Goal: Task Accomplishment & Management: Use online tool/utility

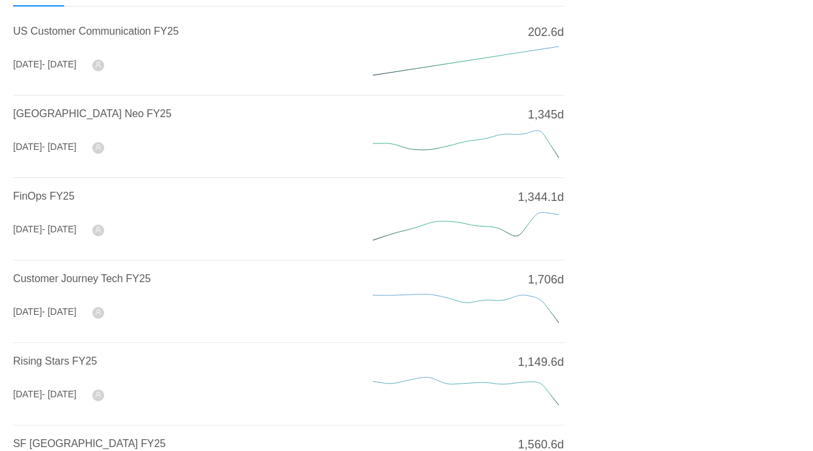
scroll to position [104, 0]
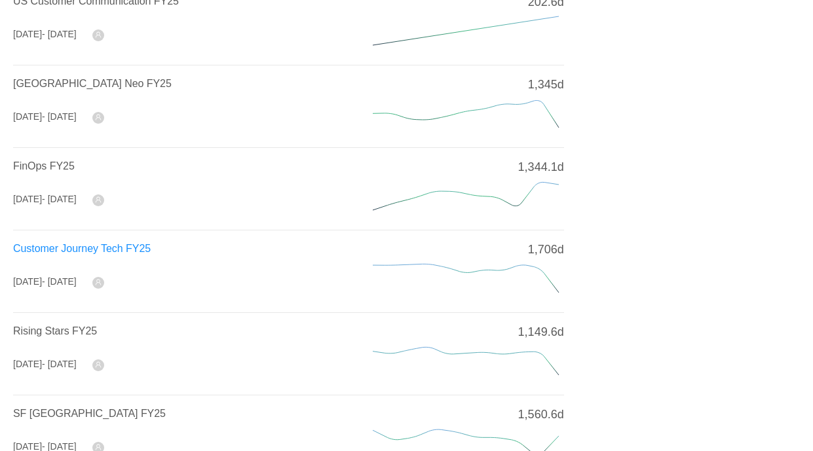
click at [88, 248] on span "Customer Journey Tech FY25" at bounding box center [82, 248] width 138 height 11
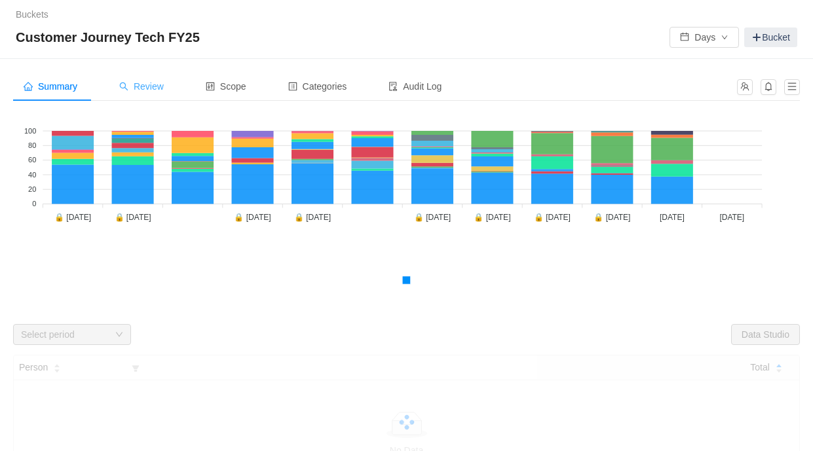
click at [149, 87] on span "Review" at bounding box center [141, 86] width 45 height 10
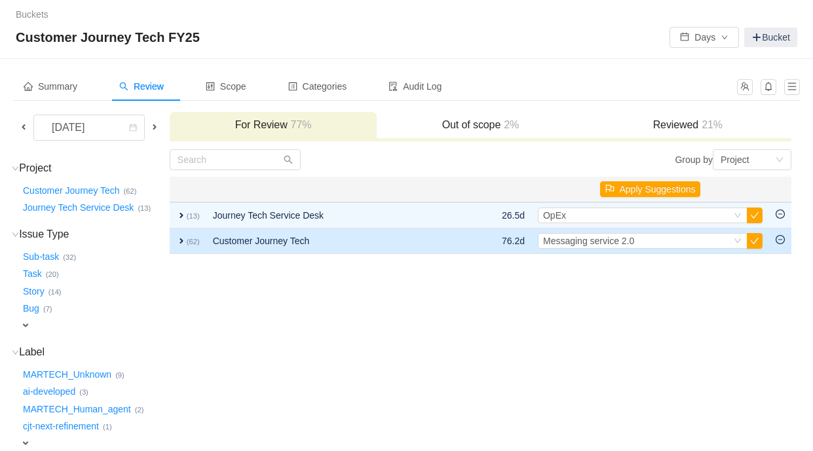
click at [178, 241] on span "expand" at bounding box center [181, 241] width 10 height 10
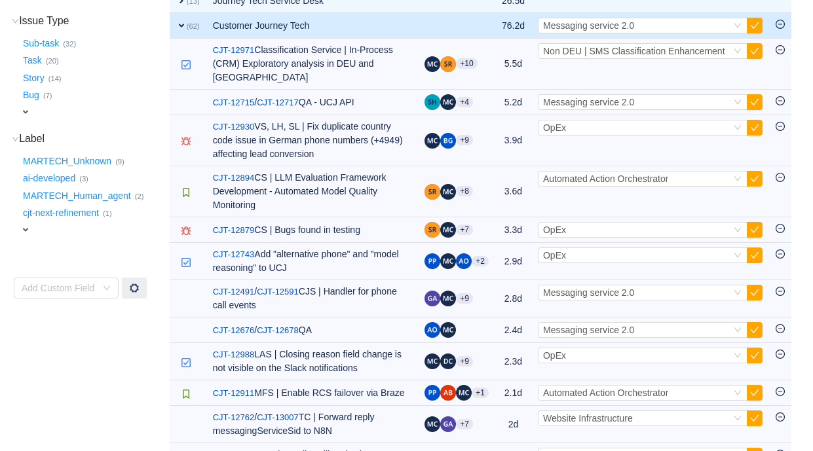
scroll to position [207, 0]
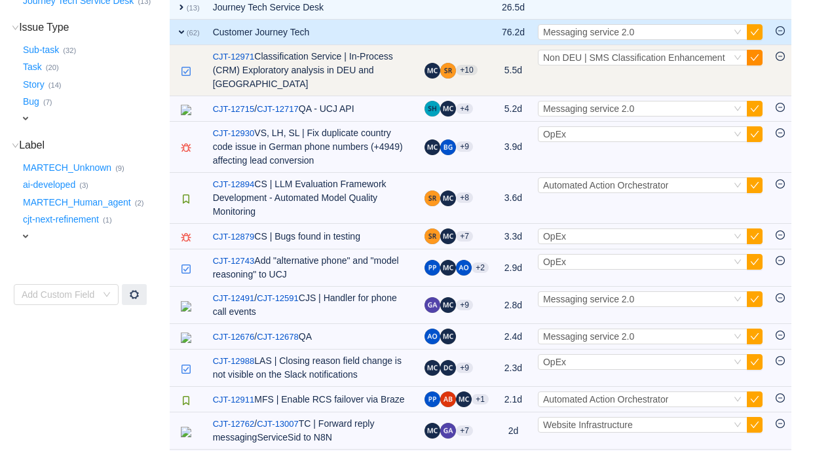
click at [758, 56] on button "button" at bounding box center [754, 58] width 16 height 16
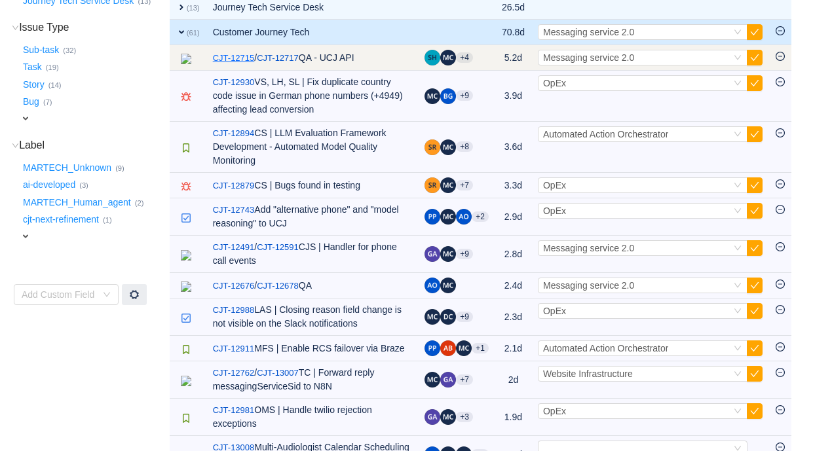
click at [234, 59] on link "CJT-12715" at bounding box center [234, 58] width 42 height 13
click at [754, 55] on button "button" at bounding box center [754, 58] width 16 height 16
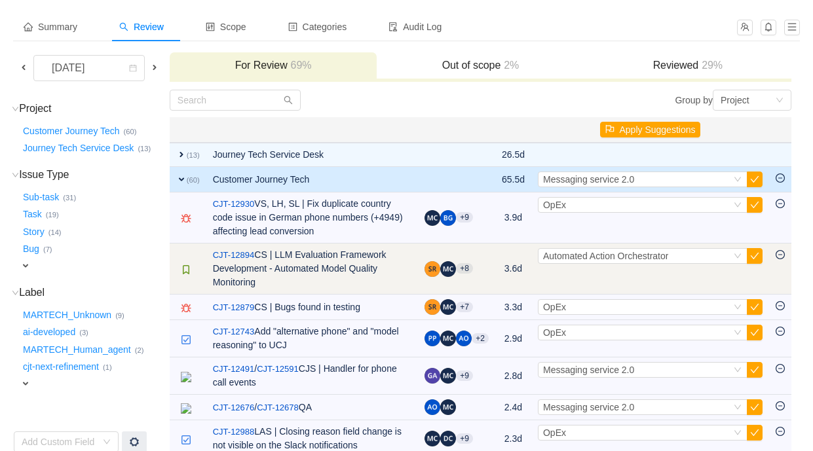
scroll to position [0, 0]
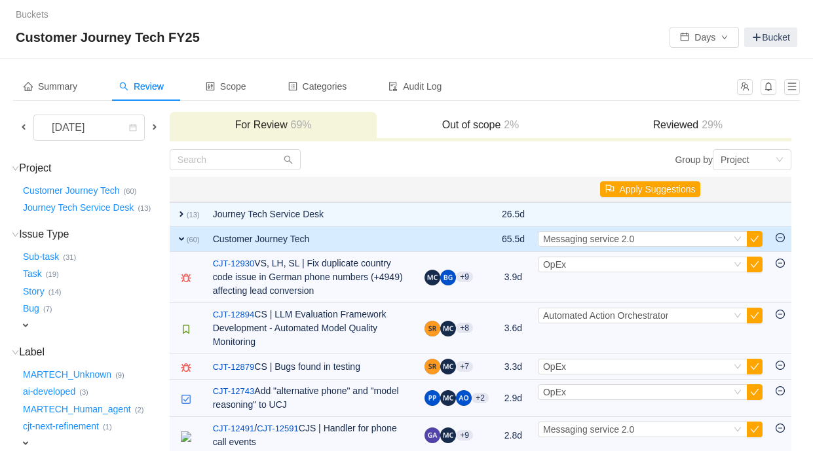
click at [681, 122] on h3 "Reviewed 29%" at bounding box center [688, 125] width 194 height 13
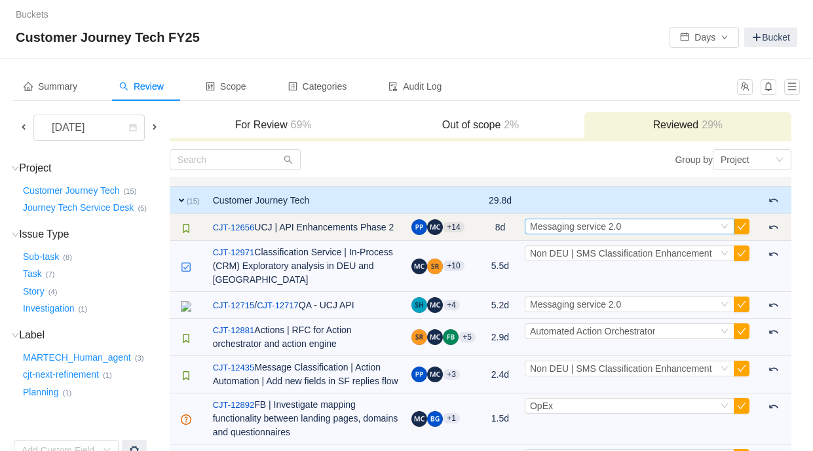
click at [674, 228] on div "Select Messaging service 2.0" at bounding box center [624, 226] width 188 height 14
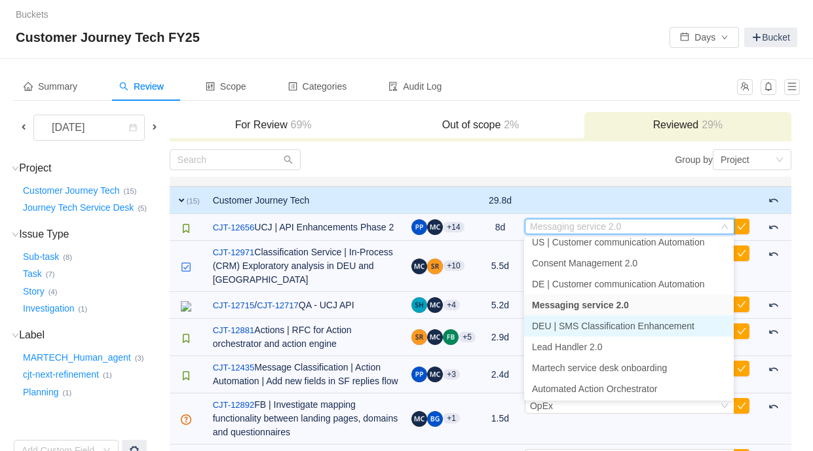
scroll to position [428, 0]
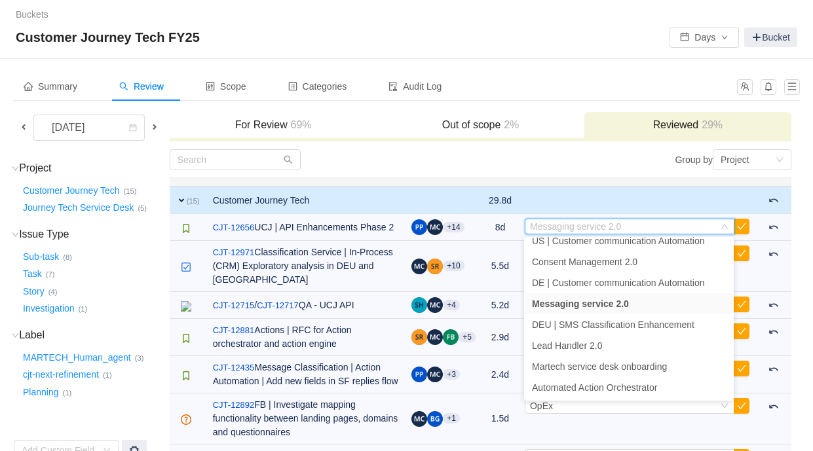
click at [555, 79] on div "Summary Review Scope Categories Audit Log" at bounding box center [371, 86] width 716 height 29
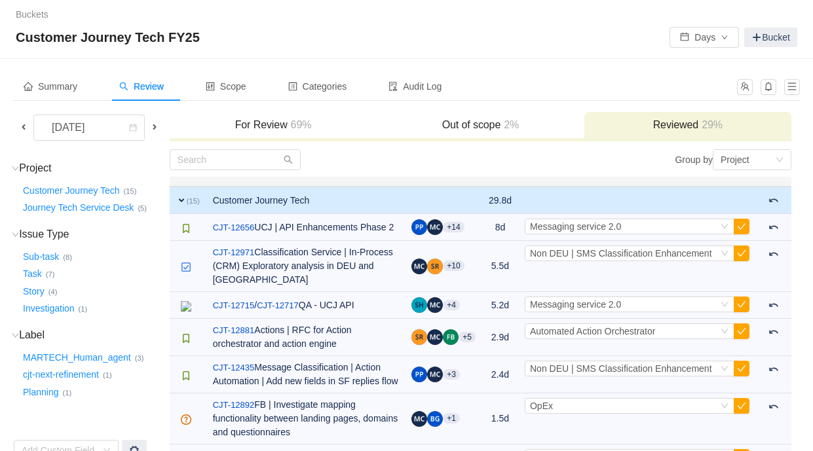
click at [283, 127] on h3 "For Review 69%" at bounding box center [273, 125] width 194 height 13
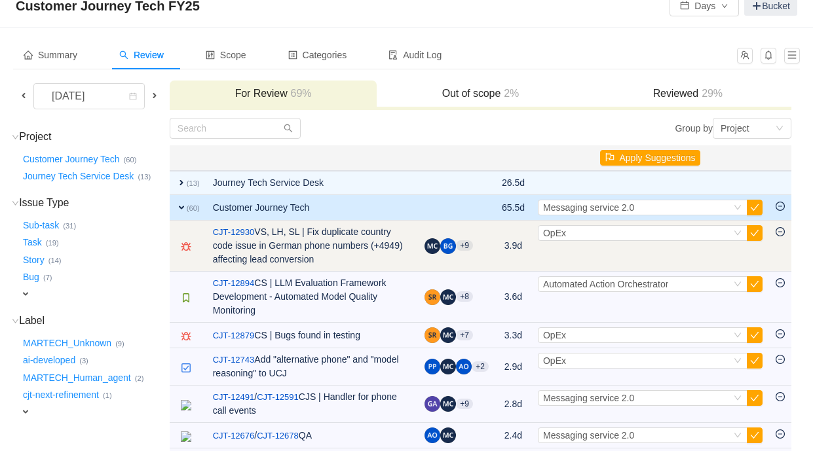
scroll to position [46, 0]
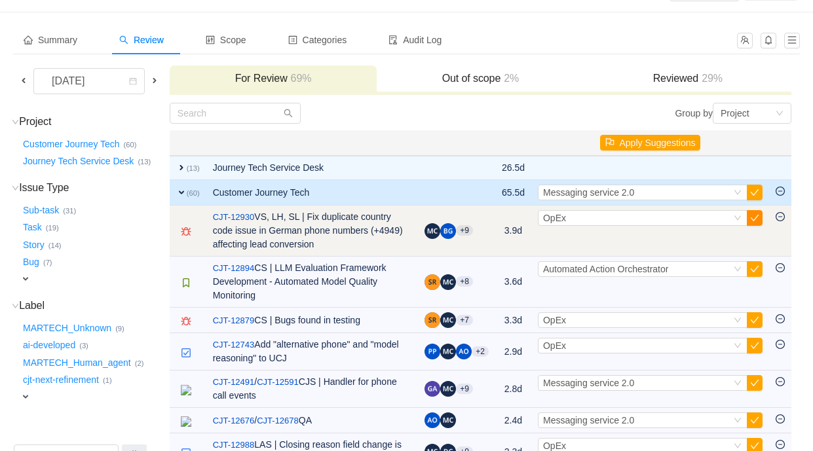
click at [758, 217] on button "button" at bounding box center [754, 218] width 16 height 16
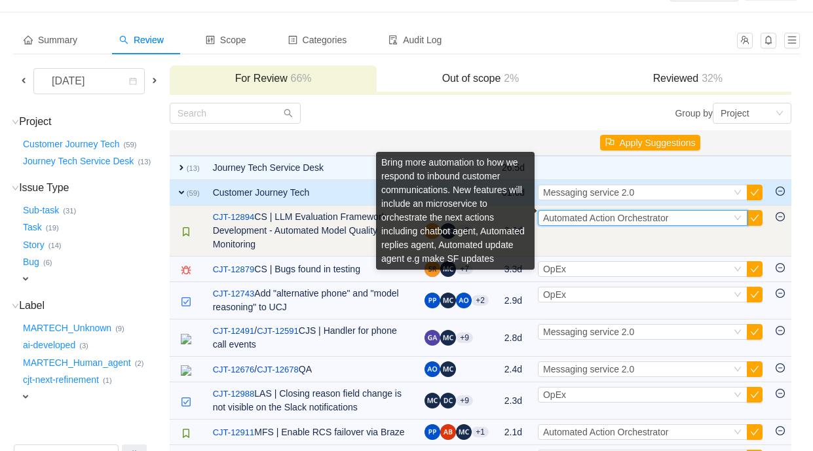
click at [621, 220] on span "Automated Action Orchestrator" at bounding box center [605, 218] width 125 height 10
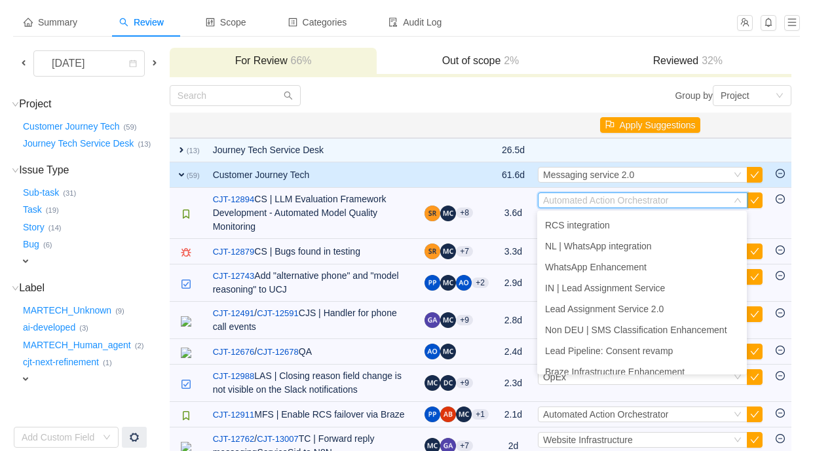
scroll to position [254, 0]
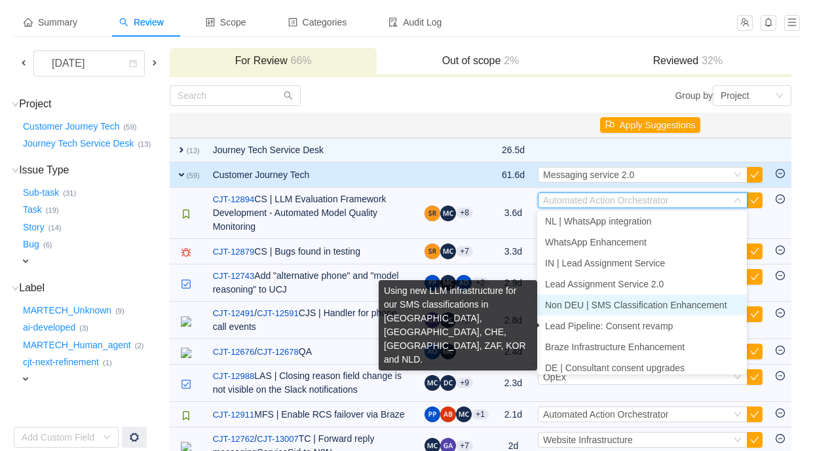
click at [629, 306] on span "Non DEU | SMS Classification Enhancement" at bounding box center [636, 305] width 182 height 10
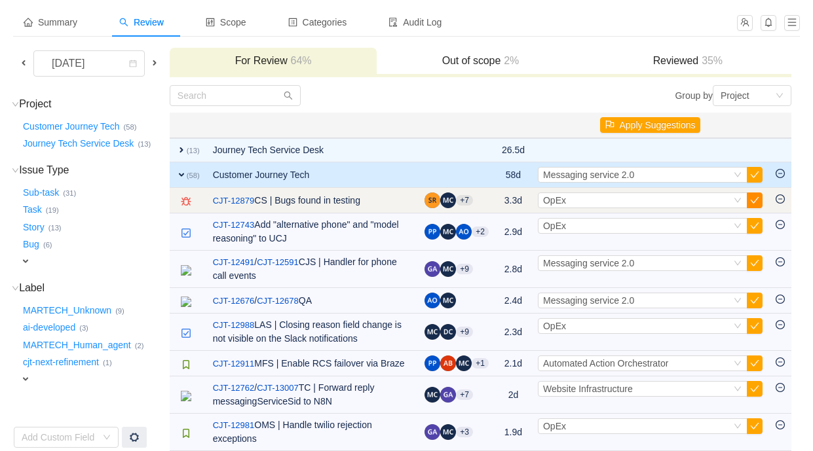
click at [754, 200] on button "button" at bounding box center [754, 201] width 16 height 16
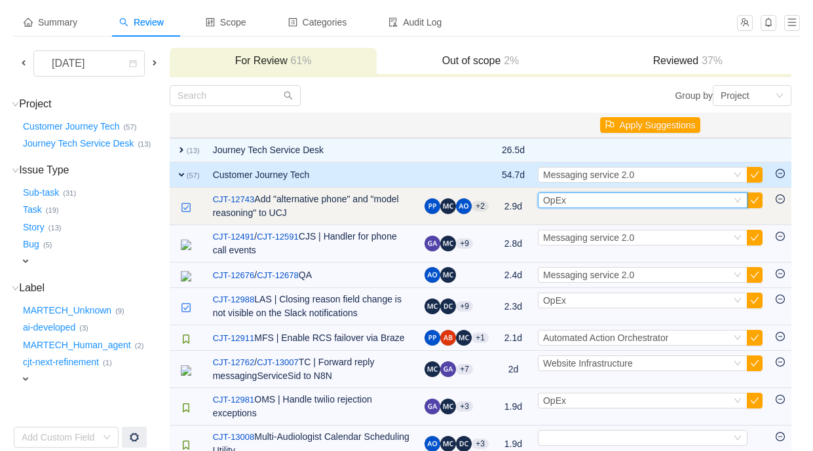
click at [620, 200] on div "Select OpEx" at bounding box center [637, 200] width 188 height 14
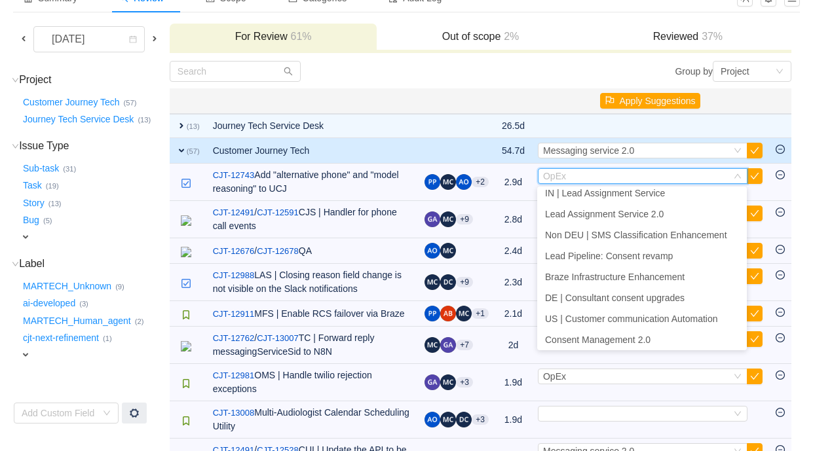
scroll to position [291, 0]
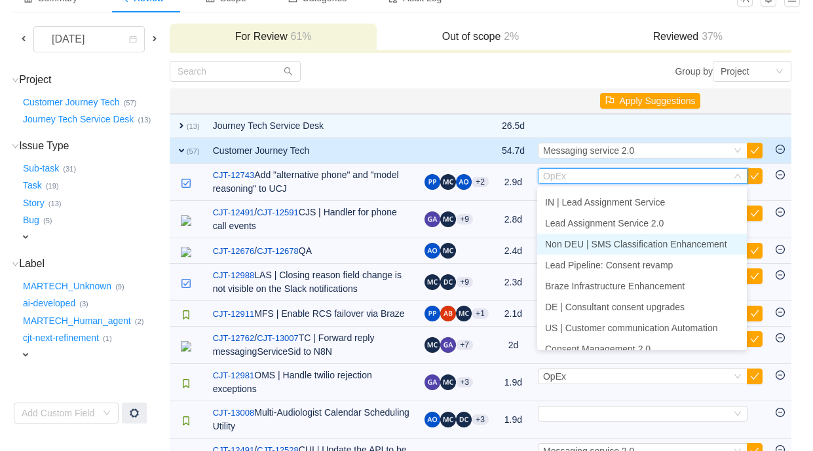
click at [614, 245] on span "Non DEU | SMS Classification Enhancement" at bounding box center [636, 244] width 182 height 10
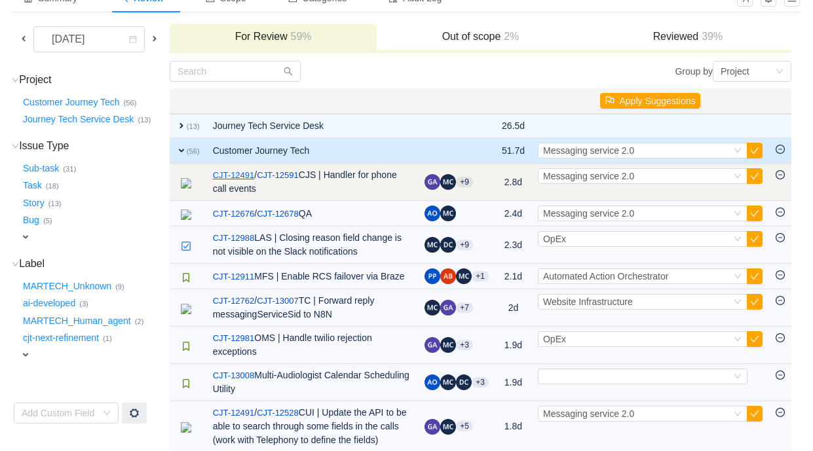
click at [229, 176] on link "CJT-12491" at bounding box center [234, 175] width 42 height 13
click at [634, 178] on span "Messaging service 2.0" at bounding box center [588, 176] width 91 height 10
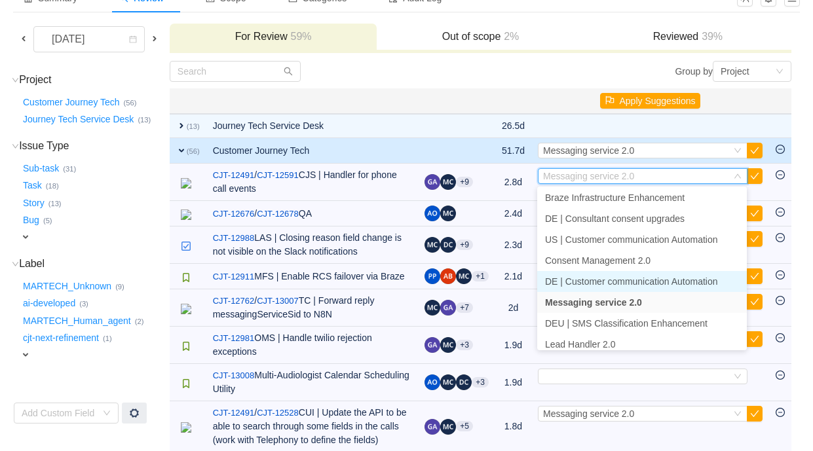
scroll to position [428, 0]
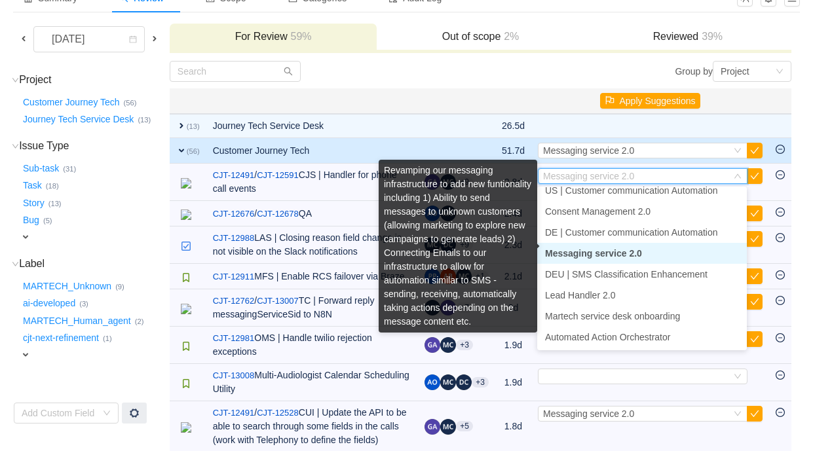
click at [627, 258] on span "Messaging service 2.0" at bounding box center [593, 253] width 97 height 10
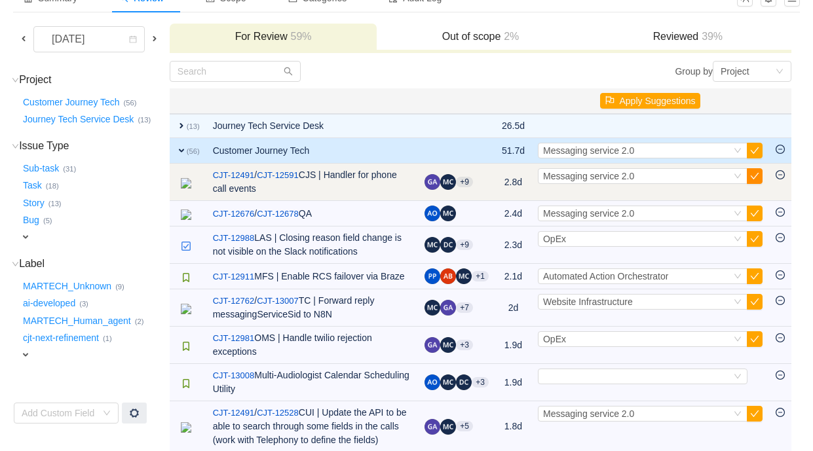
click at [753, 177] on button "button" at bounding box center [754, 176] width 16 height 16
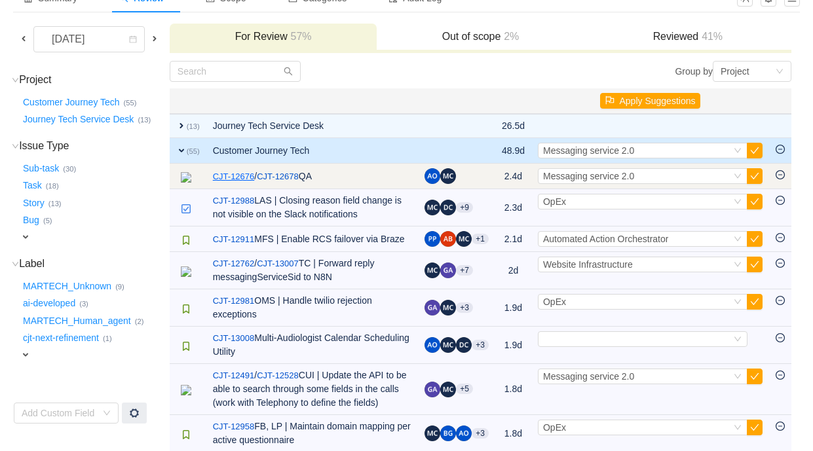
click at [250, 175] on link "CJT-12676" at bounding box center [234, 176] width 42 height 13
click at [753, 175] on button "button" at bounding box center [754, 176] width 16 height 16
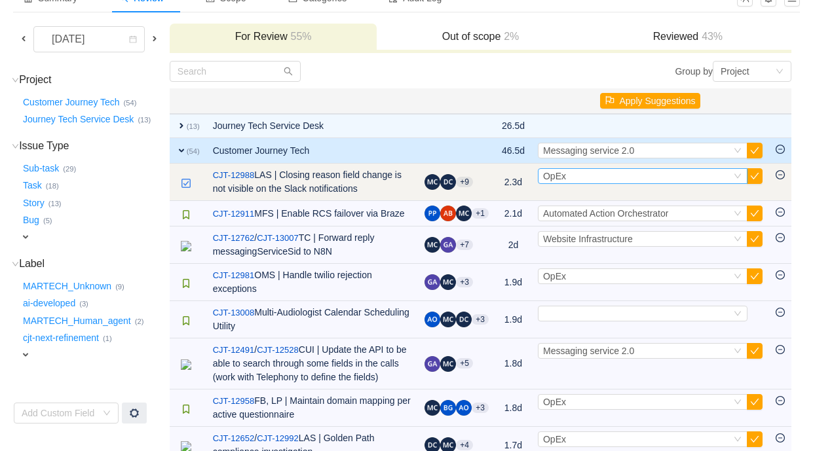
click at [640, 176] on div "Select OpEx" at bounding box center [637, 176] width 188 height 14
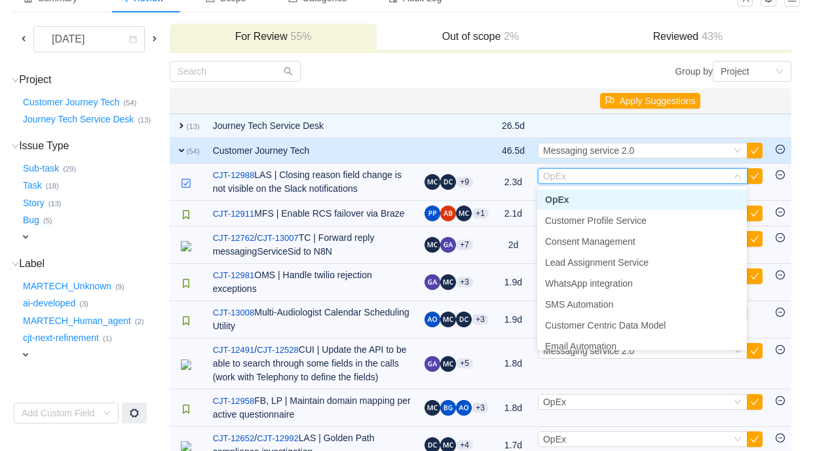
click at [635, 198] on li "OpEx" at bounding box center [642, 199] width 210 height 21
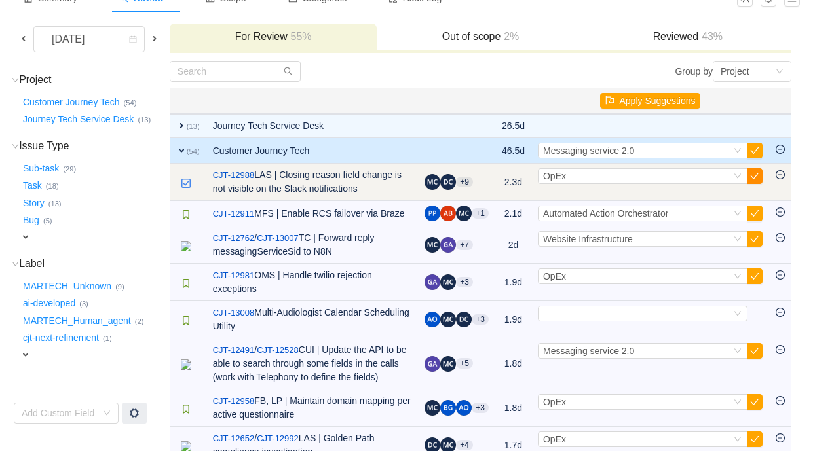
click at [754, 179] on button "button" at bounding box center [754, 176] width 16 height 16
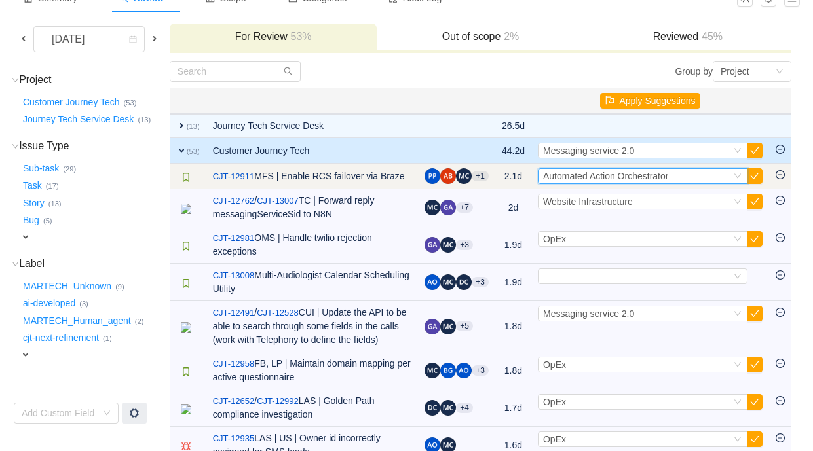
click at [668, 179] on span "Automated Action Orchestrator" at bounding box center [605, 176] width 125 height 10
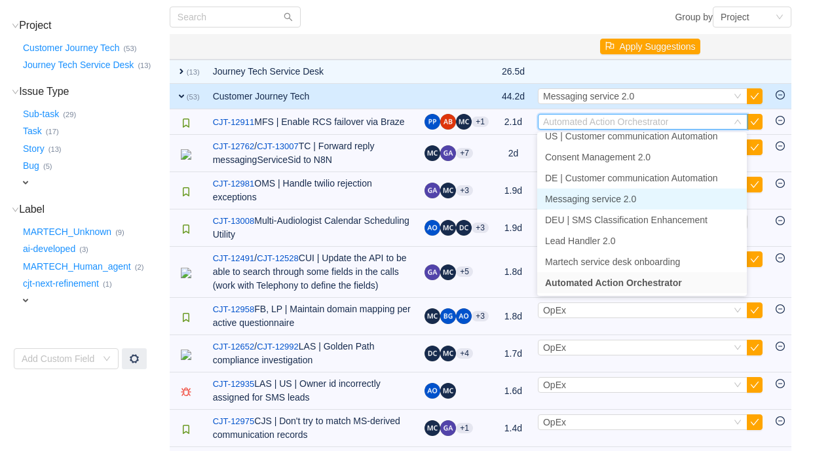
scroll to position [147, 0]
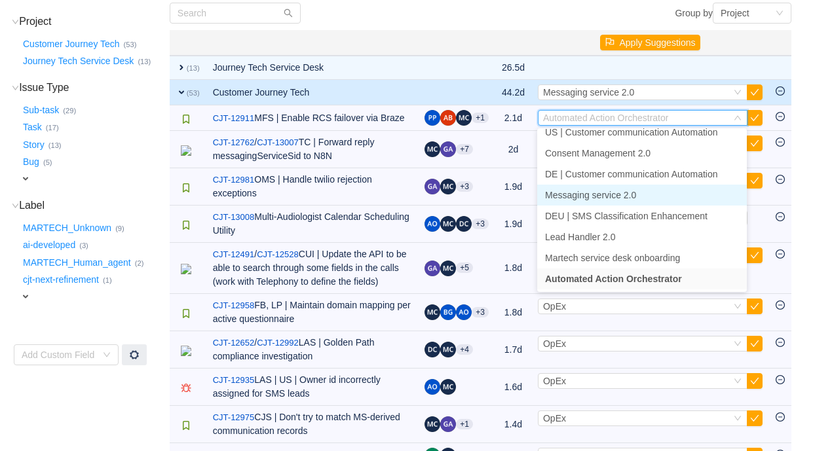
click at [645, 196] on li "Messaging service 2.0" at bounding box center [642, 195] width 210 height 21
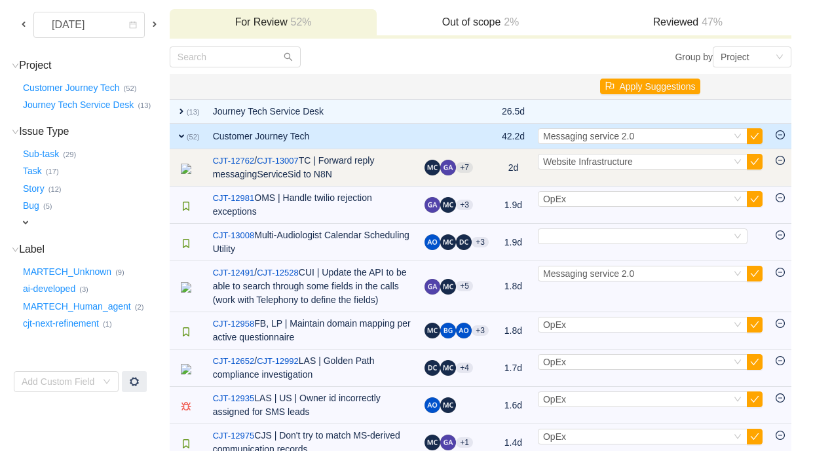
scroll to position [91, 0]
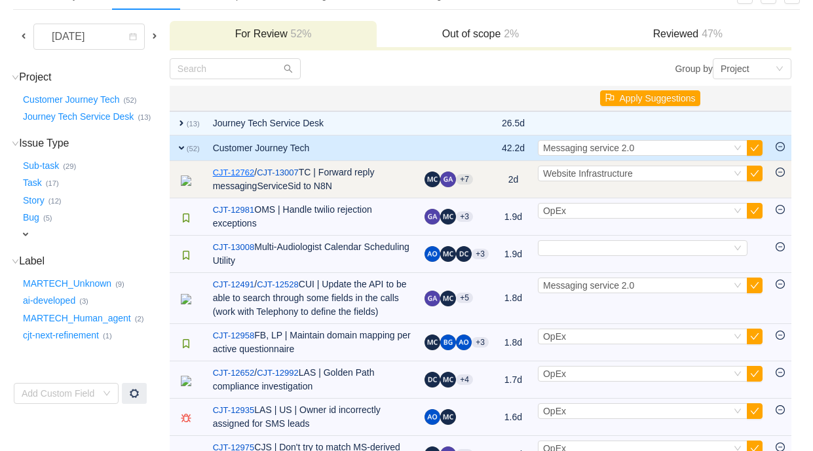
click at [235, 172] on link "CJT-12762" at bounding box center [234, 172] width 42 height 13
click at [656, 175] on div "Select Website Infrastructure" at bounding box center [637, 173] width 188 height 14
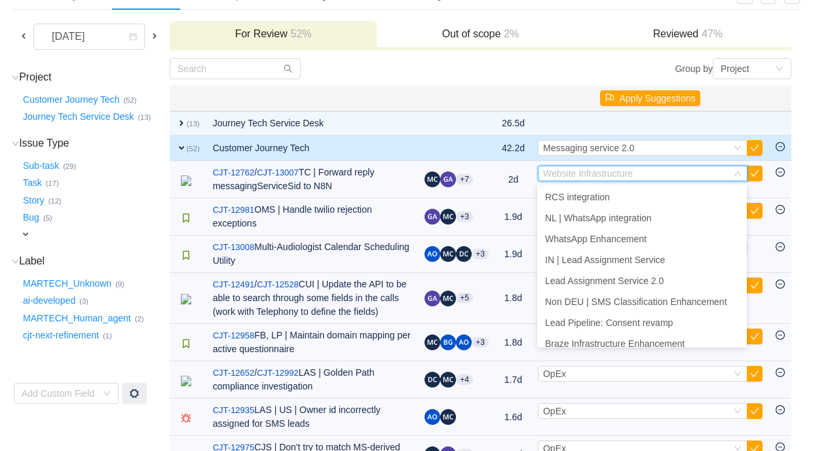
scroll to position [428, 0]
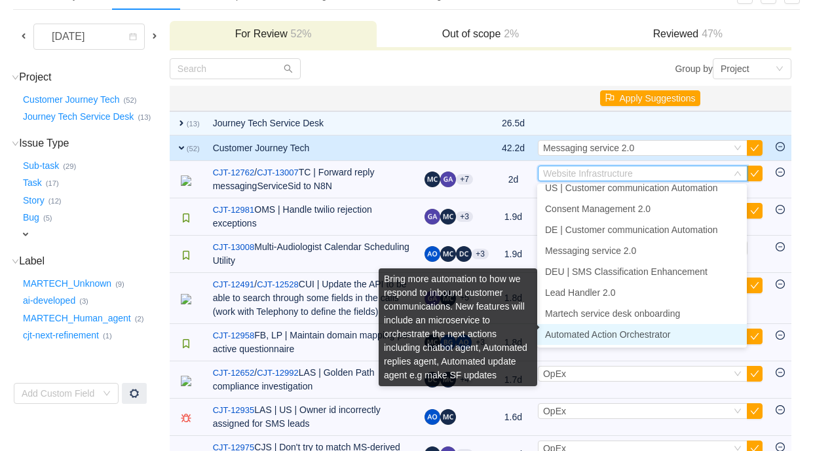
click at [634, 331] on span "Automated Action Orchestrator" at bounding box center [607, 334] width 125 height 10
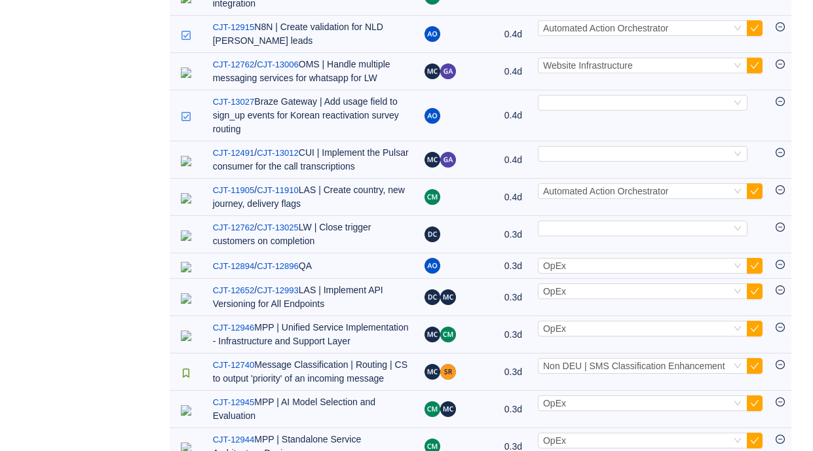
scroll to position [1384, 0]
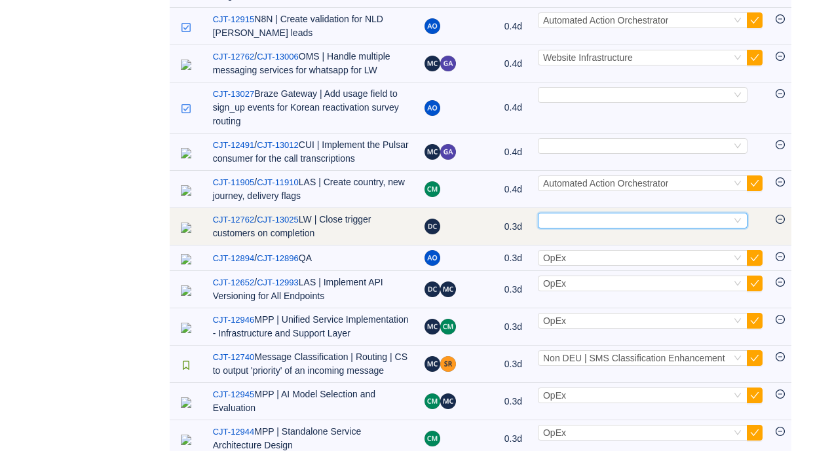
click at [612, 228] on div "Select" at bounding box center [637, 220] width 188 height 14
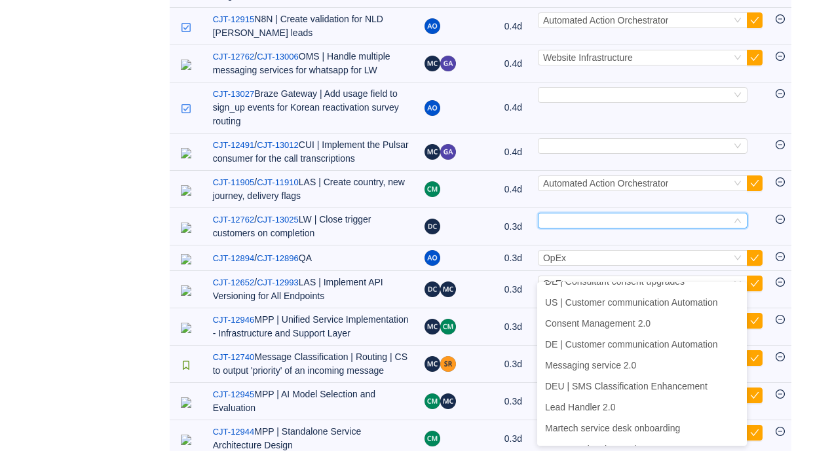
scroll to position [428, 0]
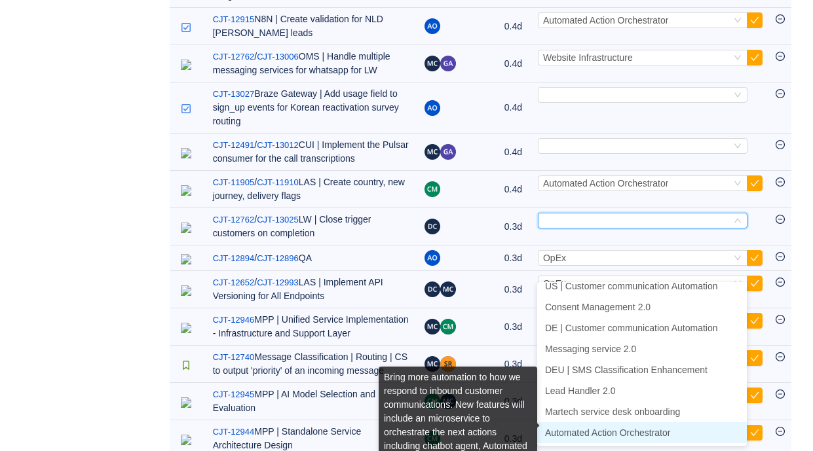
click at [606, 431] on span "Automated Action Orchestrator" at bounding box center [607, 433] width 125 height 10
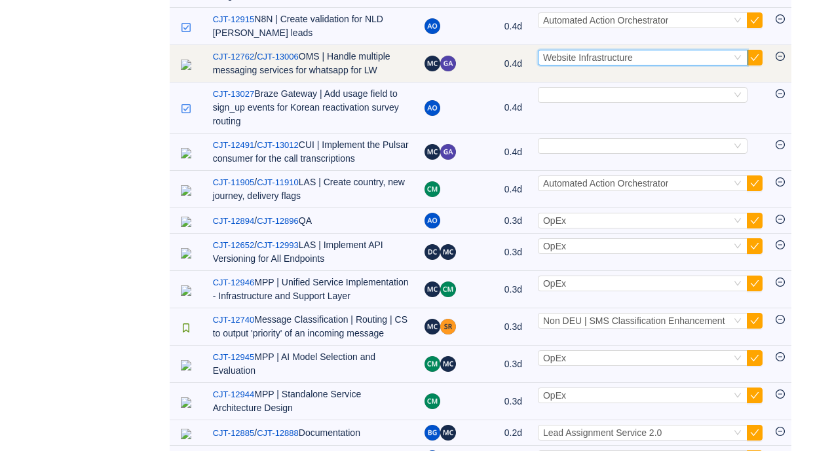
click at [625, 63] on span "Website Infrastructure" at bounding box center [588, 57] width 90 height 10
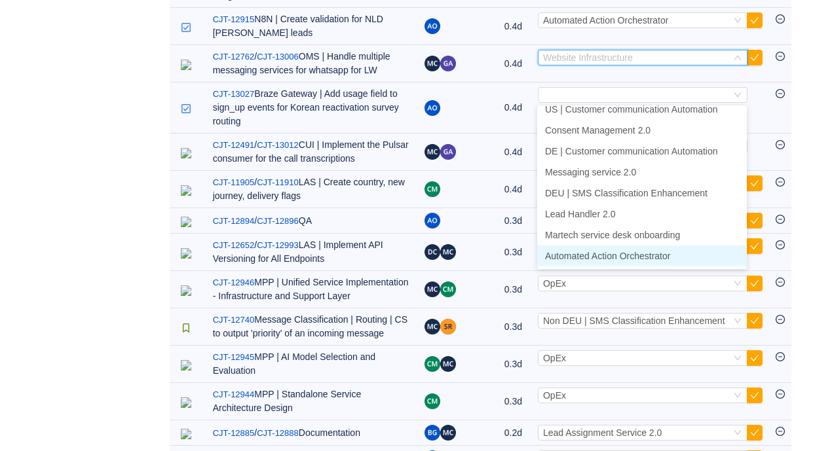
click at [610, 253] on span "Automated Action Orchestrator" at bounding box center [607, 256] width 125 height 10
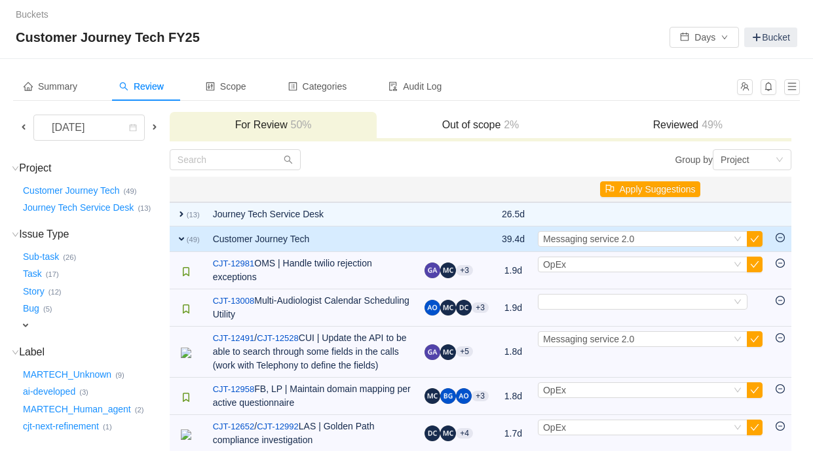
scroll to position [14, 0]
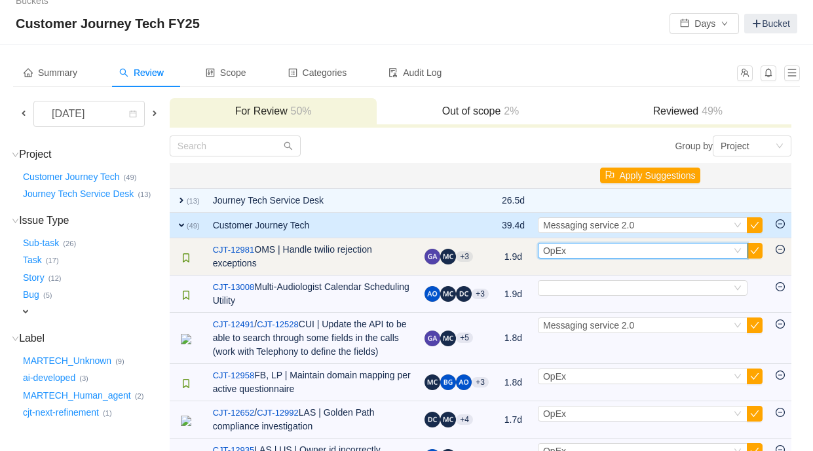
click at [601, 249] on div "Select OpEx" at bounding box center [637, 251] width 188 height 14
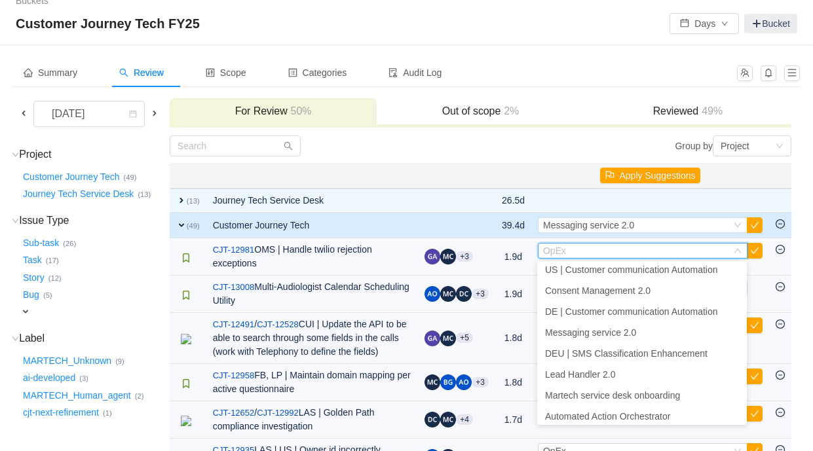
scroll to position [428, 0]
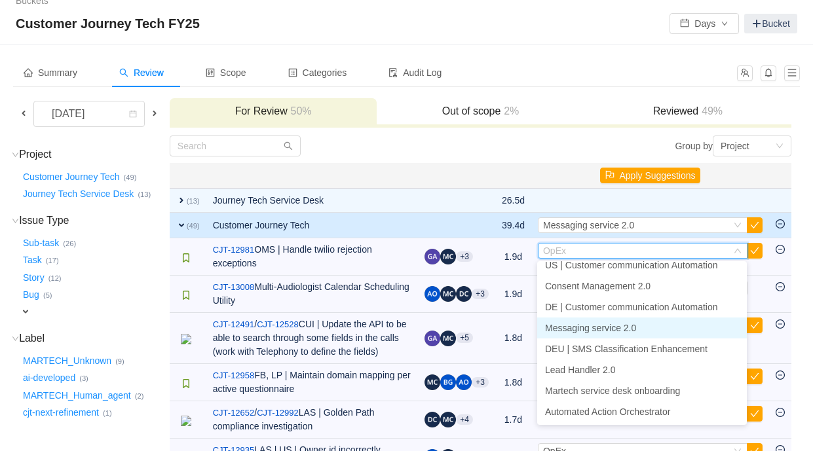
click at [605, 326] on span "Messaging service 2.0" at bounding box center [590, 328] width 91 height 10
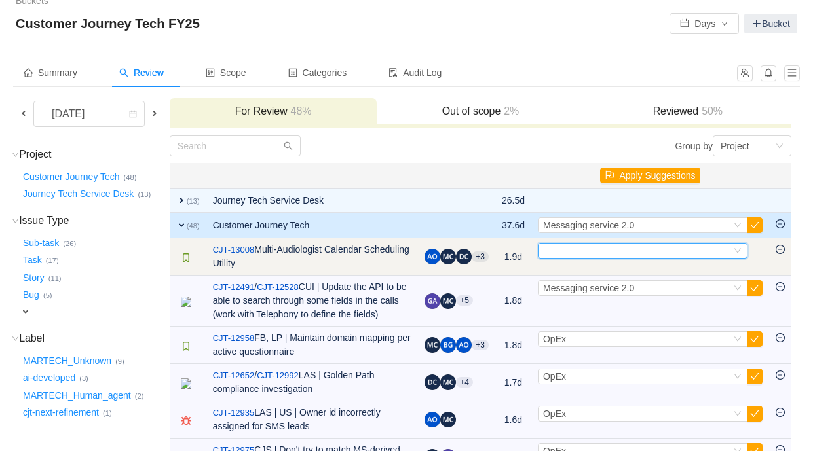
click at [582, 251] on div "Select" at bounding box center [637, 251] width 188 height 14
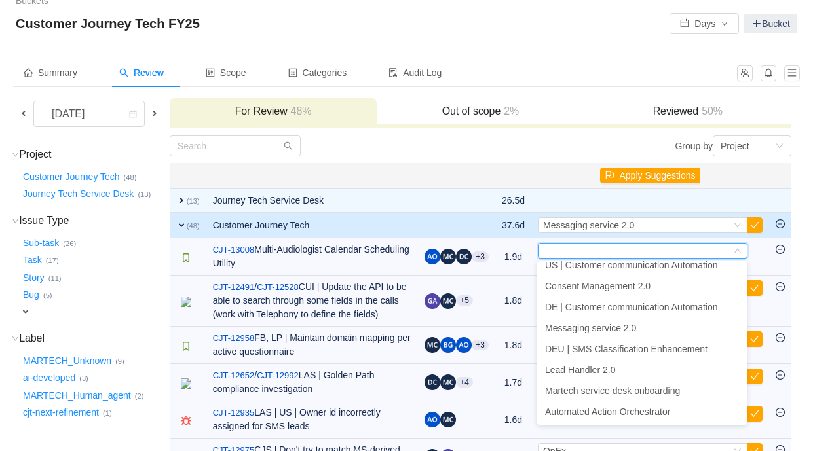
click at [509, 141] on div "Group by Project" at bounding box center [635, 146] width 311 height 21
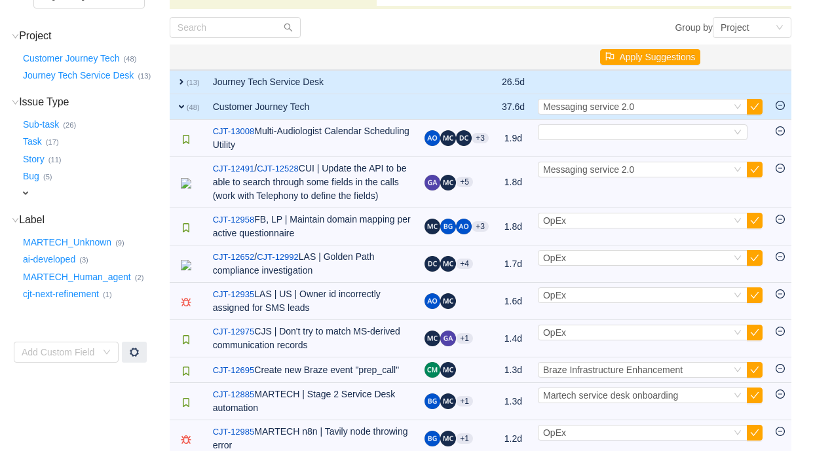
scroll to position [134, 0]
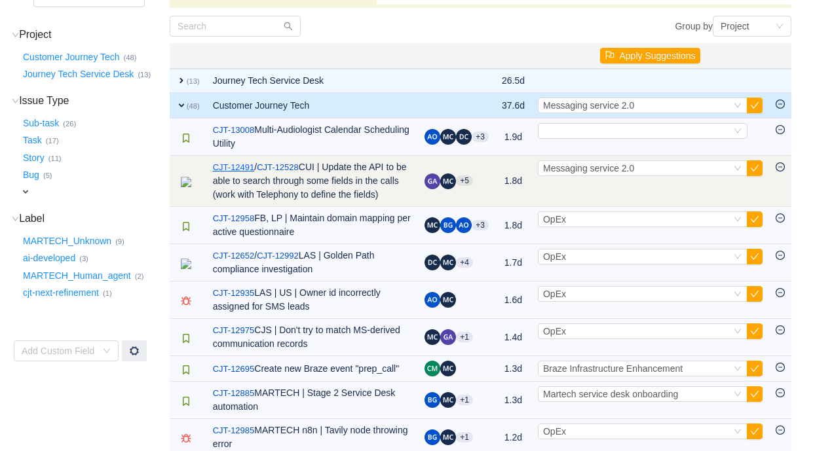
click at [237, 164] on link "CJT-12491" at bounding box center [234, 167] width 42 height 13
click at [753, 168] on button "button" at bounding box center [754, 168] width 16 height 16
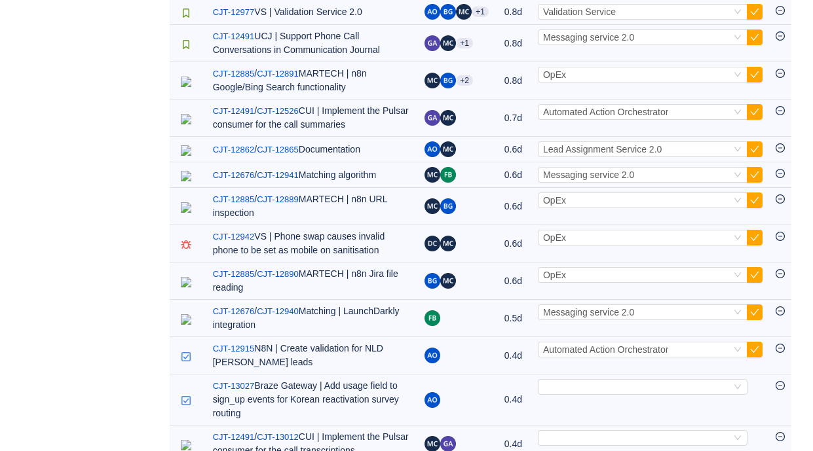
scroll to position [945, 0]
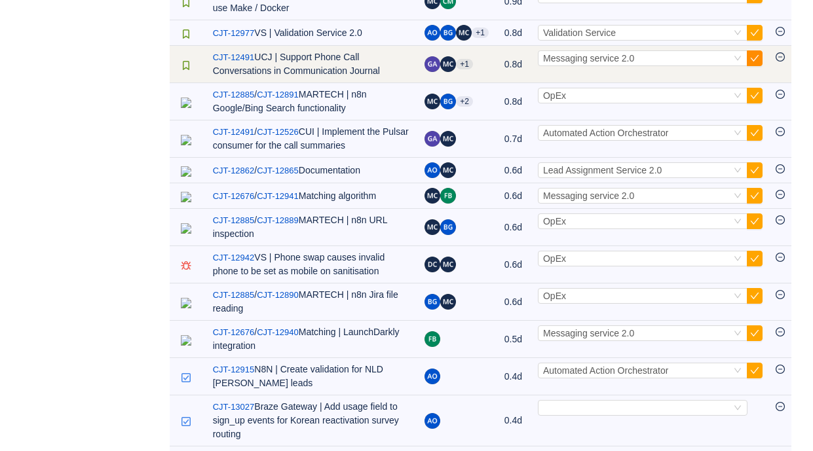
click at [756, 66] on button "button" at bounding box center [754, 58] width 16 height 16
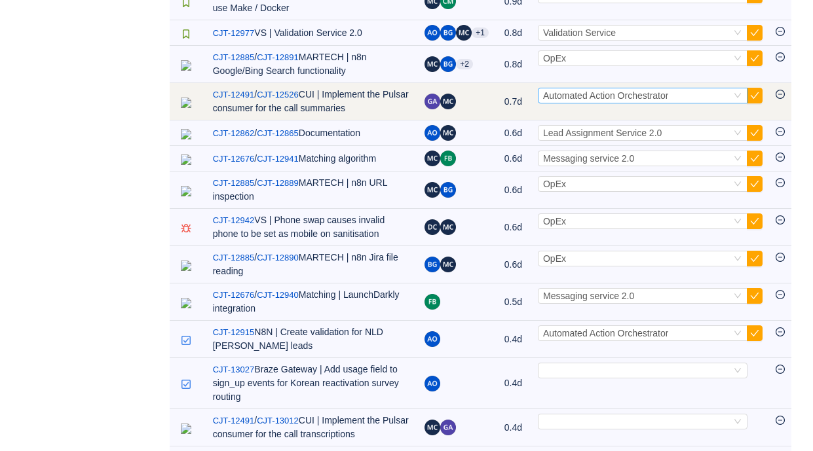
click at [668, 101] on span "Automated Action Orchestrator" at bounding box center [605, 95] width 125 height 10
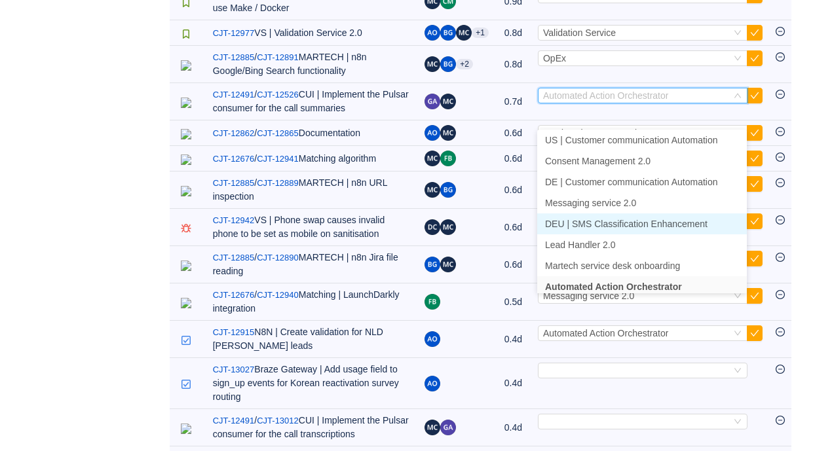
scroll to position [428, 0]
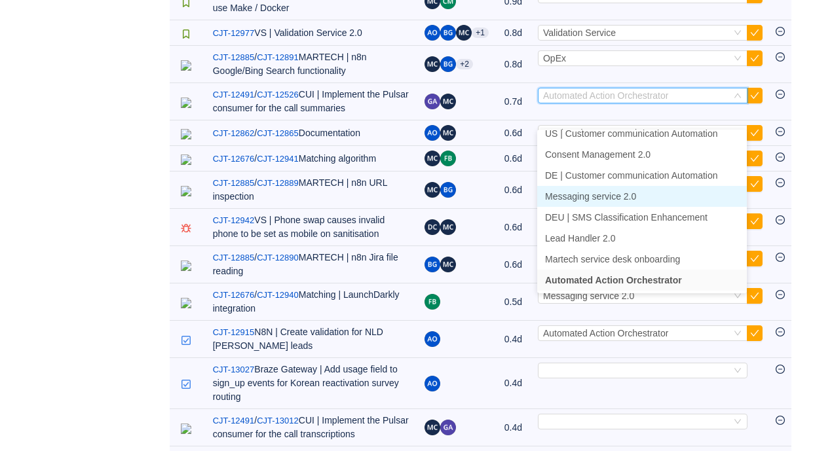
click at [644, 195] on li "Messaging service 2.0" at bounding box center [642, 196] width 210 height 21
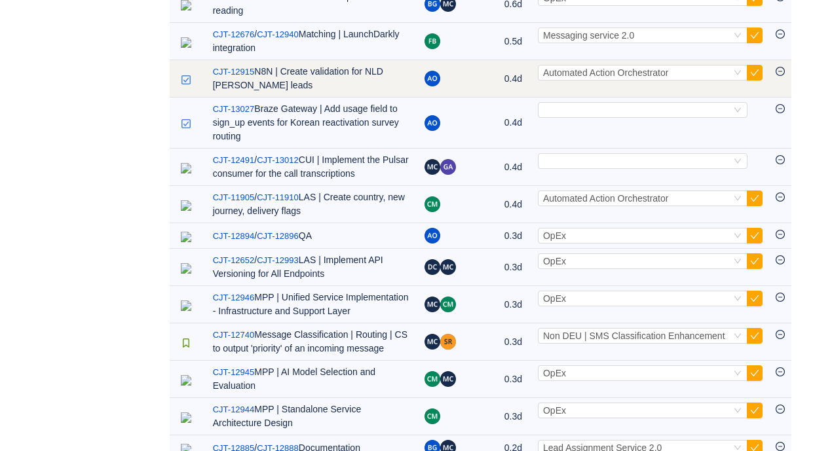
scroll to position [1155, 0]
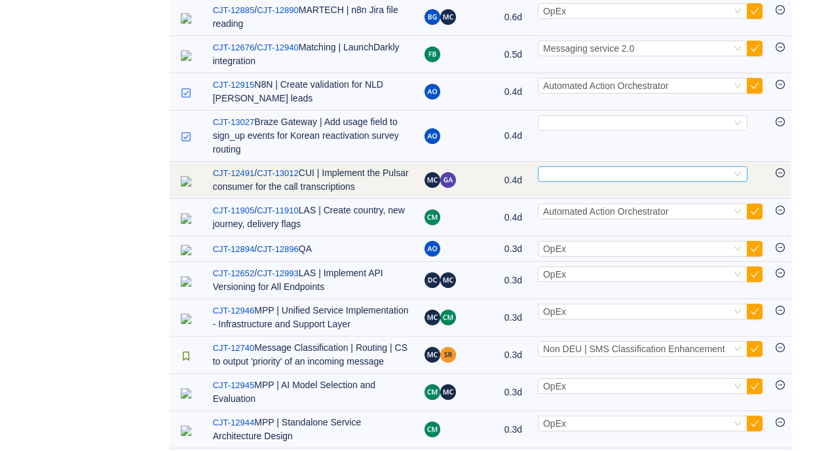
click at [641, 181] on div "Select" at bounding box center [637, 174] width 188 height 14
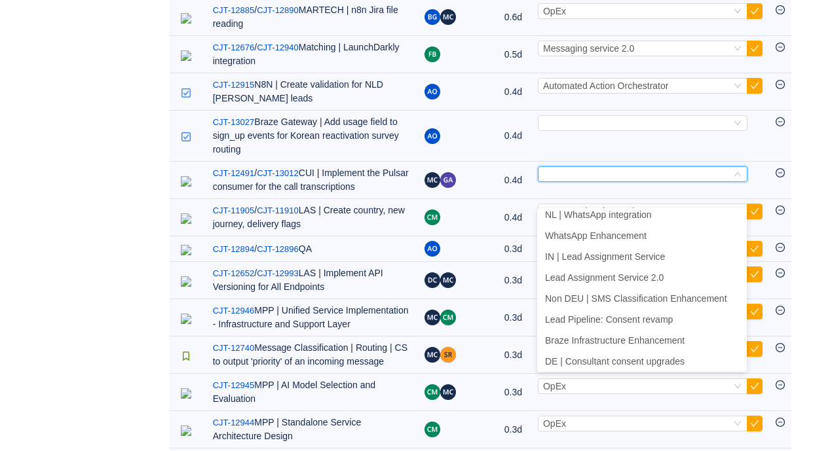
scroll to position [428, 0]
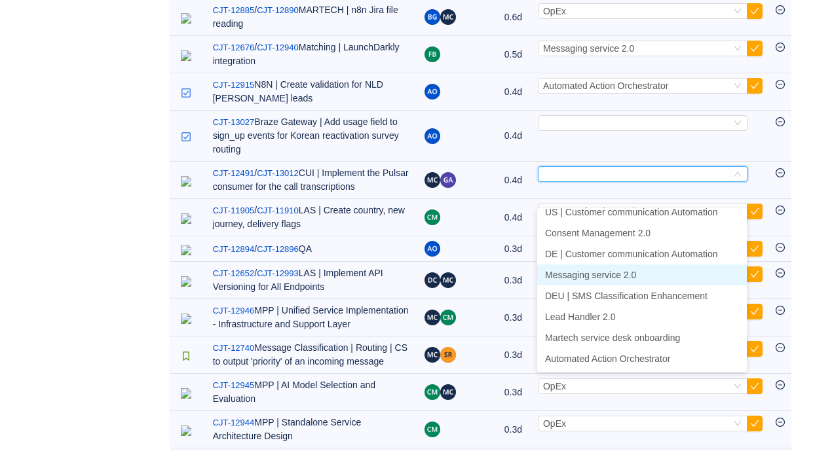
click at [633, 274] on span "Messaging service 2.0" at bounding box center [590, 275] width 91 height 10
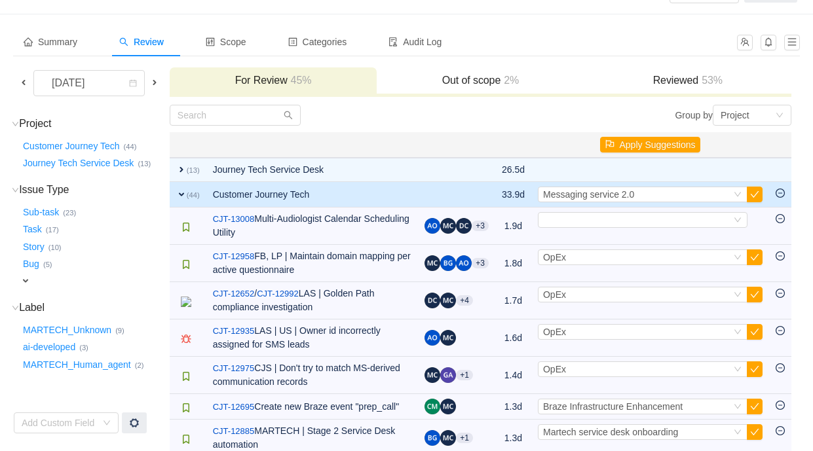
scroll to position [53, 0]
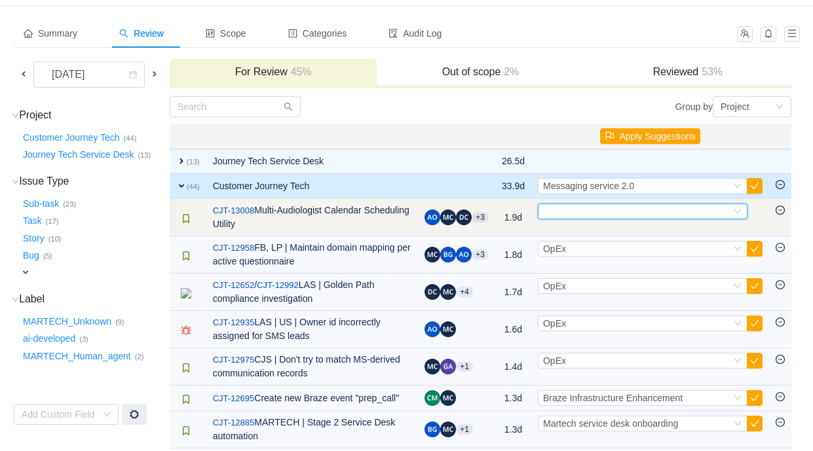
click at [596, 210] on div "Select" at bounding box center [637, 211] width 188 height 14
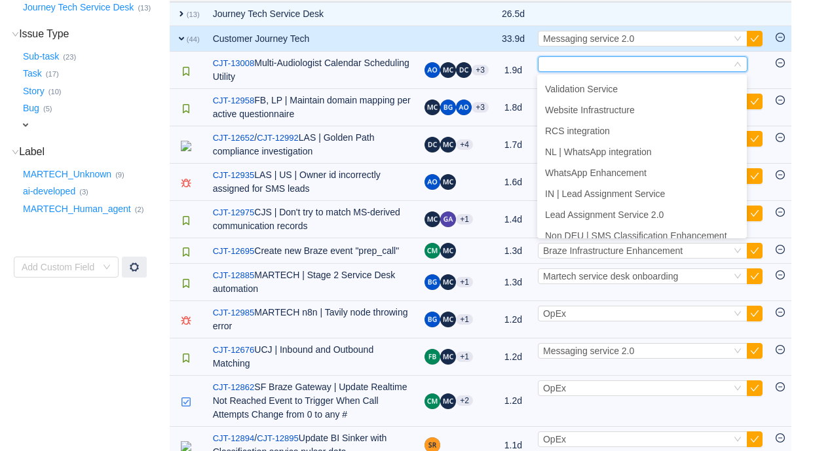
scroll to position [0, 0]
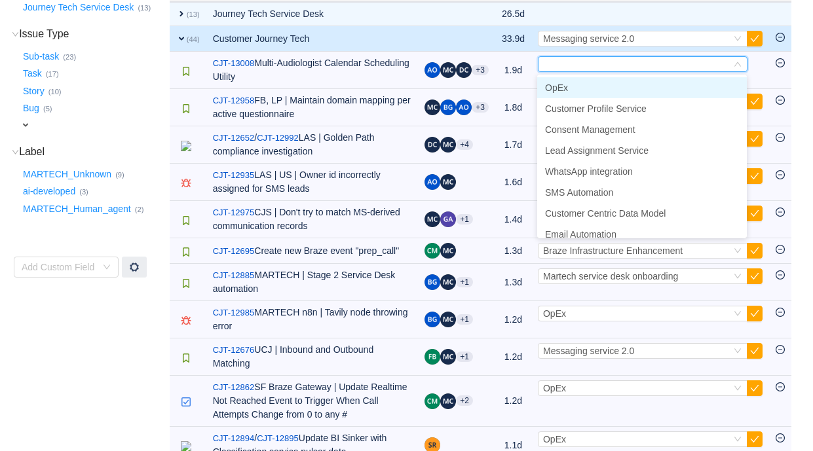
click at [604, 86] on li "OpEx" at bounding box center [642, 87] width 210 height 21
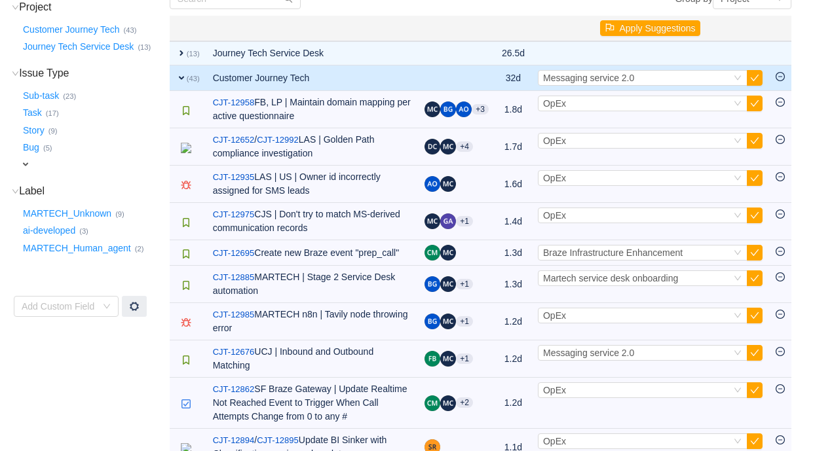
scroll to position [158, 0]
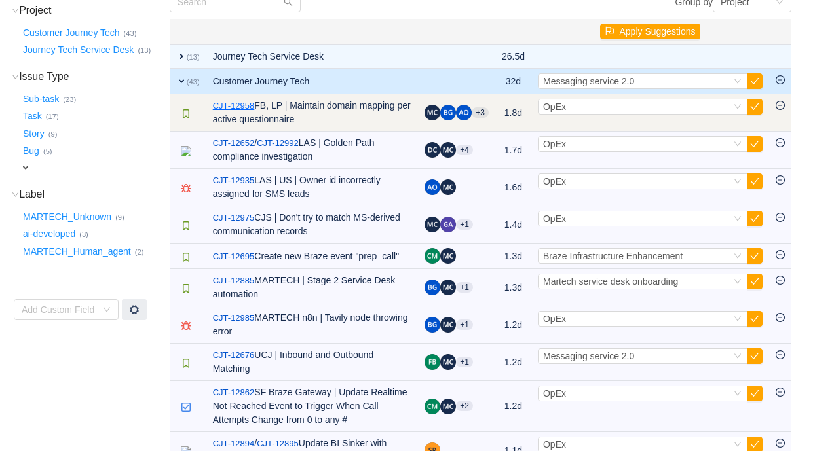
click at [230, 102] on link "CJT-12958" at bounding box center [234, 106] width 42 height 13
click at [562, 108] on span "OpEx" at bounding box center [554, 106] width 23 height 10
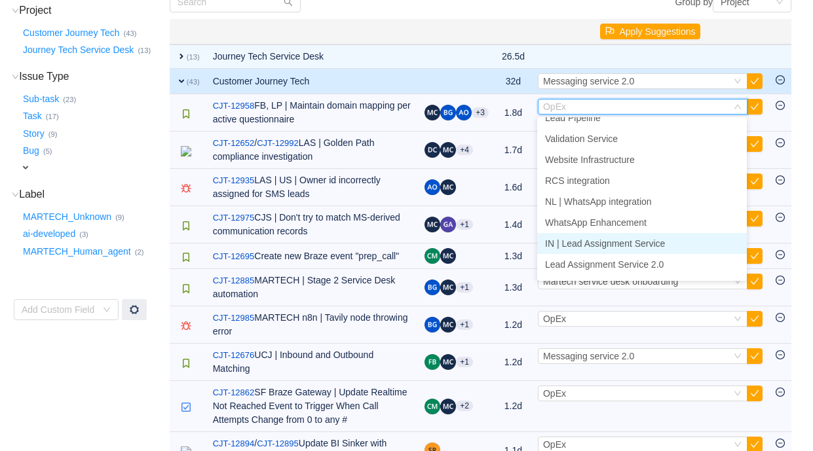
scroll to position [173, 0]
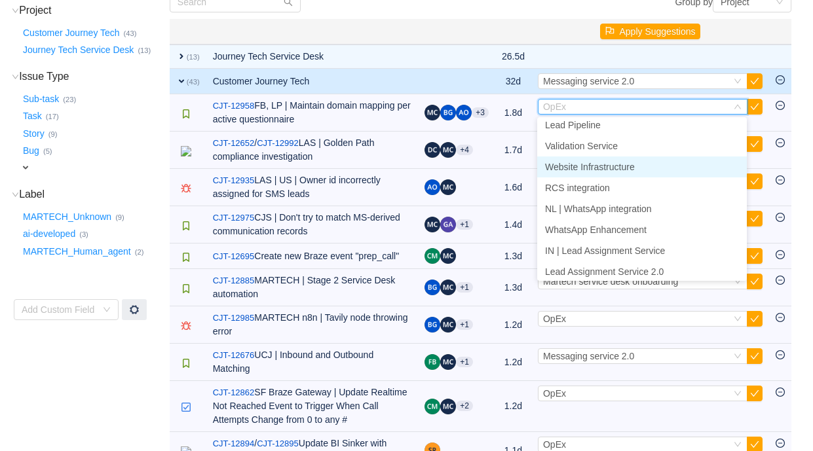
click at [600, 173] on li "Website Infrastructure" at bounding box center [642, 166] width 210 height 21
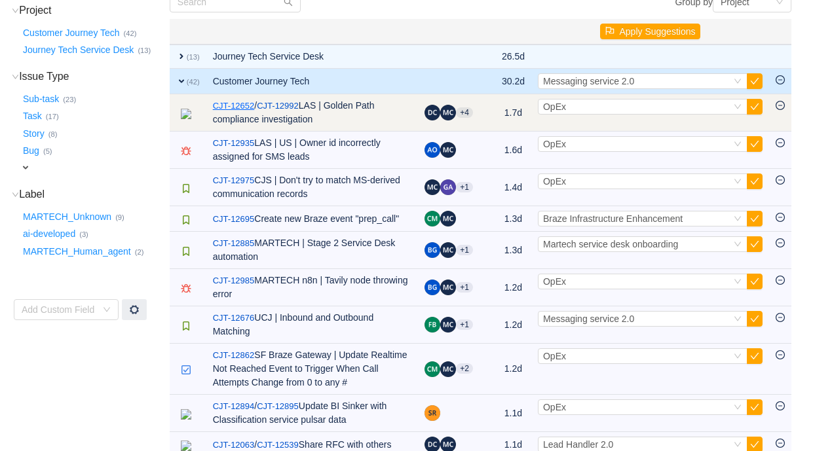
click at [244, 106] on link "CJT-12652" at bounding box center [234, 106] width 42 height 13
click at [574, 108] on div "Select OpEx" at bounding box center [637, 107] width 188 height 14
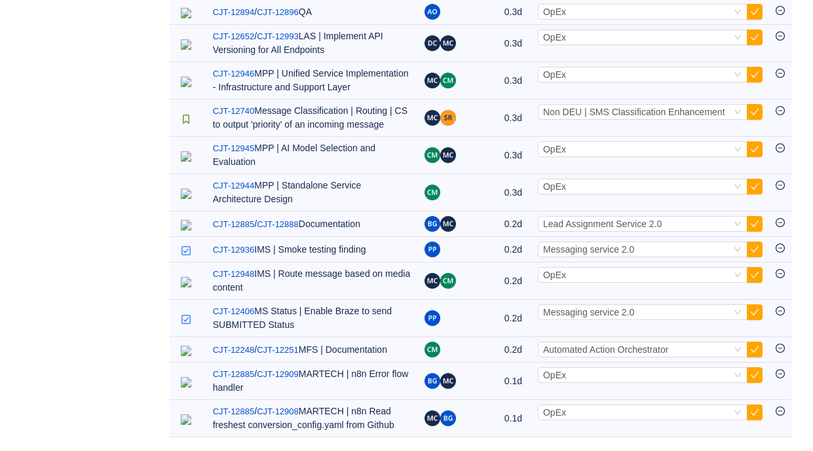
scroll to position [38, 0]
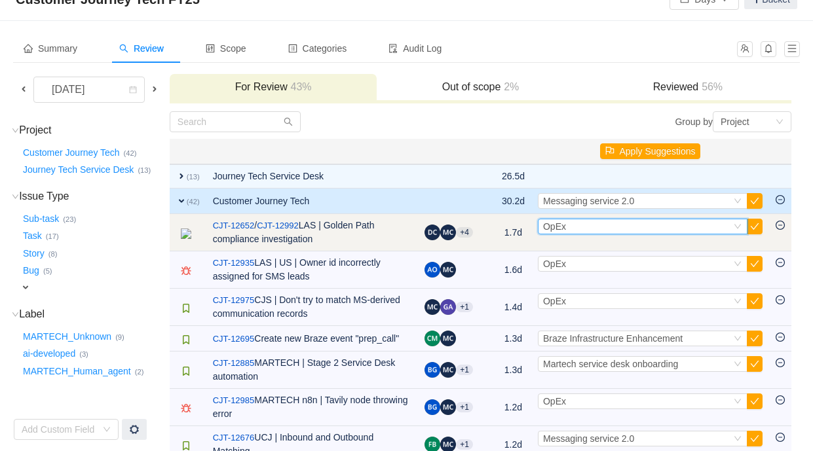
click at [632, 227] on div "Select OpEx" at bounding box center [637, 226] width 188 height 14
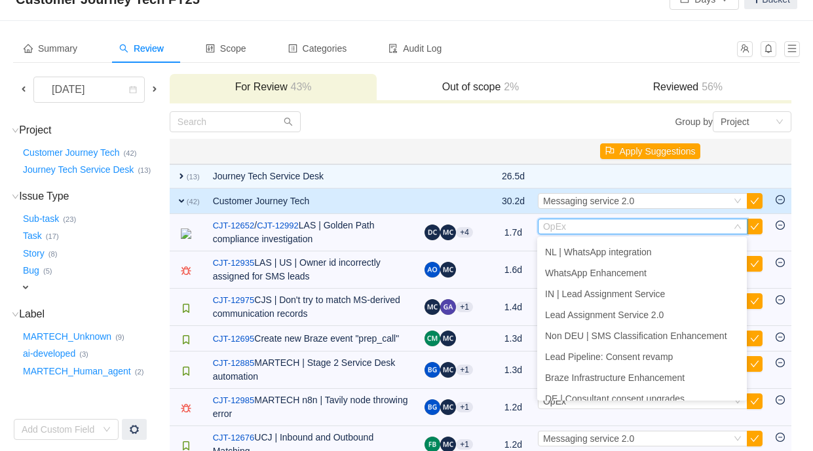
scroll to position [242, 0]
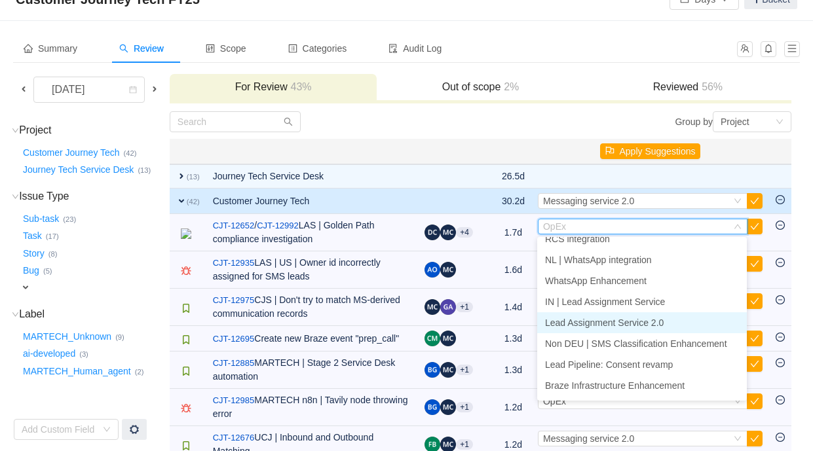
click at [629, 322] on span "Lead Assignment Service 2.0" at bounding box center [604, 323] width 119 height 10
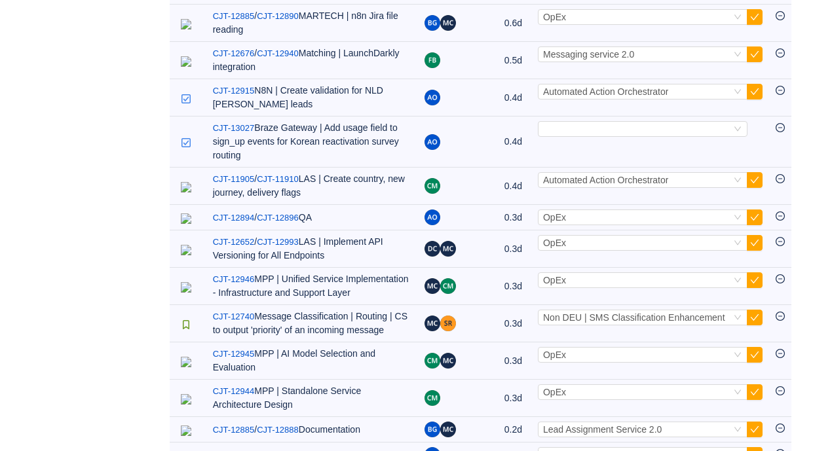
scroll to position [1051, 0]
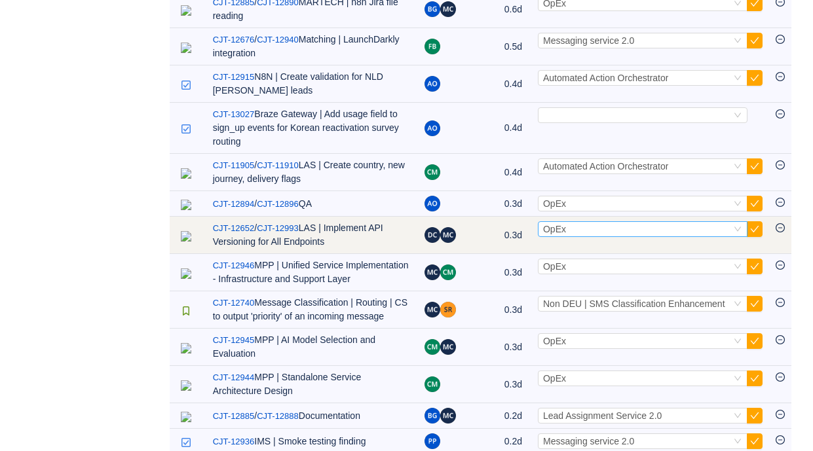
click at [606, 236] on div "Select OpEx" at bounding box center [637, 229] width 188 height 14
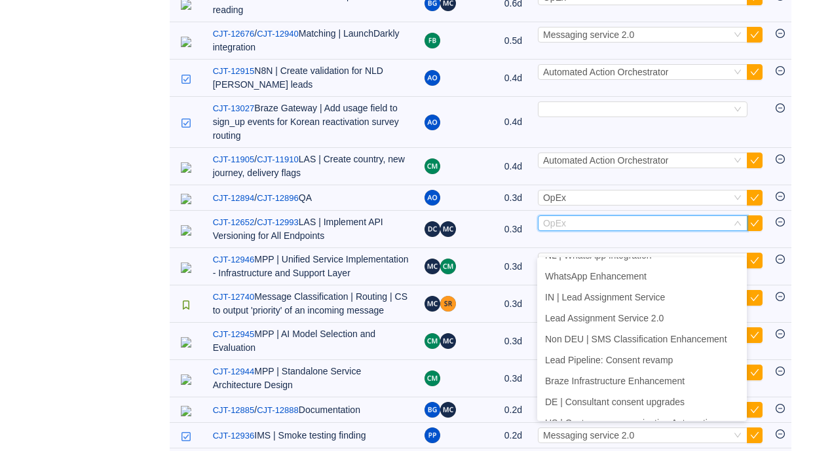
scroll to position [244, 0]
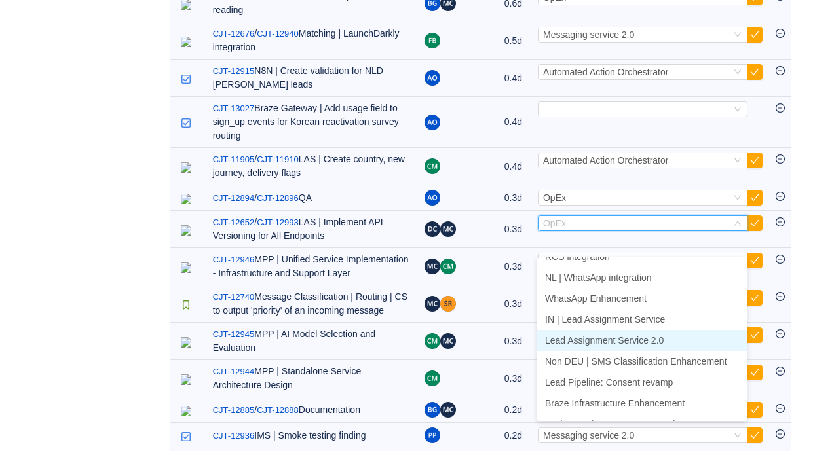
click at [608, 338] on span "Lead Assignment Service 2.0" at bounding box center [604, 340] width 119 height 10
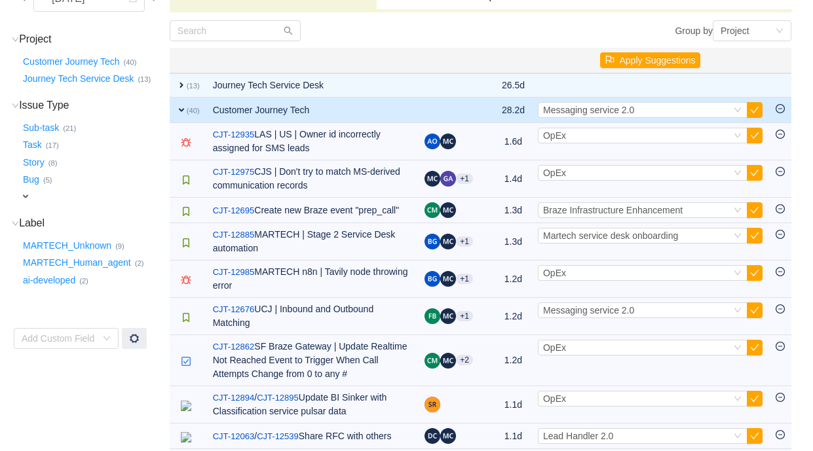
scroll to position [136, 0]
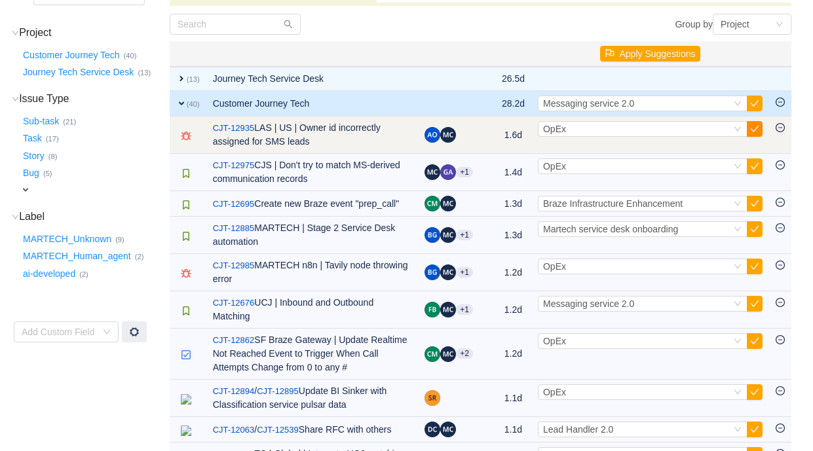
click at [751, 129] on button "button" at bounding box center [754, 129] width 16 height 16
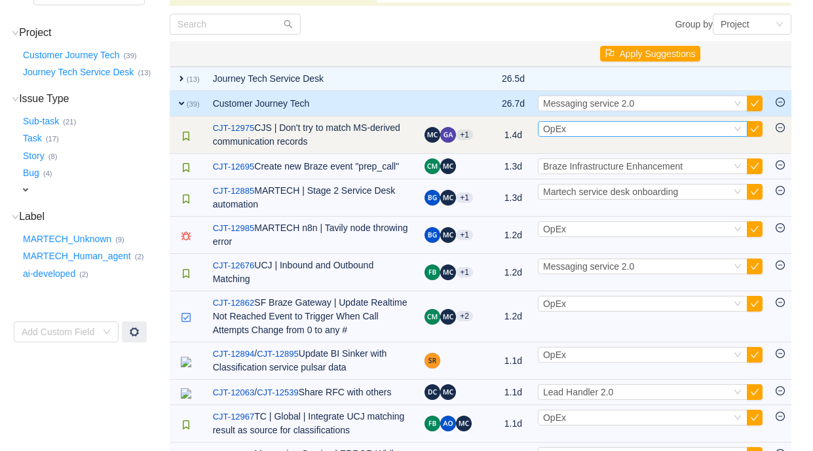
click at [598, 129] on div "Select OpEx" at bounding box center [637, 129] width 188 height 14
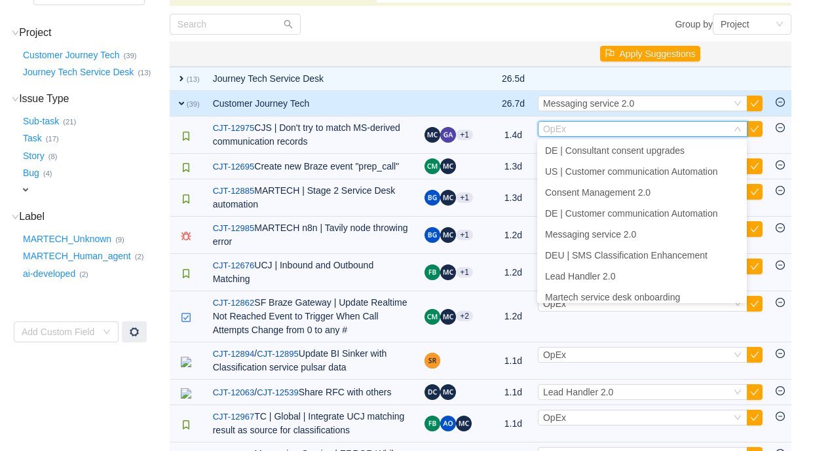
scroll to position [424, 0]
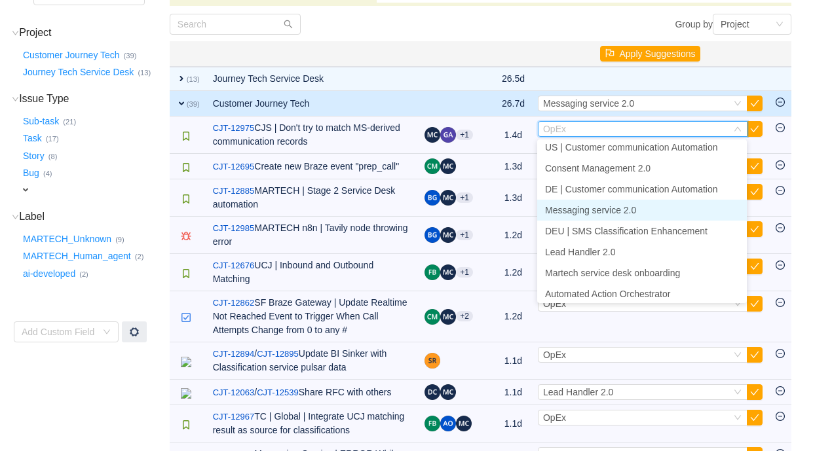
click at [590, 208] on span "Messaging service 2.0" at bounding box center [590, 210] width 91 height 10
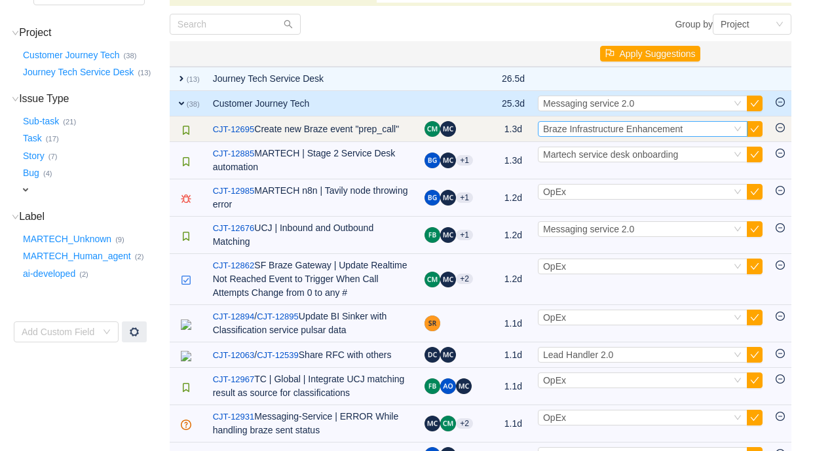
click at [691, 128] on div "Select Braze Infrastructure Enhancement" at bounding box center [637, 129] width 188 height 14
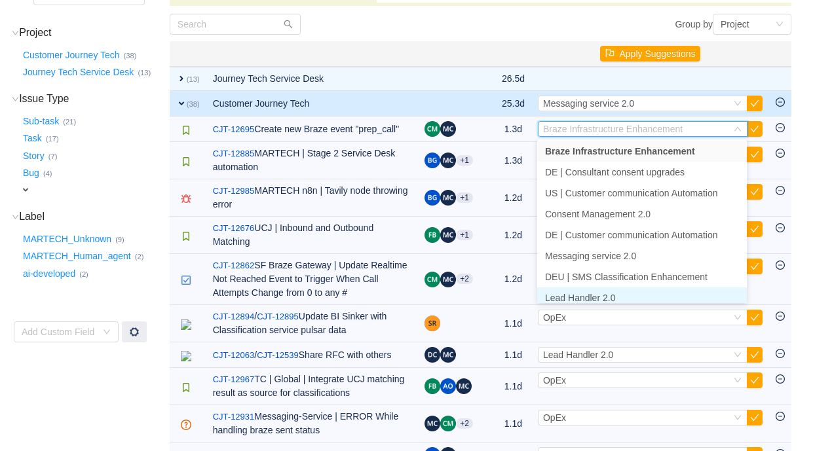
scroll to position [372, 0]
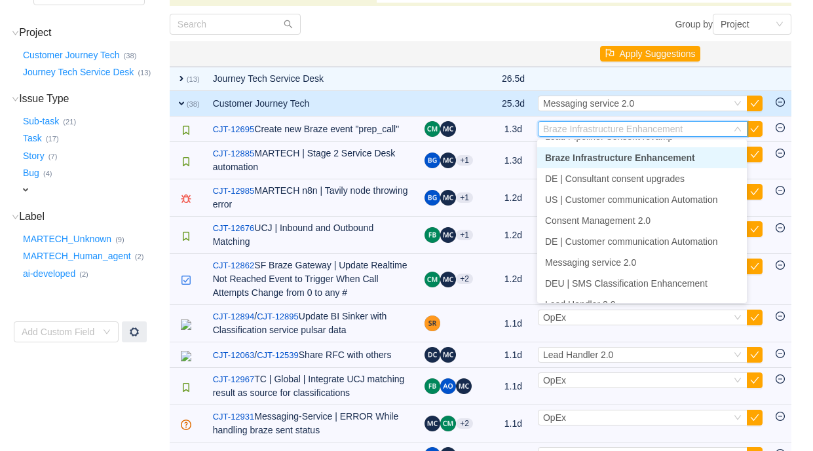
click at [680, 158] on span "Braze Infrastructure Enhancement" at bounding box center [620, 158] width 150 height 10
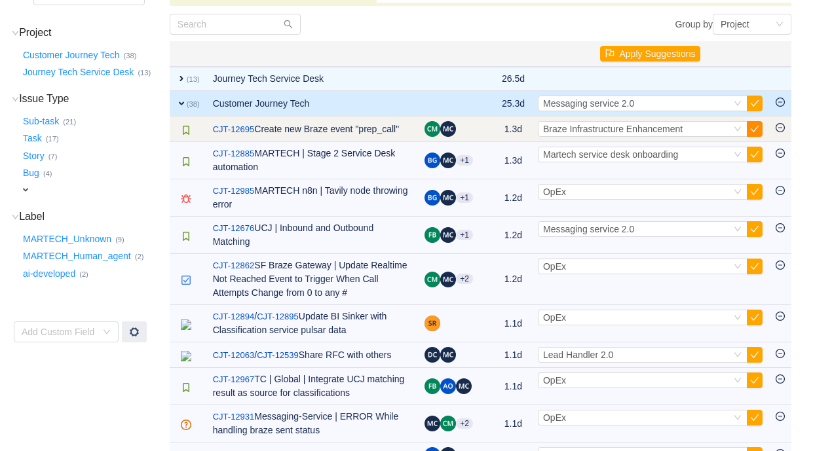
click at [752, 126] on button "button" at bounding box center [754, 129] width 16 height 16
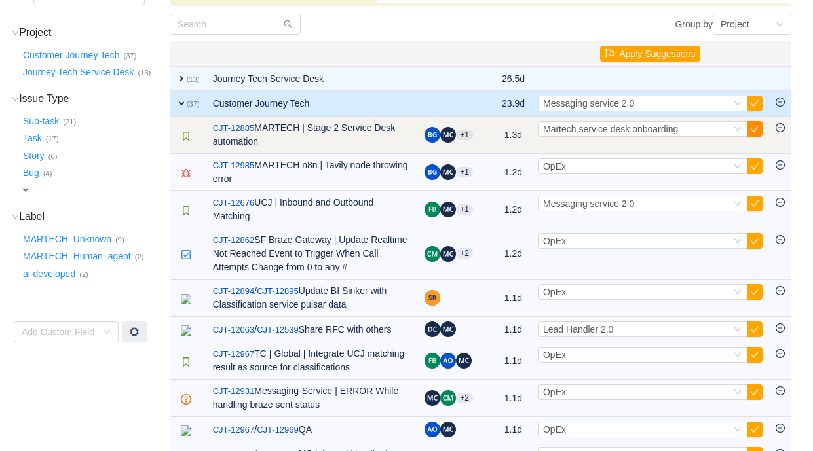
click at [754, 131] on button "button" at bounding box center [754, 129] width 16 height 16
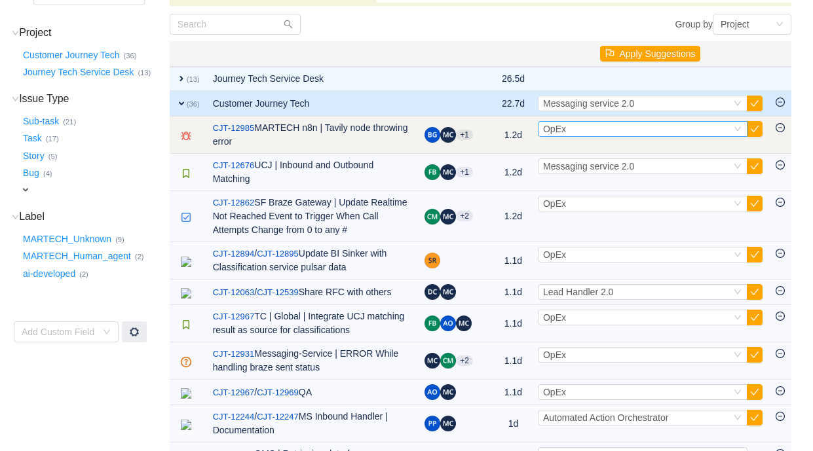
click at [649, 133] on div "Select OpEx" at bounding box center [637, 129] width 188 height 14
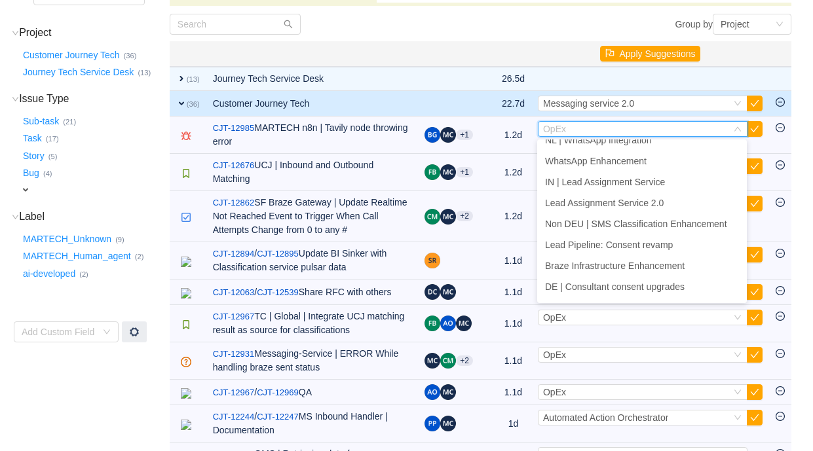
scroll to position [428, 0]
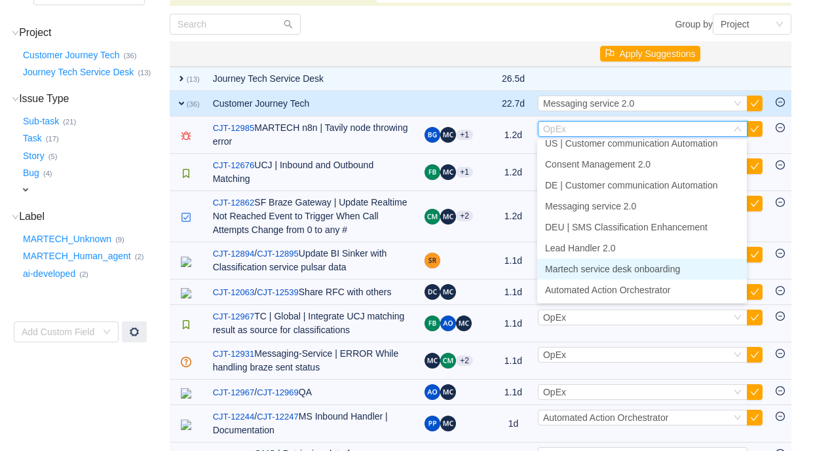
click at [632, 271] on span "Martech service desk onboarding" at bounding box center [612, 269] width 135 height 10
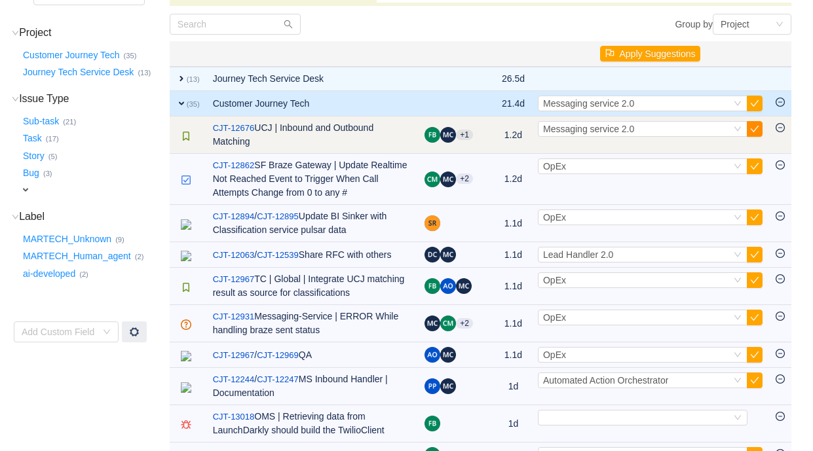
click at [755, 128] on button "button" at bounding box center [754, 129] width 16 height 16
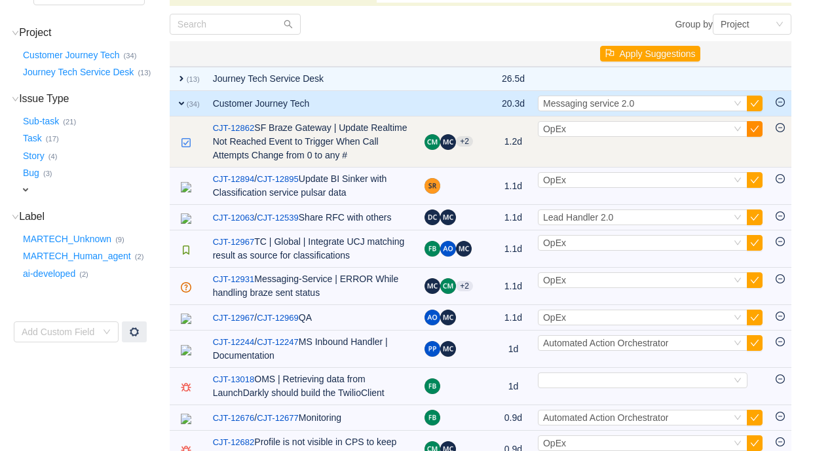
click at [757, 128] on button "button" at bounding box center [754, 129] width 16 height 16
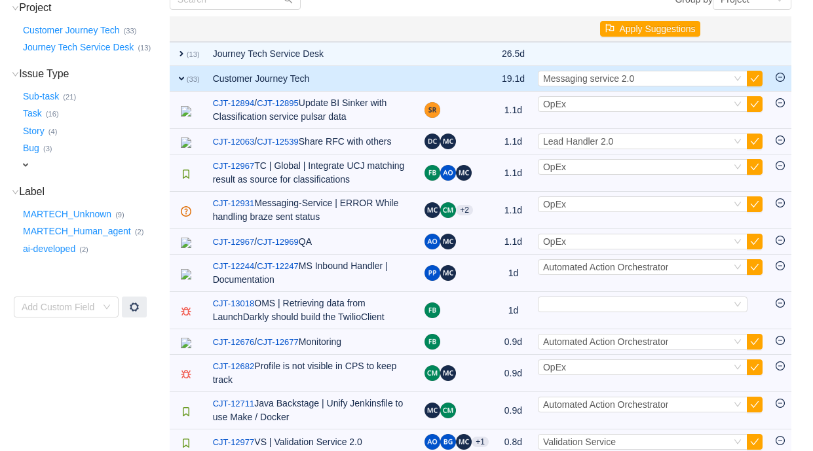
scroll to position [162, 0]
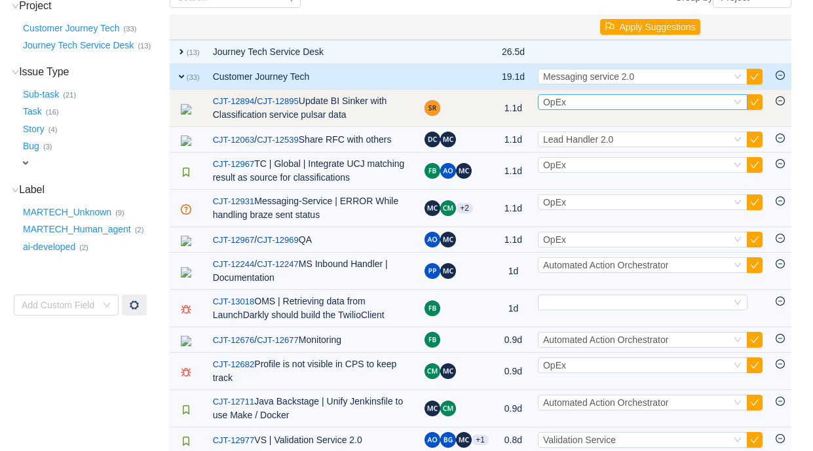
click at [699, 105] on div "Select OpEx" at bounding box center [637, 102] width 188 height 14
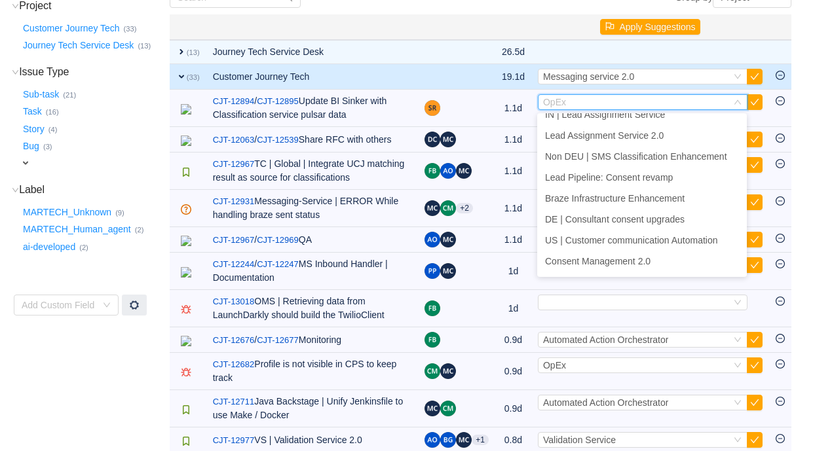
scroll to position [299, 0]
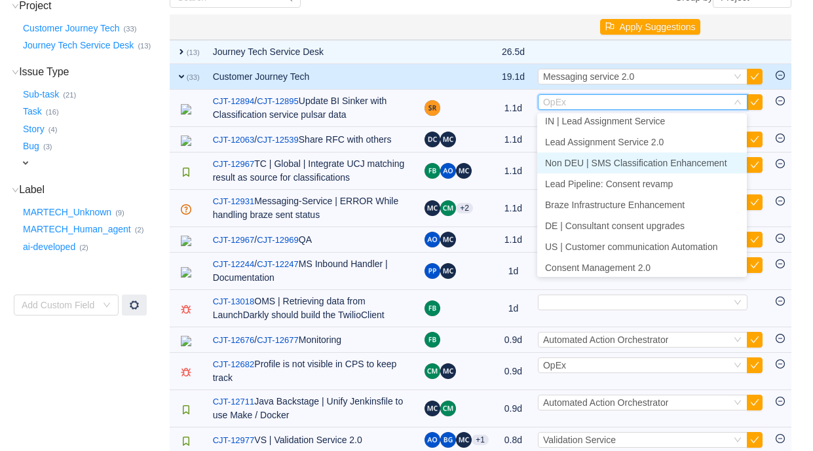
click at [668, 159] on span "Non DEU | SMS Classification Enhancement" at bounding box center [636, 163] width 182 height 10
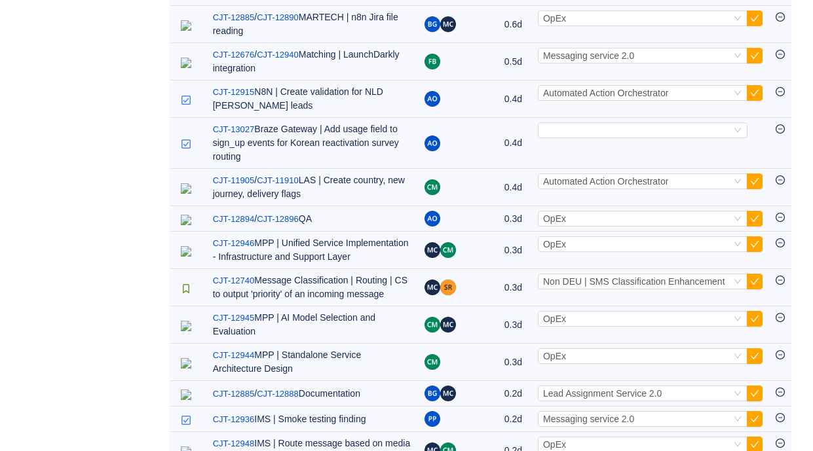
scroll to position [739, 0]
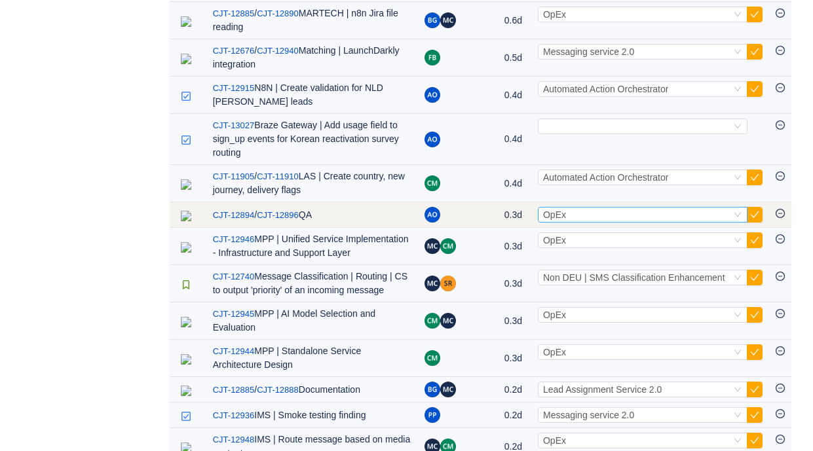
click at [624, 222] on div "Select OpEx" at bounding box center [637, 215] width 188 height 14
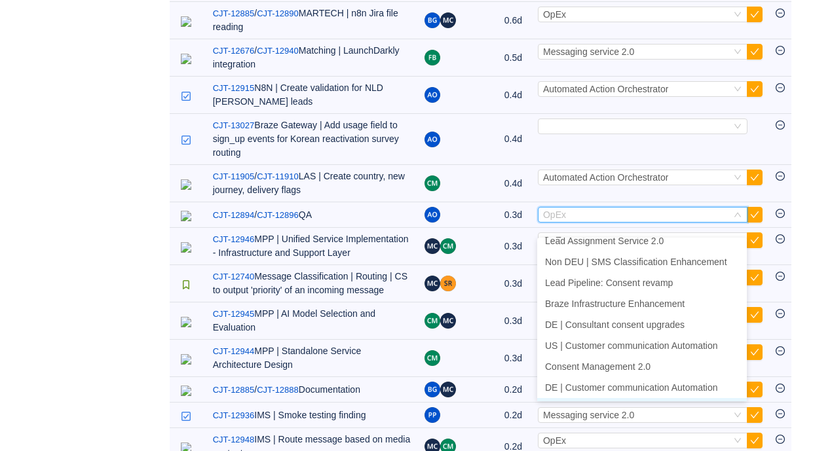
scroll to position [320, 0]
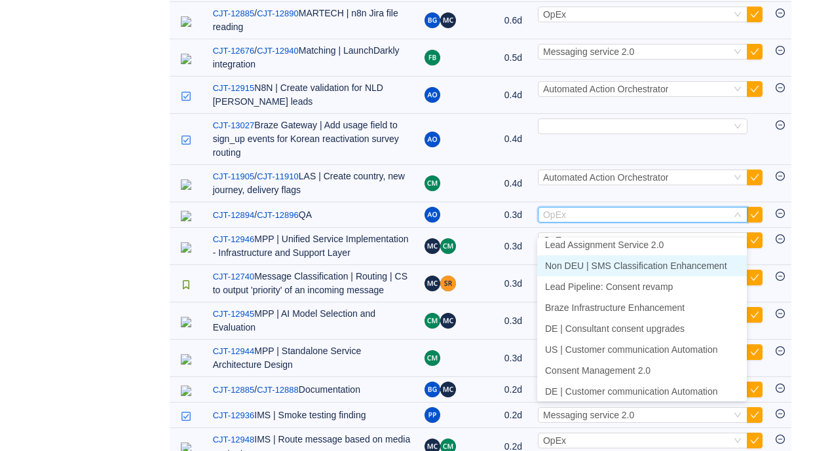
click at [641, 265] on span "Non DEU | SMS Classification Enhancement" at bounding box center [636, 266] width 182 height 10
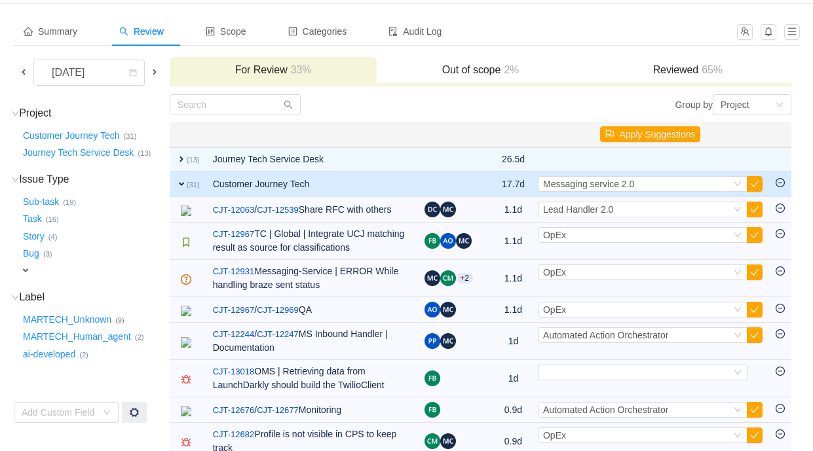
scroll to position [81, 0]
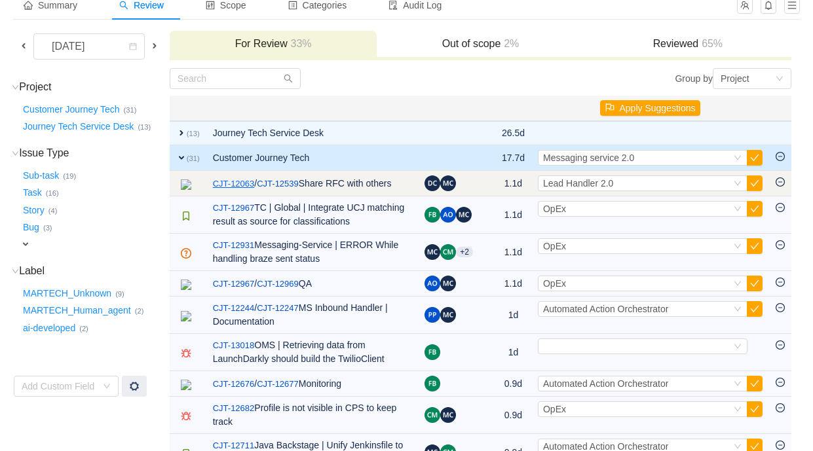
click at [232, 177] on link "CJT-12063" at bounding box center [234, 183] width 42 height 13
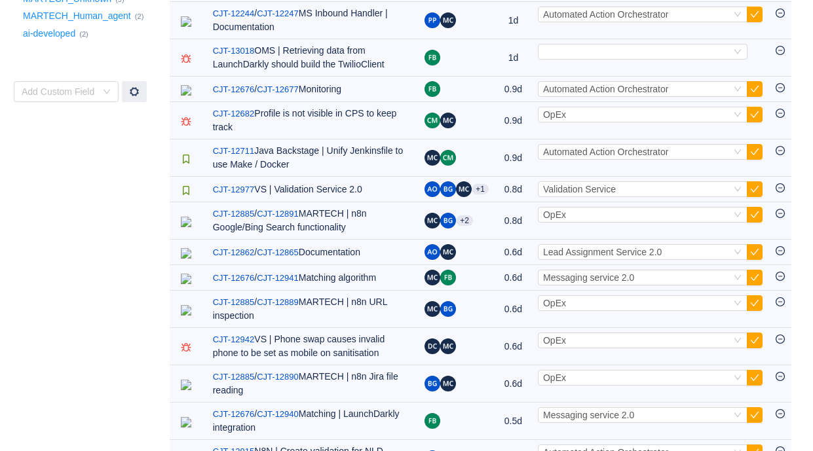
scroll to position [38, 0]
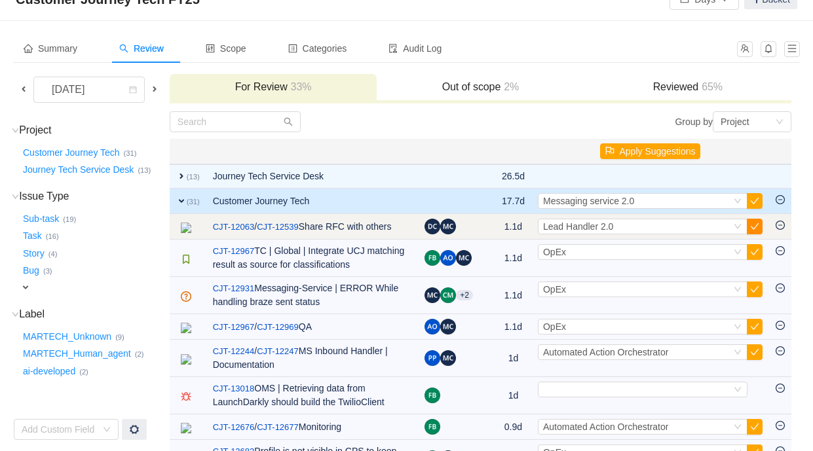
click at [754, 223] on button "button" at bounding box center [754, 227] width 16 height 16
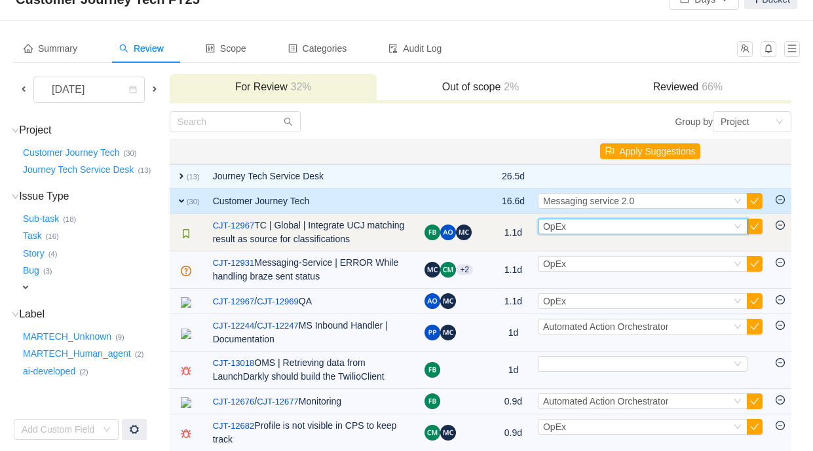
click at [617, 229] on div "Select OpEx" at bounding box center [637, 226] width 188 height 14
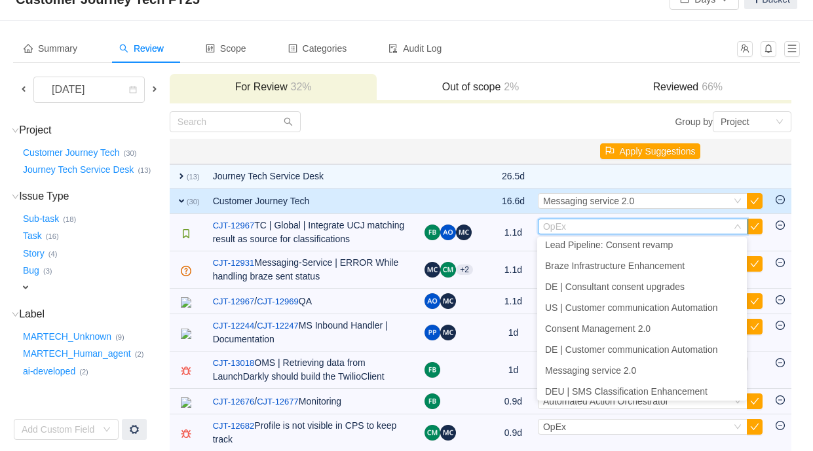
scroll to position [428, 0]
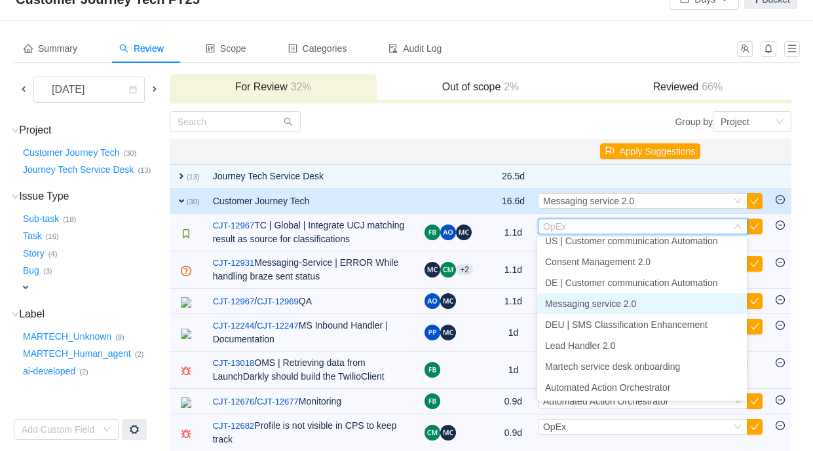
click at [617, 304] on span "Messaging service 2.0" at bounding box center [590, 304] width 91 height 10
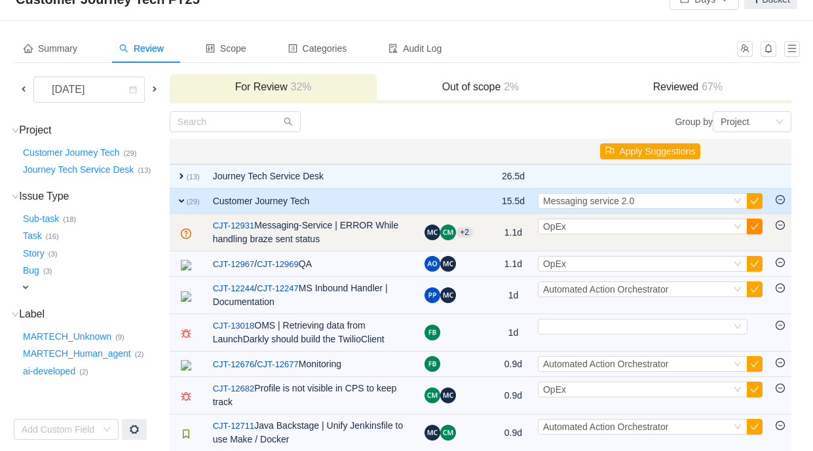
click at [756, 227] on button "button" at bounding box center [754, 227] width 16 height 16
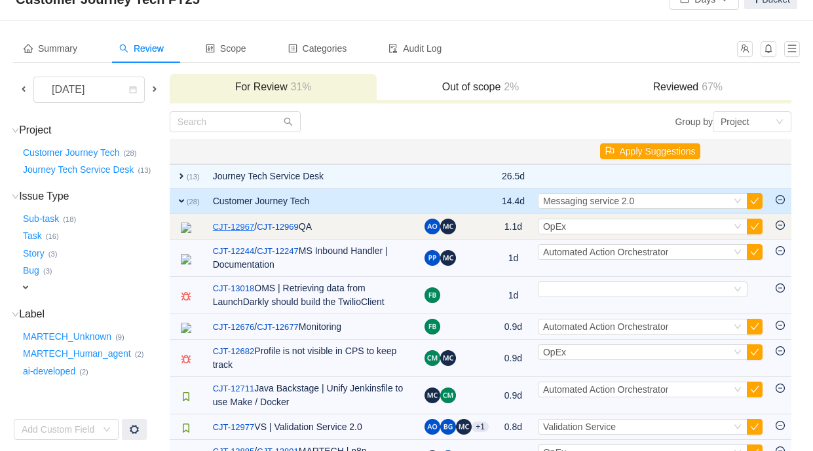
click at [240, 229] on link "CJT-12967" at bounding box center [234, 227] width 42 height 13
click at [640, 223] on div "Select OpEx" at bounding box center [637, 226] width 188 height 14
click at [650, 224] on div "Select OpEx" at bounding box center [637, 226] width 188 height 14
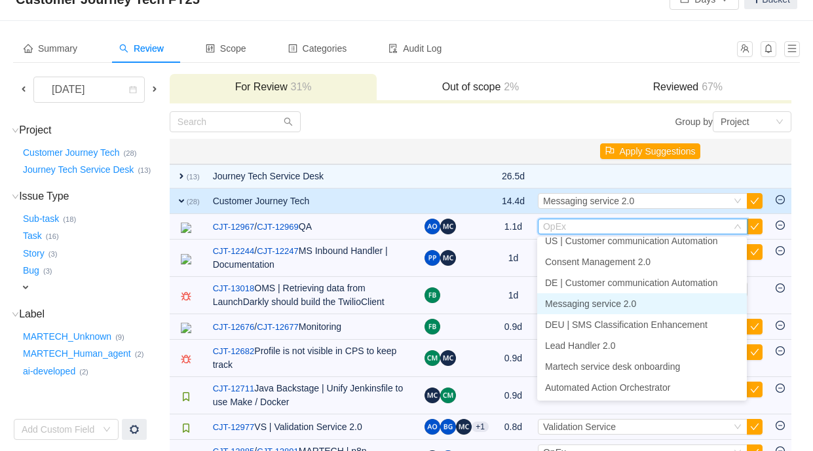
click at [635, 299] on span "Messaging service 2.0" at bounding box center [590, 304] width 91 height 10
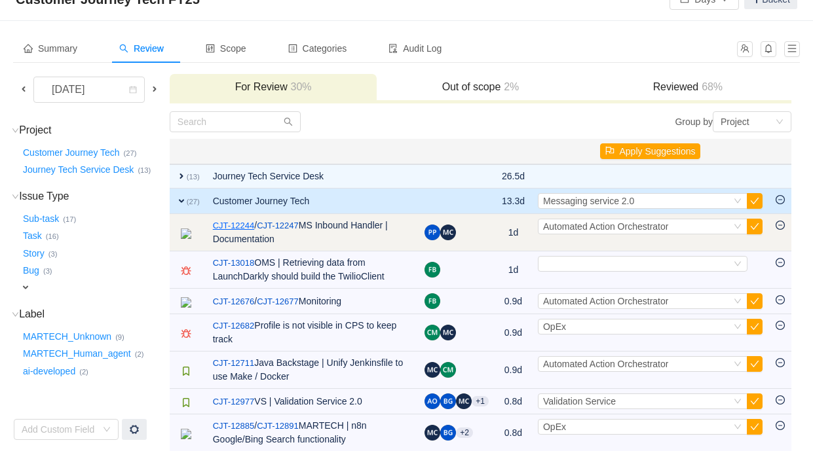
click at [251, 231] on link "CJT-12244" at bounding box center [234, 225] width 42 height 13
click at [659, 224] on span "Automated Action Orchestrator" at bounding box center [605, 226] width 125 height 10
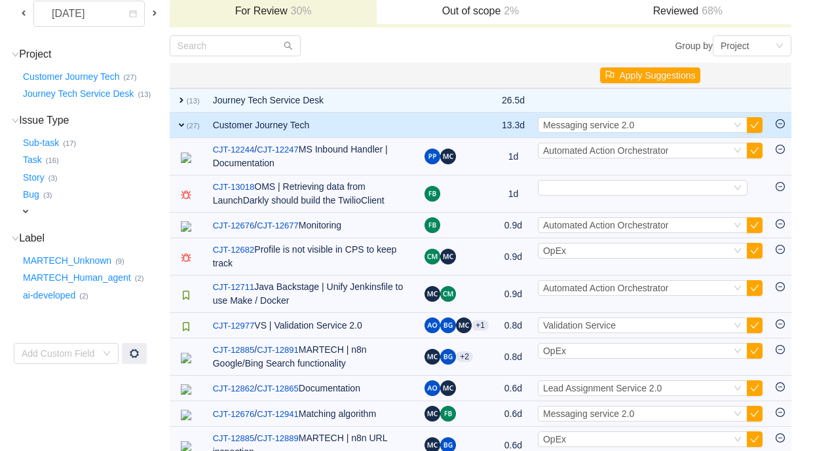
scroll to position [145, 0]
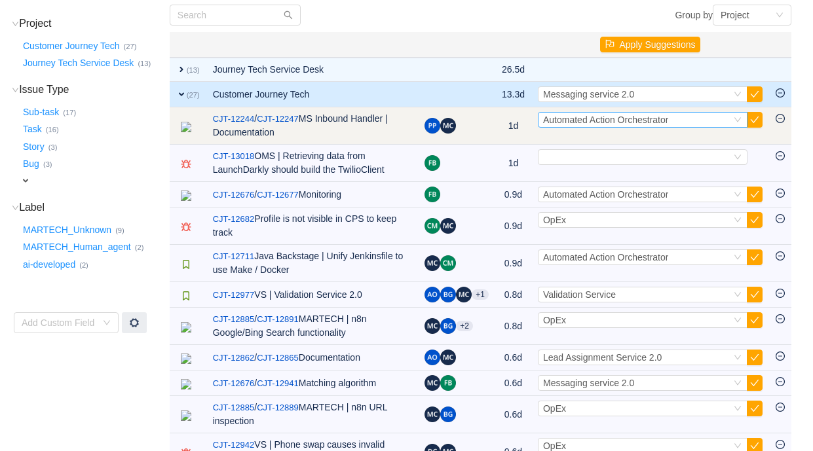
click at [606, 126] on div "Automated Action Orchestrator" at bounding box center [605, 120] width 125 height 14
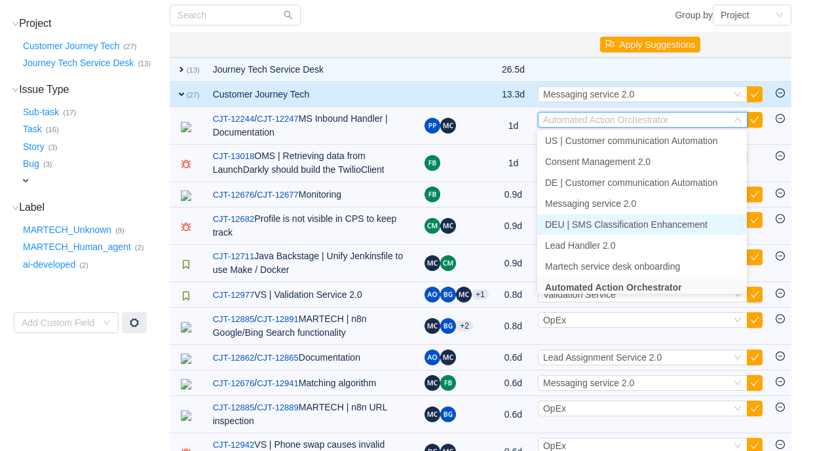
scroll to position [428, 0]
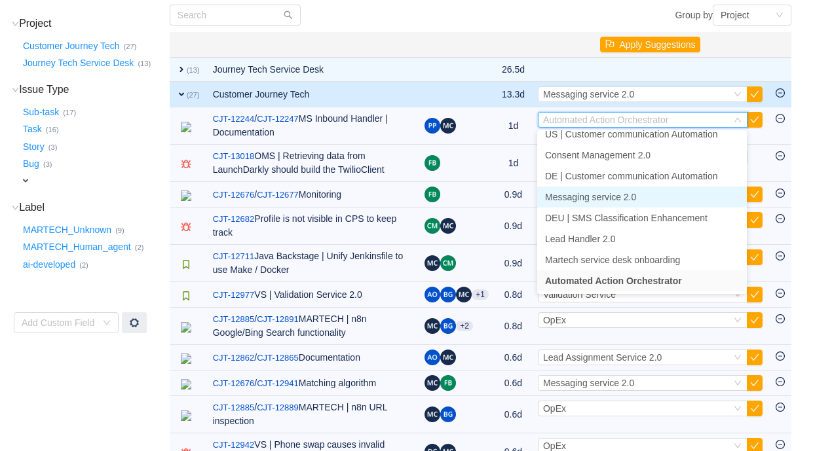
click at [614, 196] on span "Messaging service 2.0" at bounding box center [590, 197] width 91 height 10
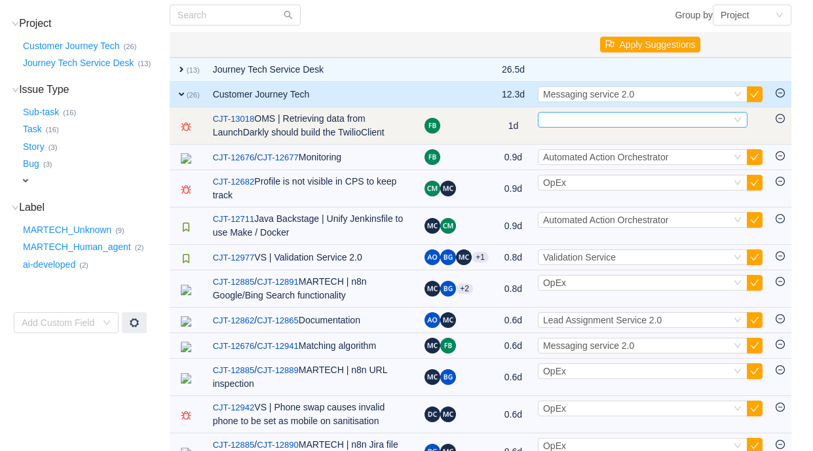
click at [593, 124] on div "Select" at bounding box center [637, 120] width 188 height 14
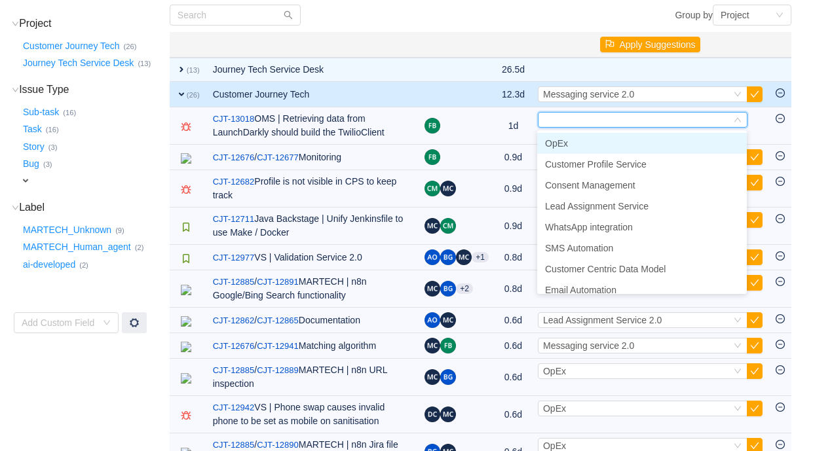
click at [581, 142] on li "OpEx" at bounding box center [642, 143] width 210 height 21
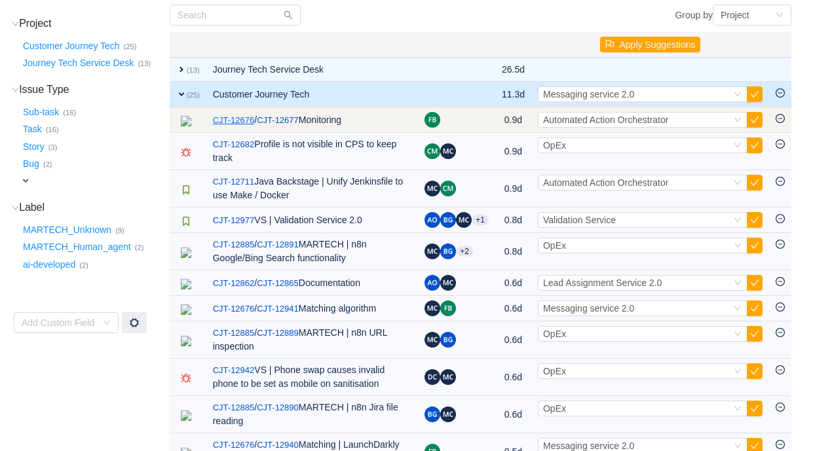
click at [248, 121] on link "CJT-12676" at bounding box center [234, 120] width 42 height 13
click at [605, 119] on span "Automated Action Orchestrator" at bounding box center [605, 120] width 125 height 10
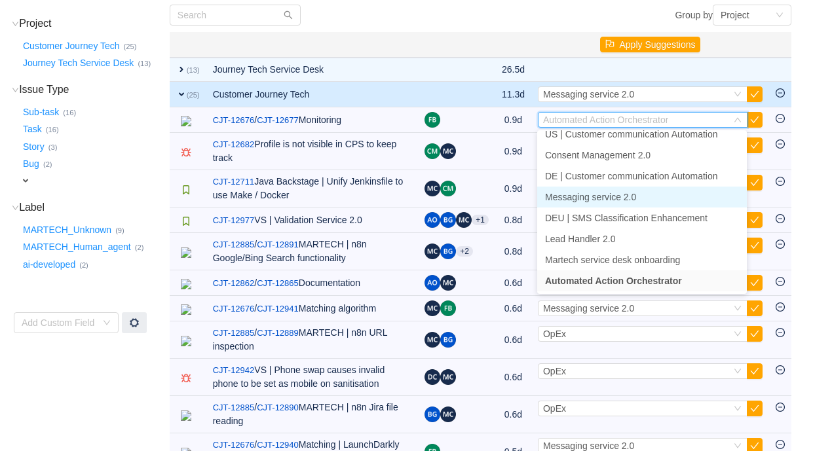
click at [604, 193] on span "Messaging service 2.0" at bounding box center [590, 197] width 91 height 10
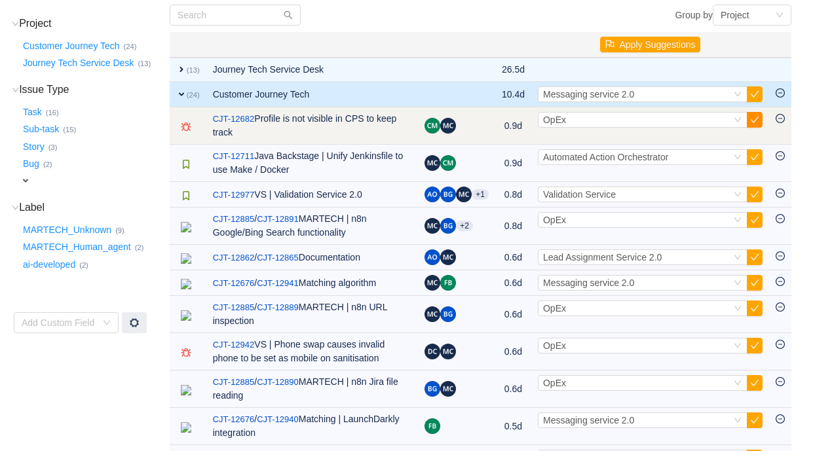
click at [753, 120] on button "button" at bounding box center [754, 120] width 16 height 16
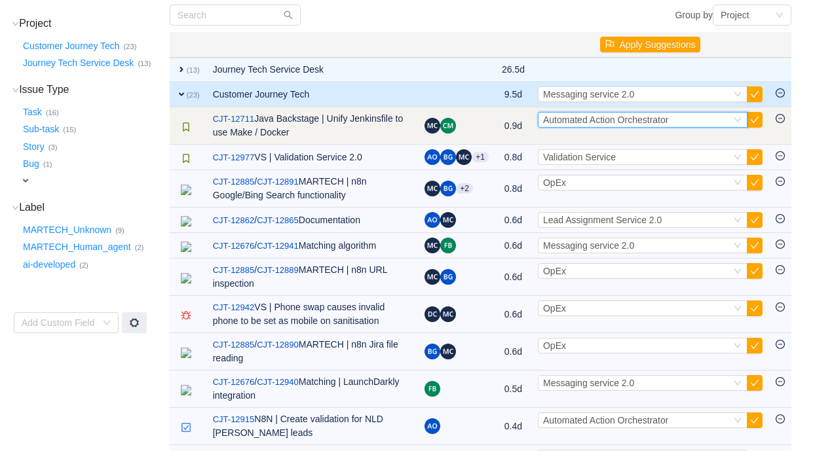
click at [719, 121] on div "Select Automated Action Orchestrator" at bounding box center [637, 120] width 188 height 14
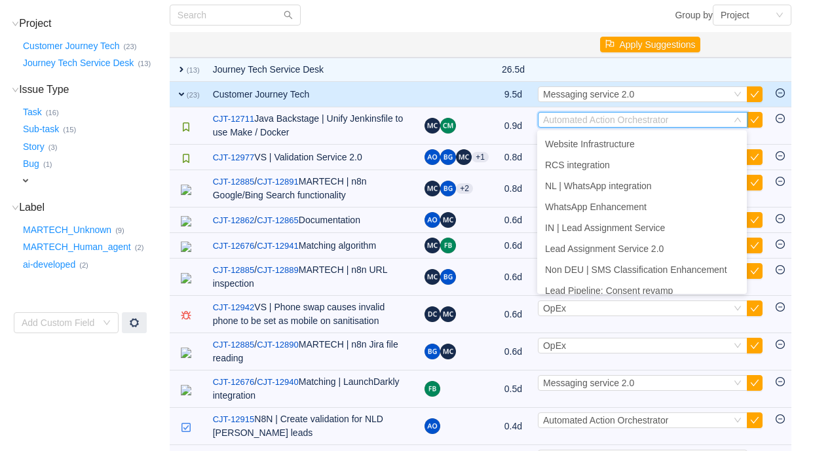
scroll to position [0, 0]
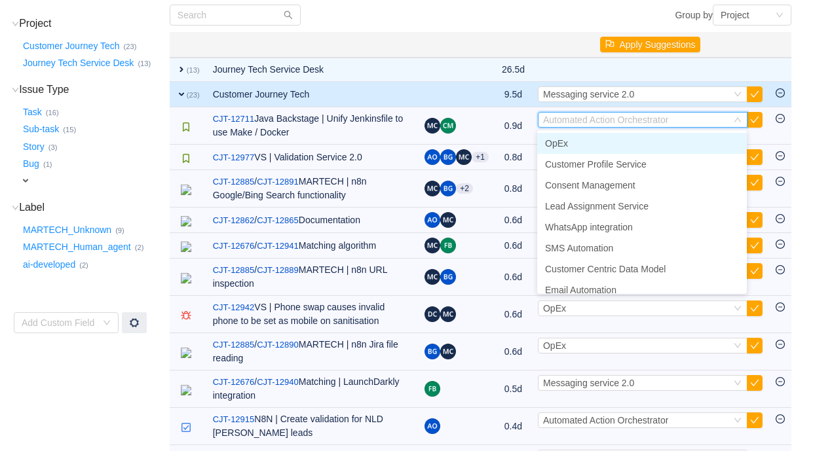
click at [649, 141] on li "OpEx" at bounding box center [642, 143] width 210 height 21
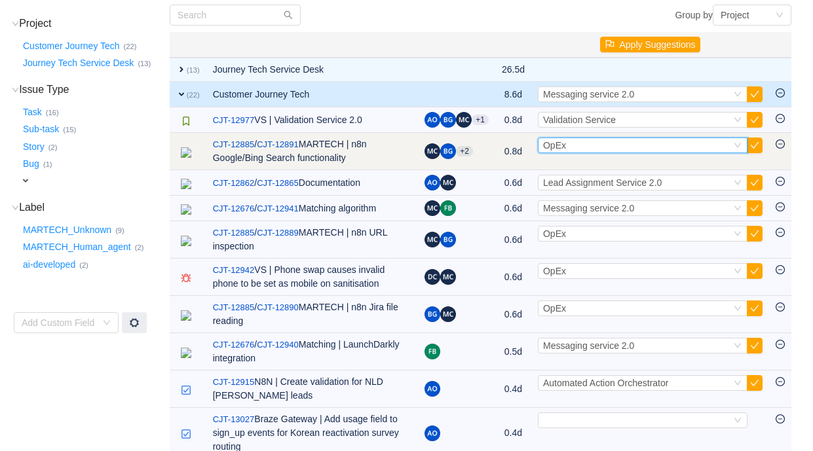
click at [605, 149] on div "Select OpEx" at bounding box center [637, 145] width 188 height 14
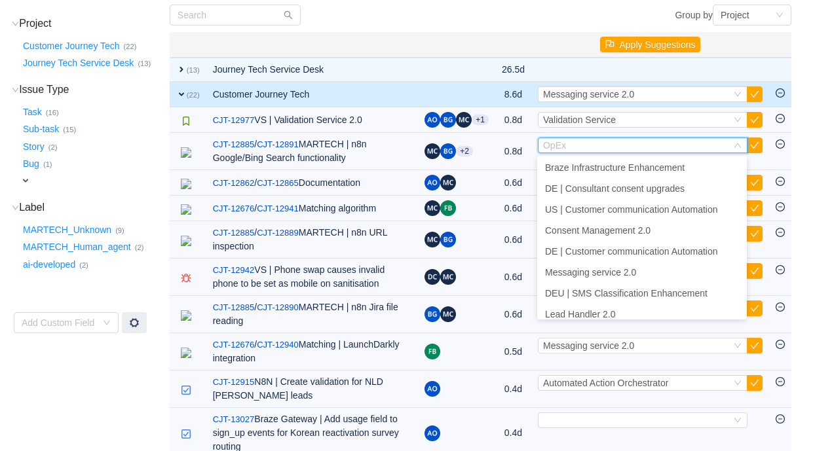
scroll to position [428, 0]
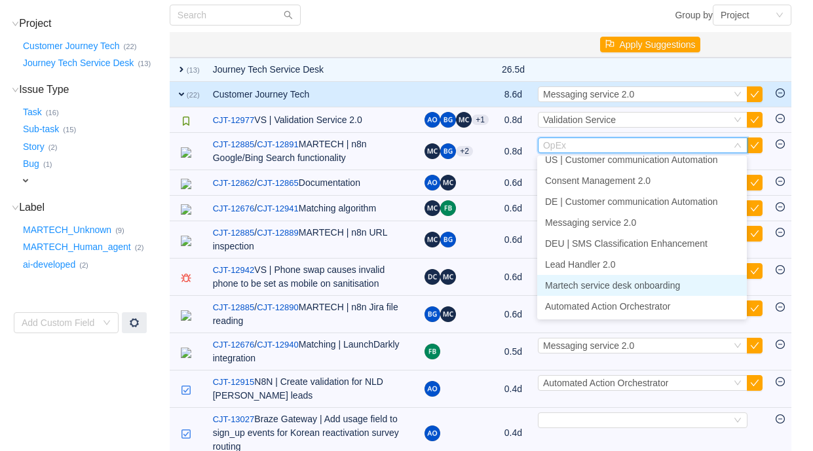
click at [620, 286] on span "Martech service desk onboarding" at bounding box center [612, 285] width 135 height 10
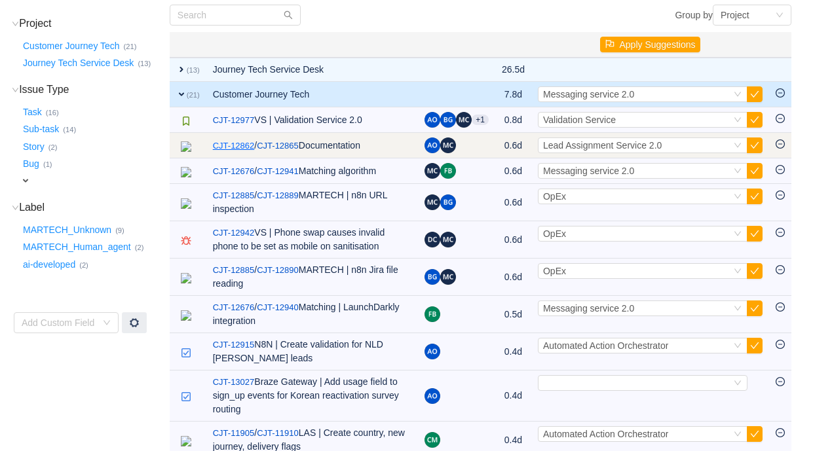
click at [248, 145] on link "CJT-12862" at bounding box center [234, 145] width 42 height 13
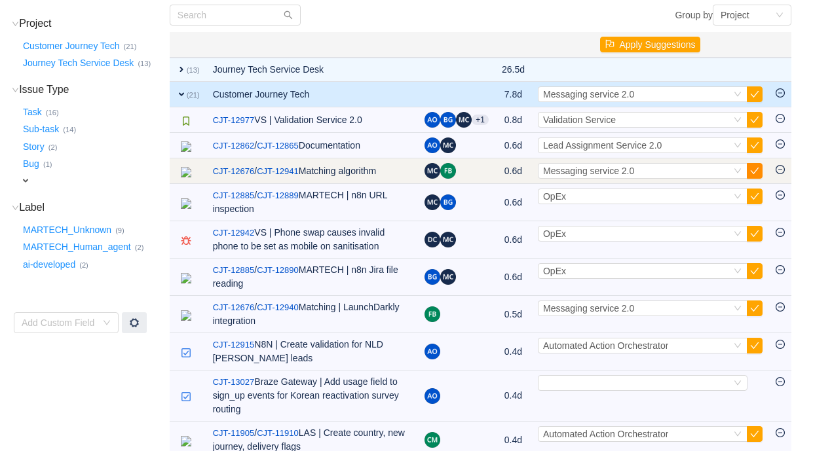
click at [760, 169] on button "button" at bounding box center [754, 171] width 16 height 16
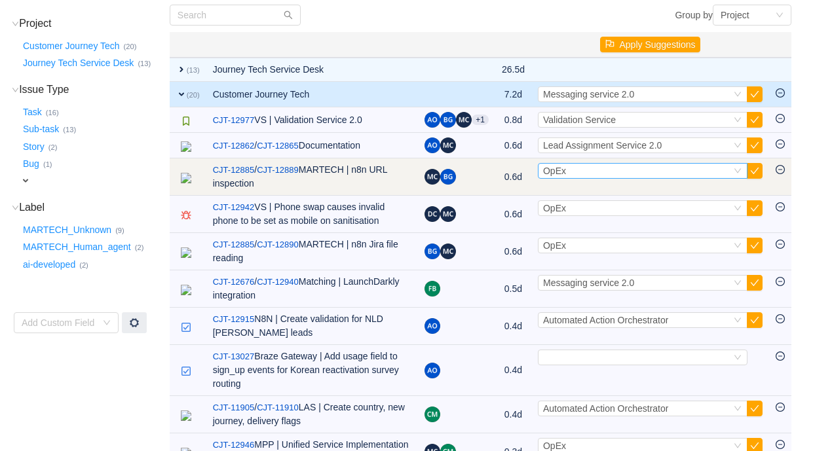
click at [665, 172] on div "Select OpEx" at bounding box center [637, 171] width 188 height 14
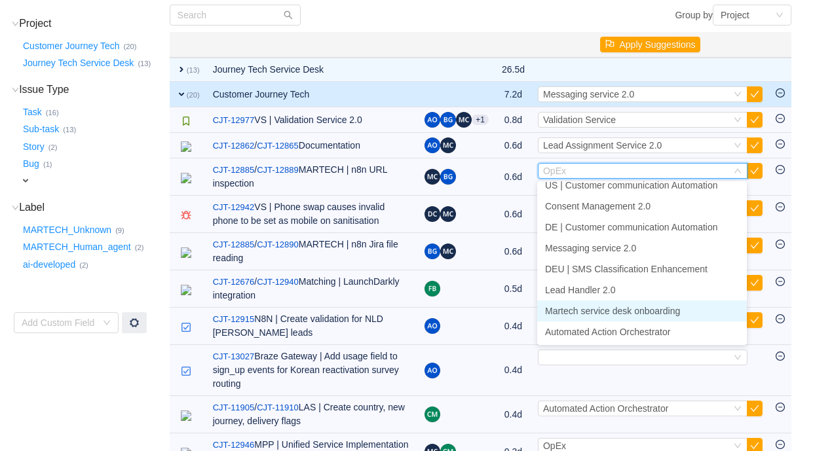
click at [659, 308] on span "Martech service desk onboarding" at bounding box center [612, 311] width 135 height 10
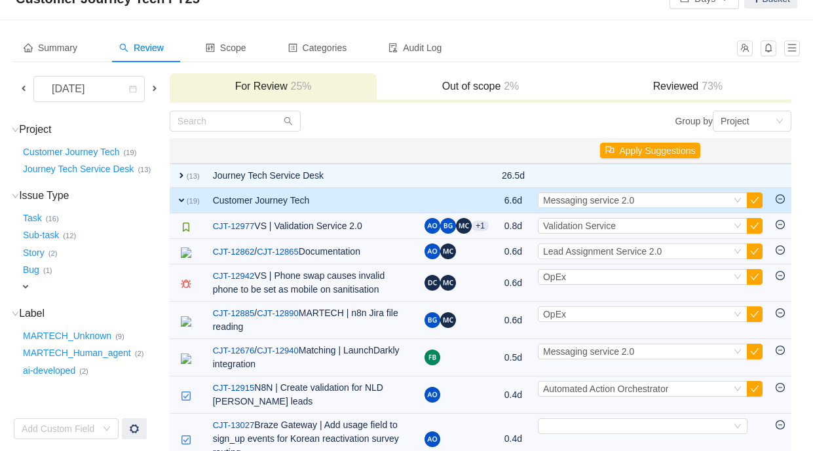
scroll to position [46, 0]
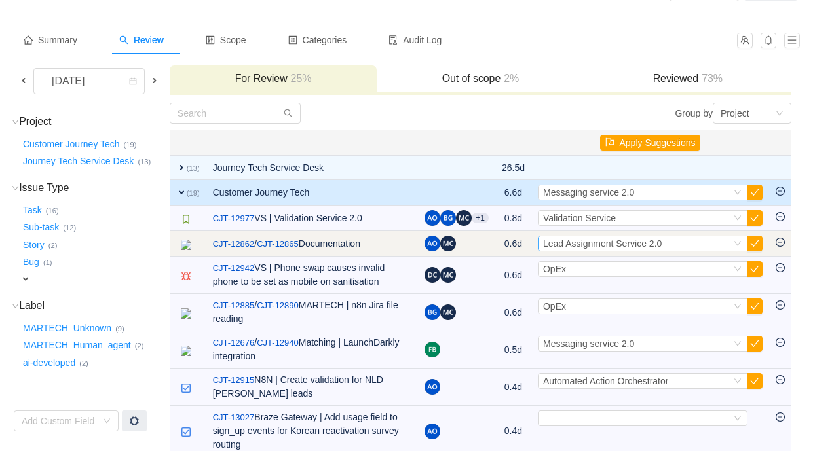
click at [684, 241] on div "Select Lead Assignment Service 2.0" at bounding box center [637, 243] width 188 height 14
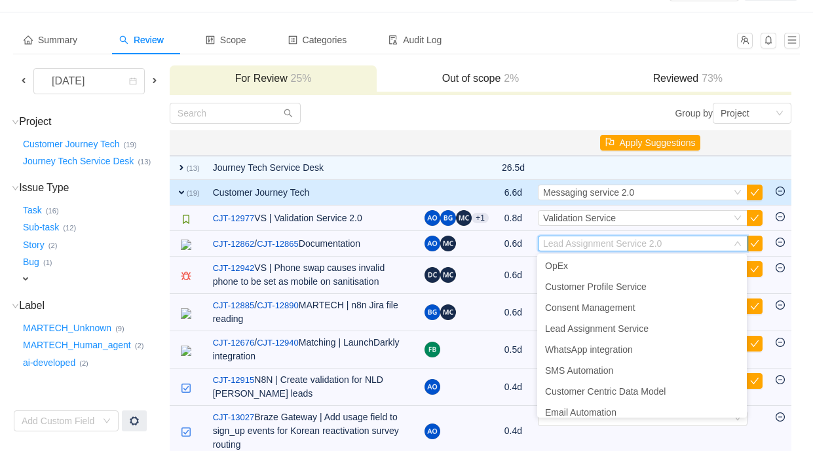
scroll to position [0, 0]
click at [619, 265] on li "OpEx" at bounding box center [642, 267] width 210 height 21
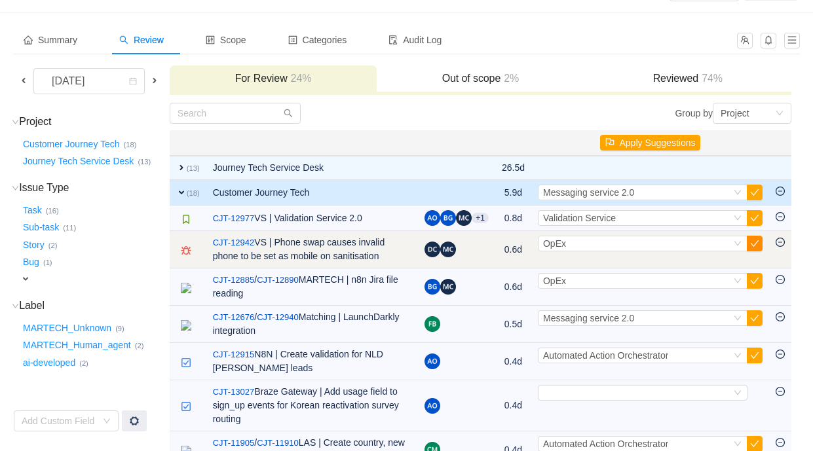
click at [756, 242] on button "button" at bounding box center [754, 244] width 16 height 16
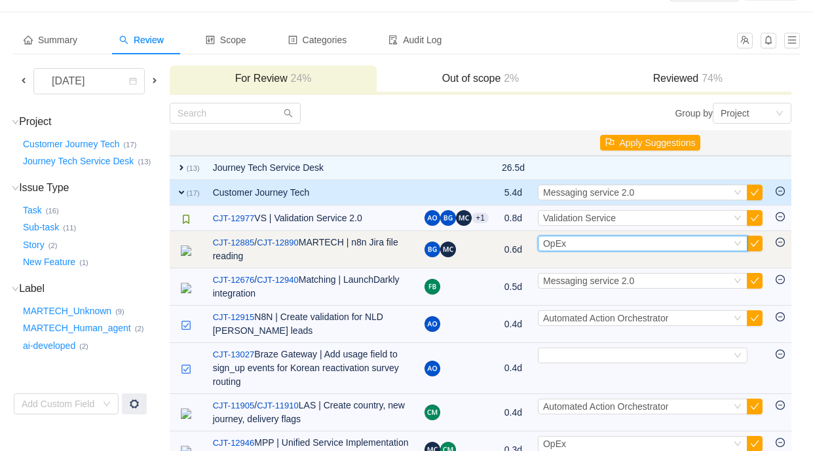
click at [601, 245] on div "Select OpEx" at bounding box center [637, 243] width 188 height 14
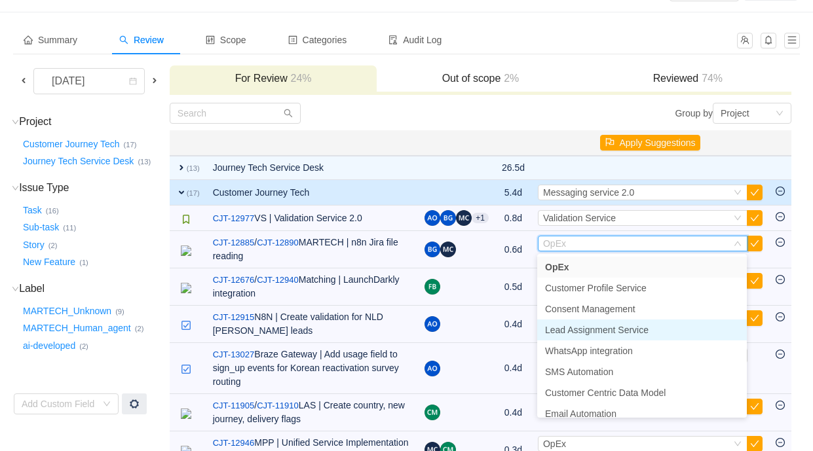
scroll to position [428, 0]
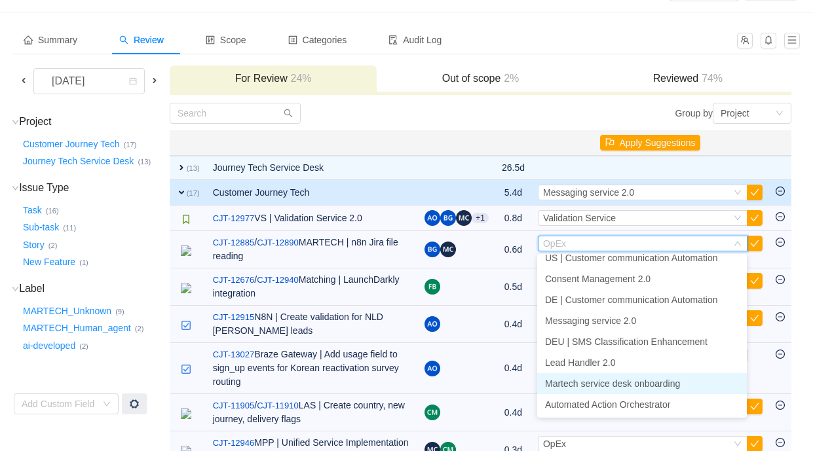
click at [598, 386] on span "Martech service desk onboarding" at bounding box center [612, 383] width 135 height 10
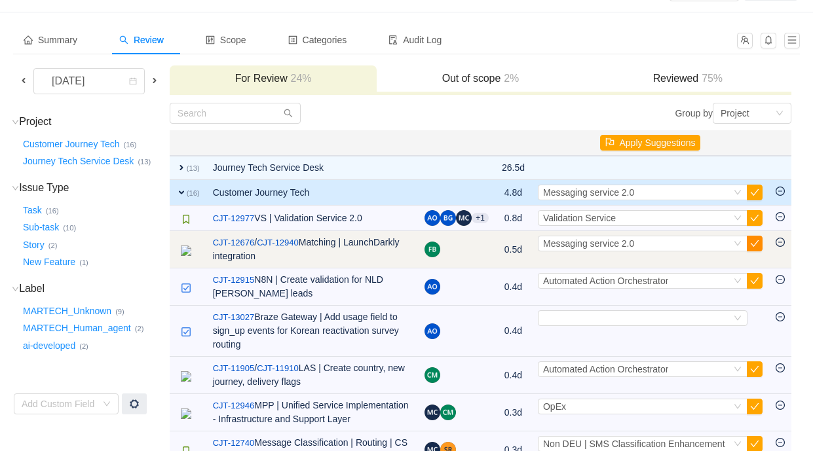
click at [751, 242] on button "button" at bounding box center [754, 244] width 16 height 16
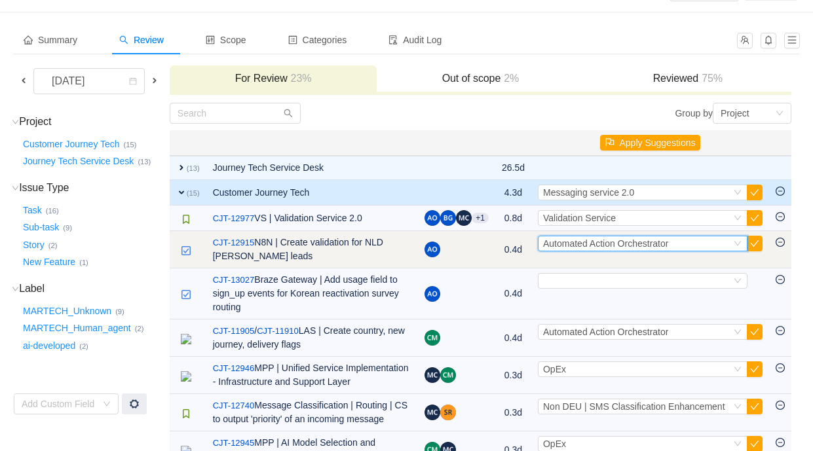
click at [636, 247] on span "Automated Action Orchestrator" at bounding box center [605, 243] width 125 height 10
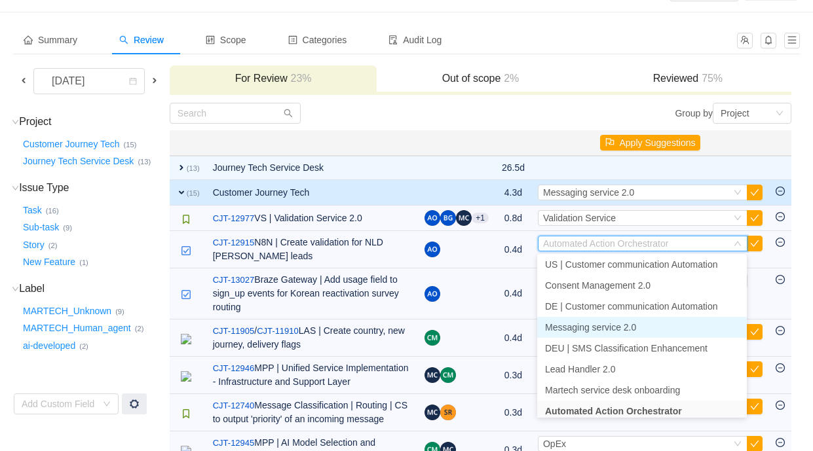
scroll to position [0, 0]
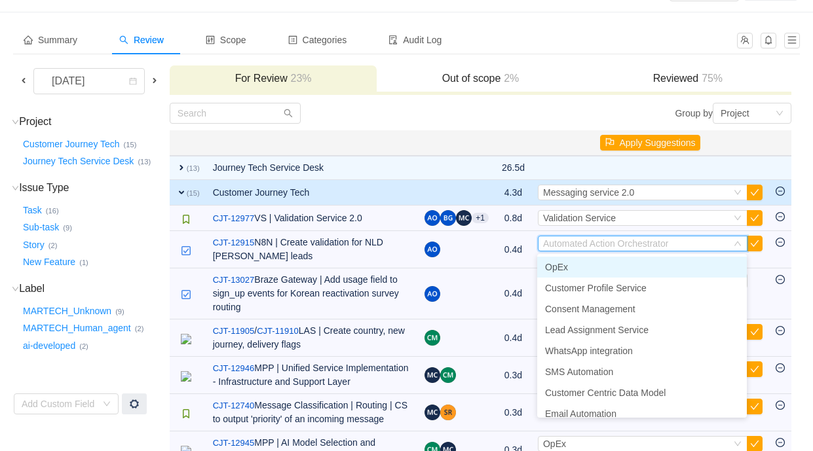
click at [608, 270] on li "OpEx" at bounding box center [642, 267] width 210 height 21
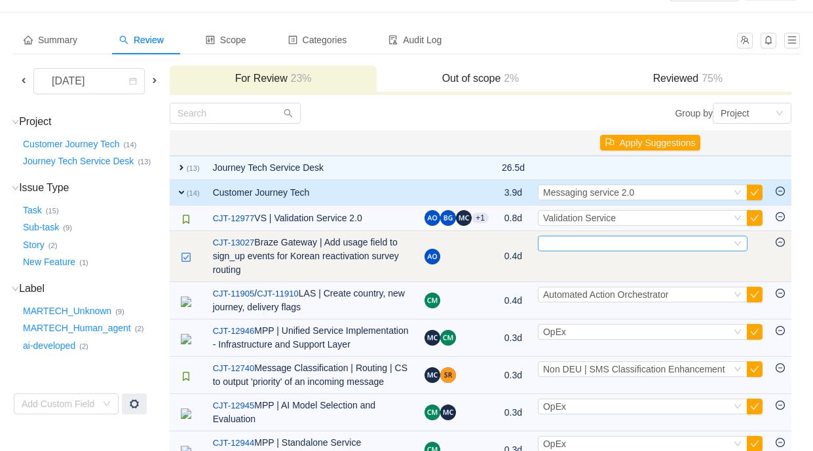
click at [594, 244] on div "Select" at bounding box center [637, 243] width 188 height 14
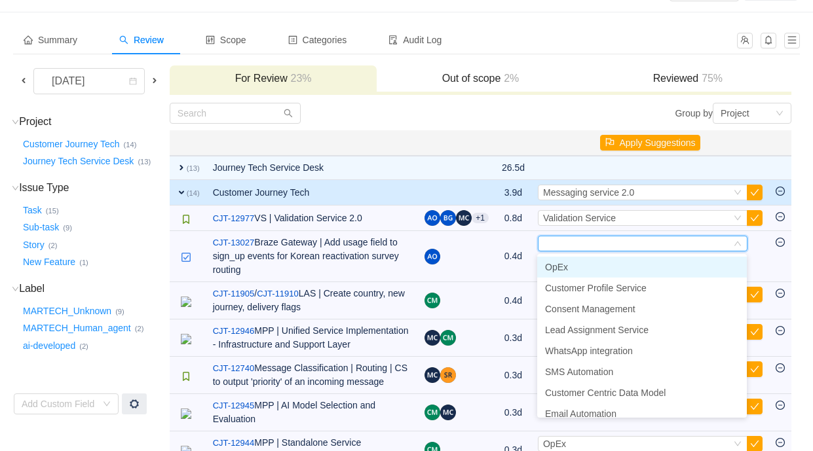
click at [593, 270] on li "OpEx" at bounding box center [642, 267] width 210 height 21
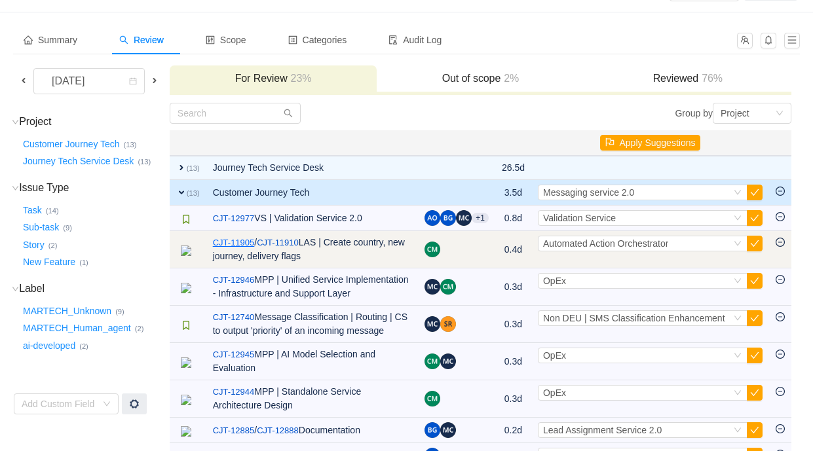
click at [244, 245] on link "CJT-11905" at bounding box center [234, 242] width 42 height 13
click at [779, 243] on icon "icon: minus-circle" at bounding box center [779, 242] width 9 height 9
click at [732, 244] on div "Select Automated Action Orchestrator" at bounding box center [643, 244] width 210 height 16
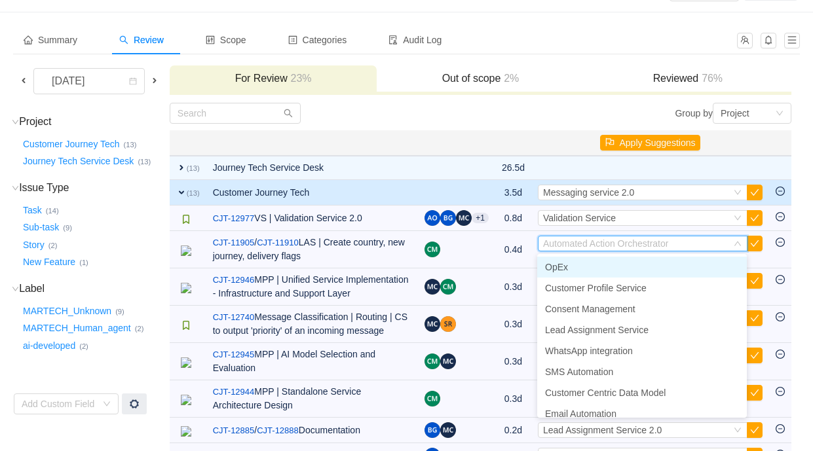
click at [674, 267] on li "OpEx" at bounding box center [642, 267] width 210 height 21
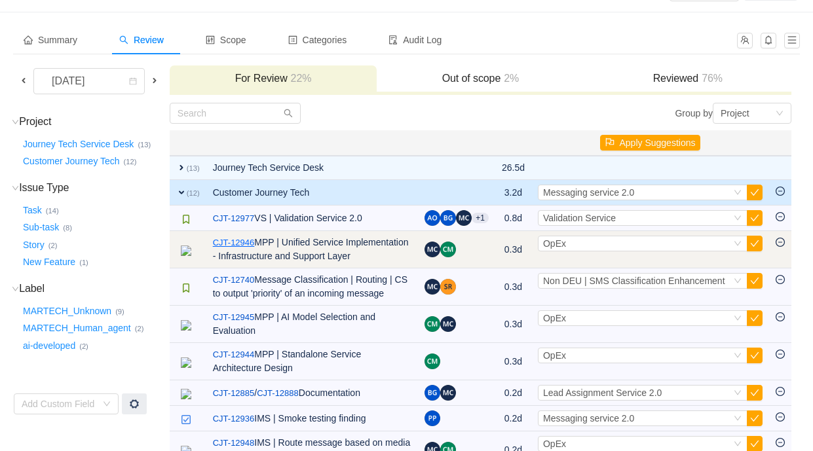
click at [242, 245] on link "CJT-12946" at bounding box center [234, 242] width 42 height 13
click at [593, 242] on div "Select OpEx" at bounding box center [637, 243] width 188 height 14
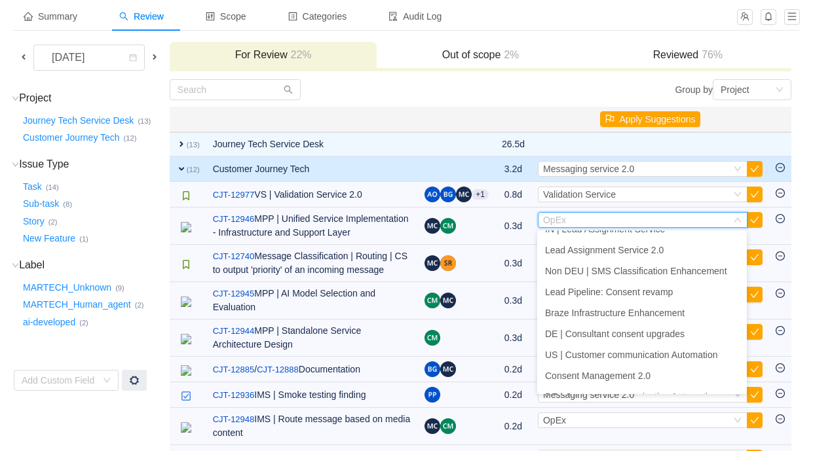
scroll to position [294, 0]
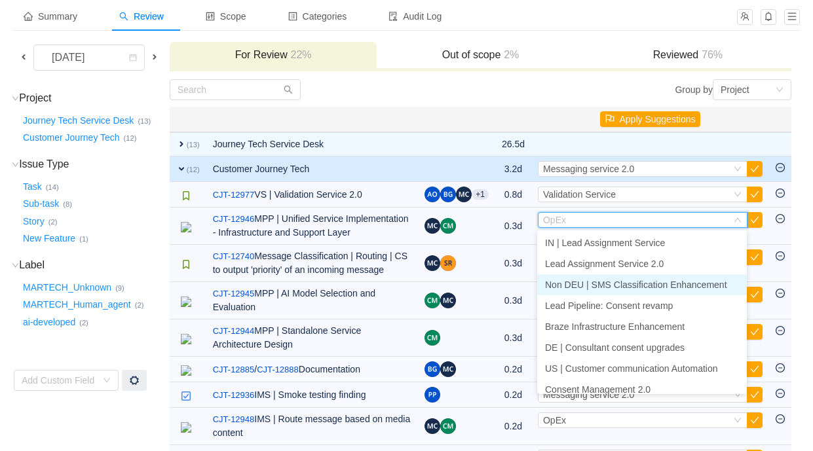
click at [607, 284] on span "Non DEU | SMS Classification Enhancement" at bounding box center [636, 285] width 182 height 10
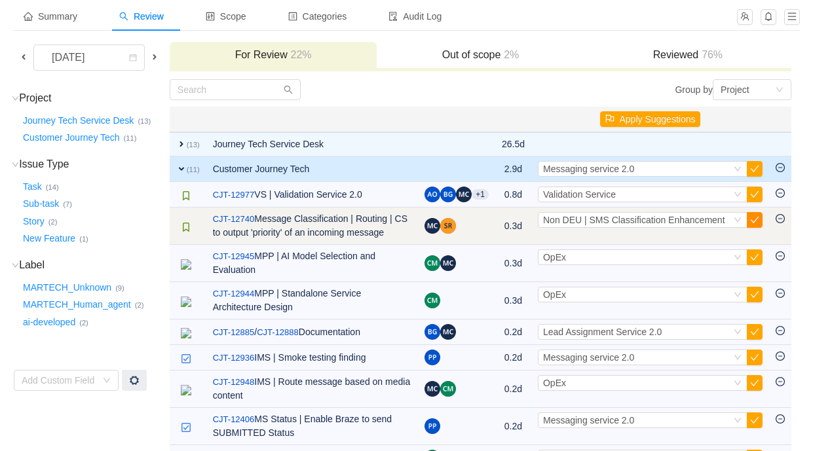
click at [758, 222] on button "button" at bounding box center [754, 220] width 16 height 16
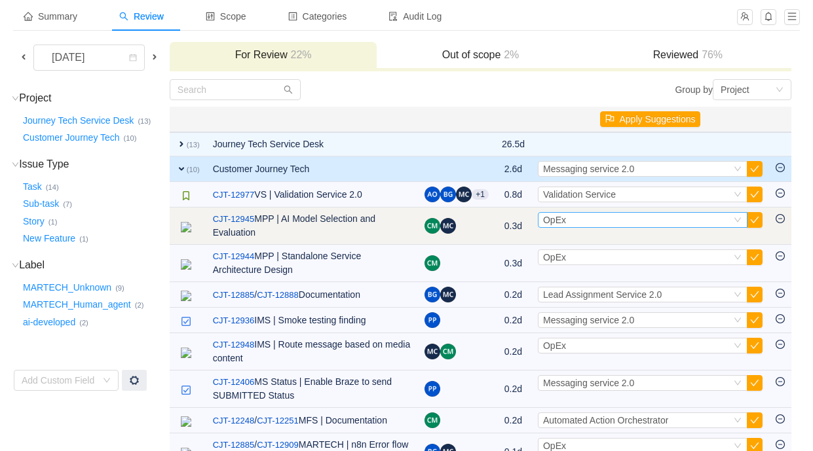
click at [649, 217] on div "Select OpEx" at bounding box center [637, 220] width 188 height 14
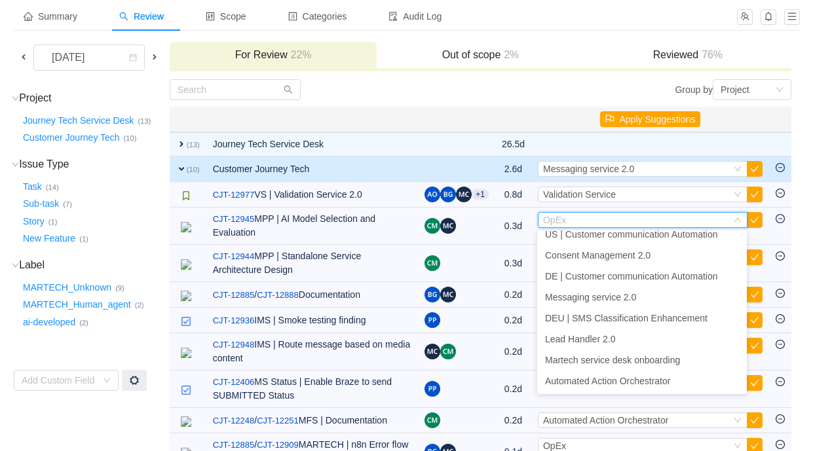
scroll to position [414, 0]
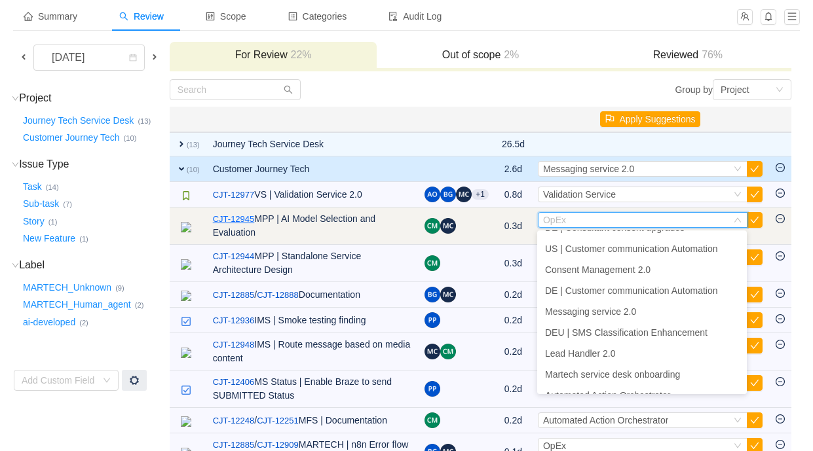
click at [249, 221] on link "CJT-12945" at bounding box center [234, 219] width 42 height 13
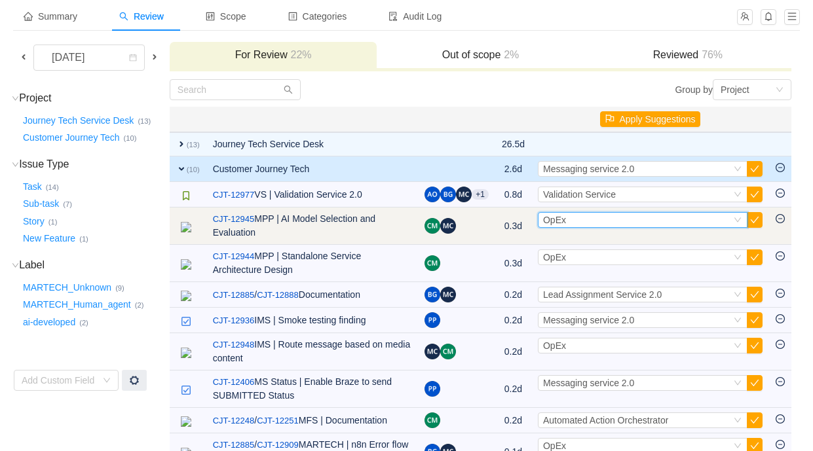
click at [611, 220] on div "Select OpEx" at bounding box center [637, 220] width 188 height 14
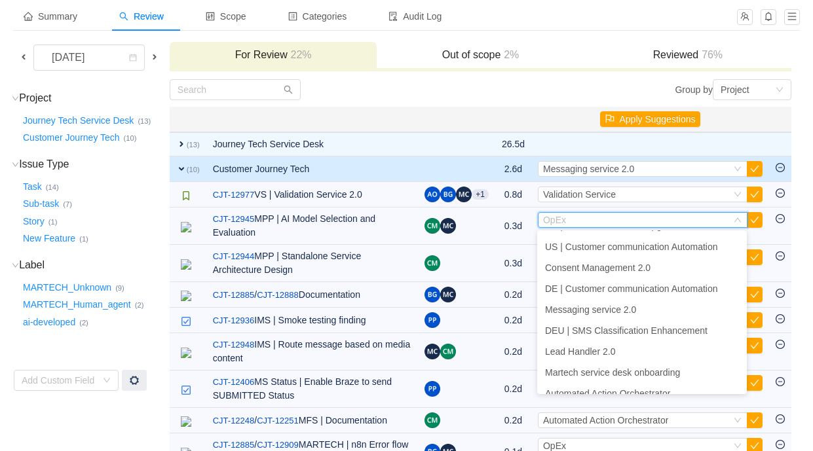
scroll to position [428, 0]
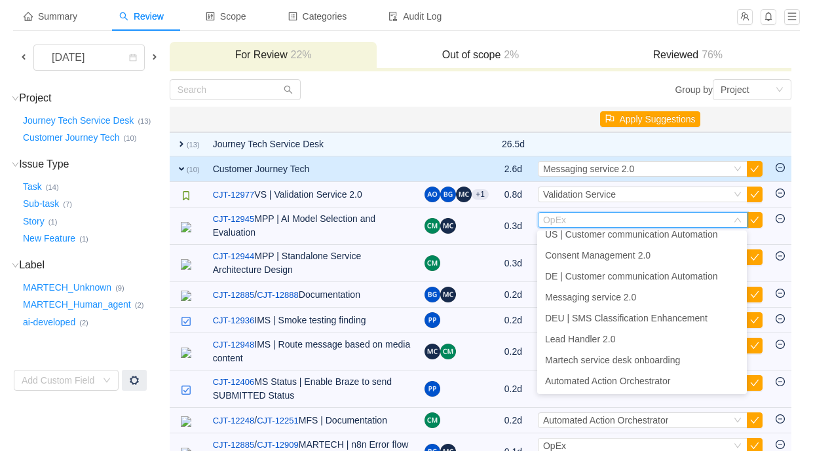
click at [519, 99] on div "Group by Project" at bounding box center [635, 89] width 311 height 21
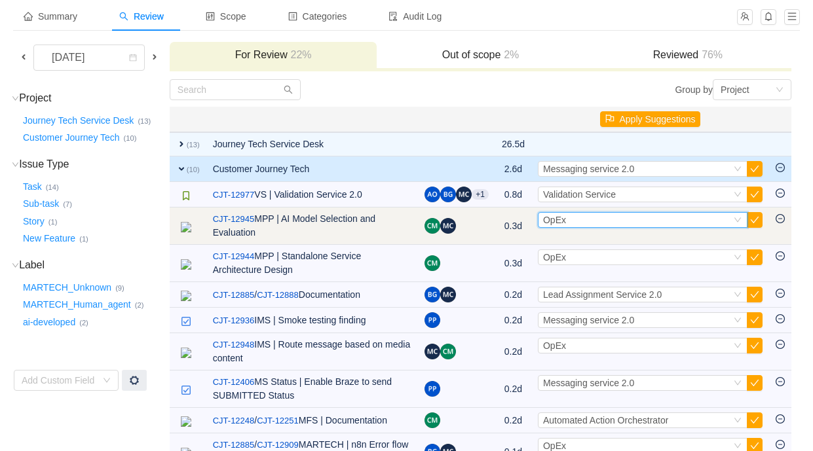
click at [581, 221] on div "Select OpEx" at bounding box center [637, 220] width 188 height 14
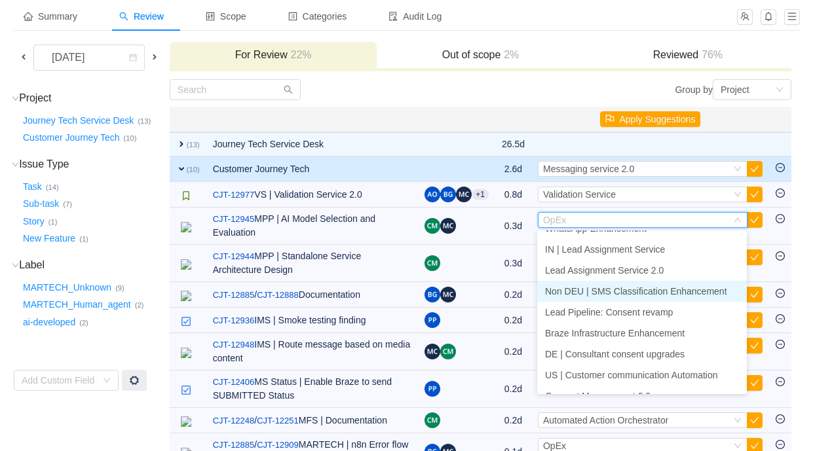
scroll to position [285, 0]
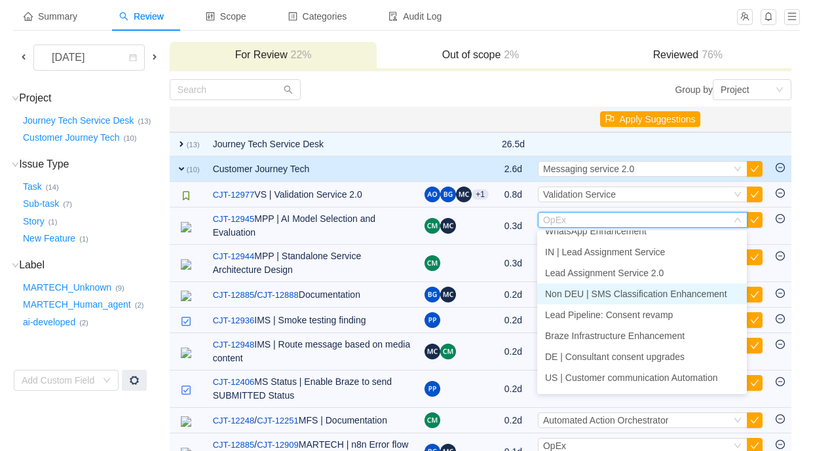
click at [614, 295] on span "Non DEU | SMS Classification Enhancement" at bounding box center [636, 294] width 182 height 10
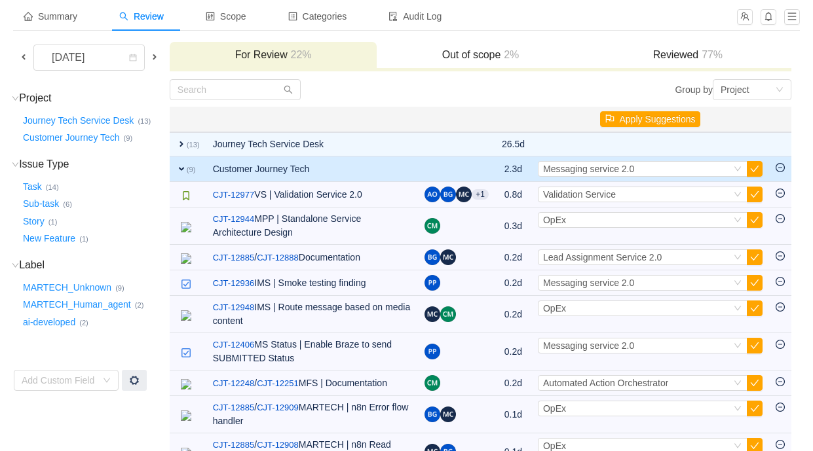
scroll to position [33, 0]
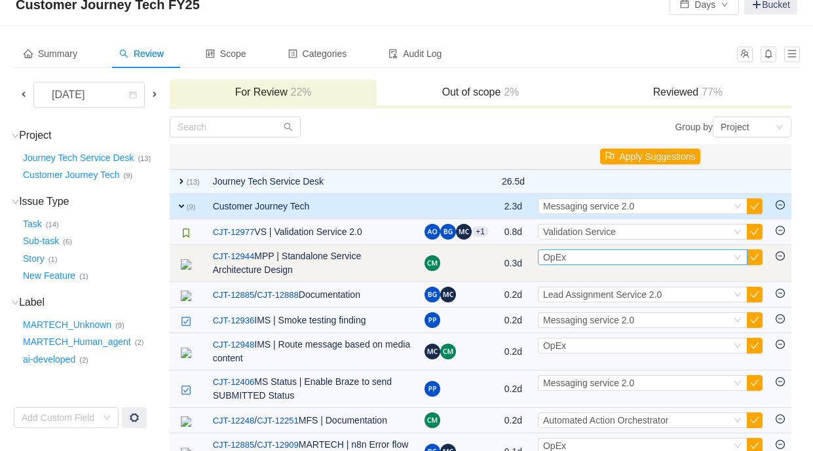
click at [611, 257] on div "Select OpEx" at bounding box center [637, 257] width 188 height 14
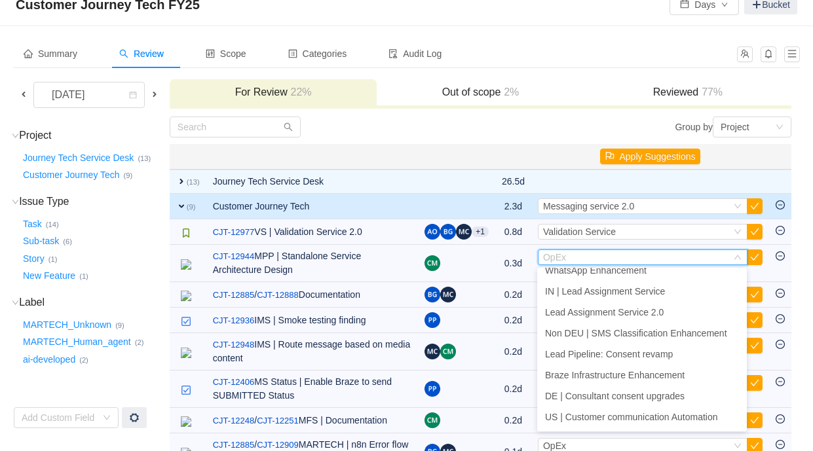
scroll to position [282, 0]
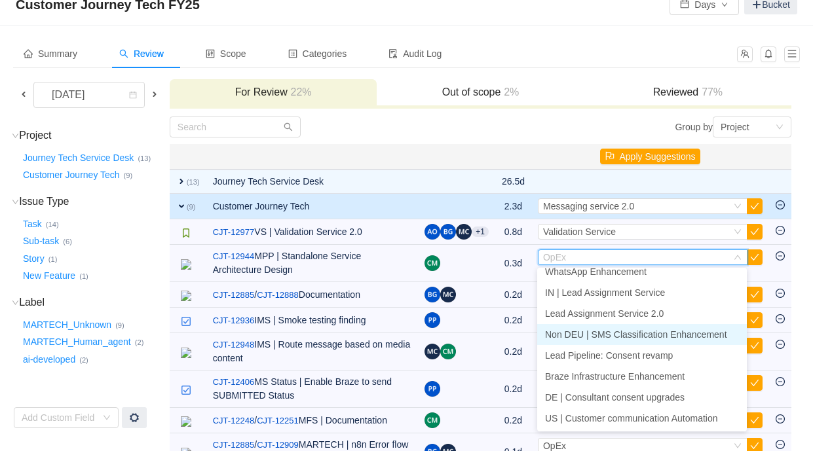
click at [614, 336] on span "Non DEU | SMS Classification Enhancement" at bounding box center [636, 334] width 182 height 10
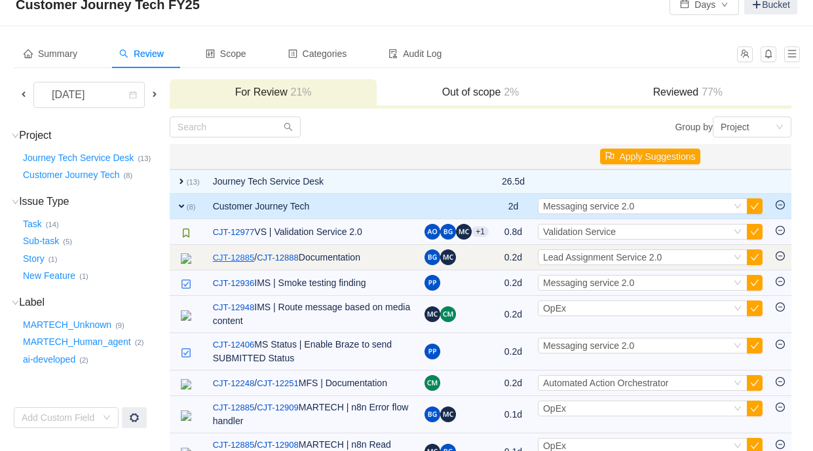
click at [240, 260] on link "CJT-12885" at bounding box center [234, 257] width 42 height 13
click at [589, 256] on span "Lead Assignment Service 2.0" at bounding box center [602, 257] width 119 height 10
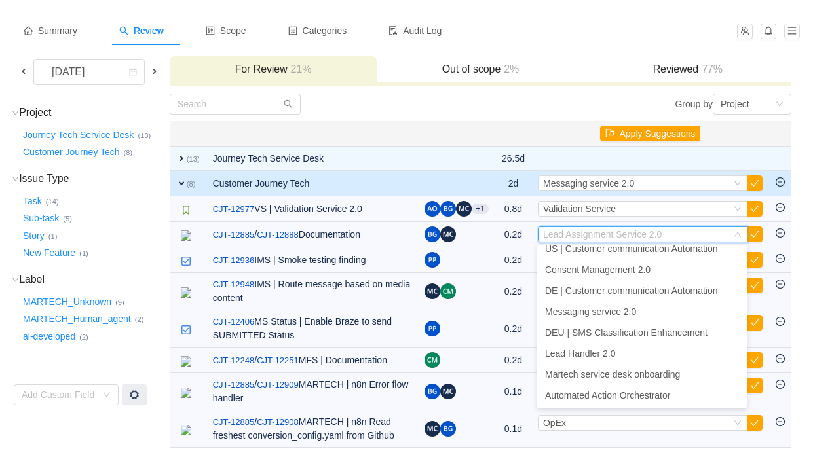
scroll to position [65, 0]
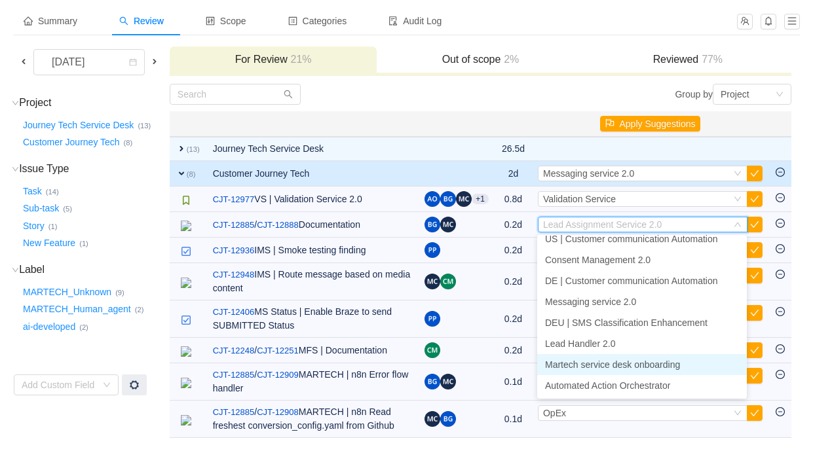
click at [615, 364] on span "Martech service desk onboarding" at bounding box center [612, 364] width 135 height 10
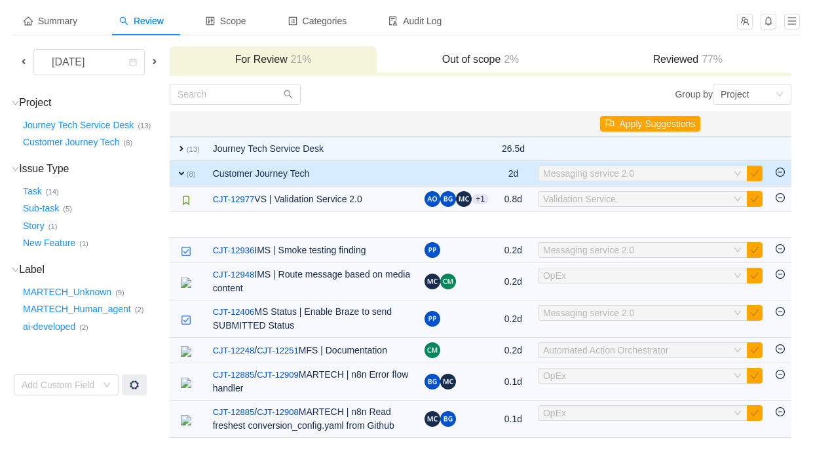
scroll to position [40, 0]
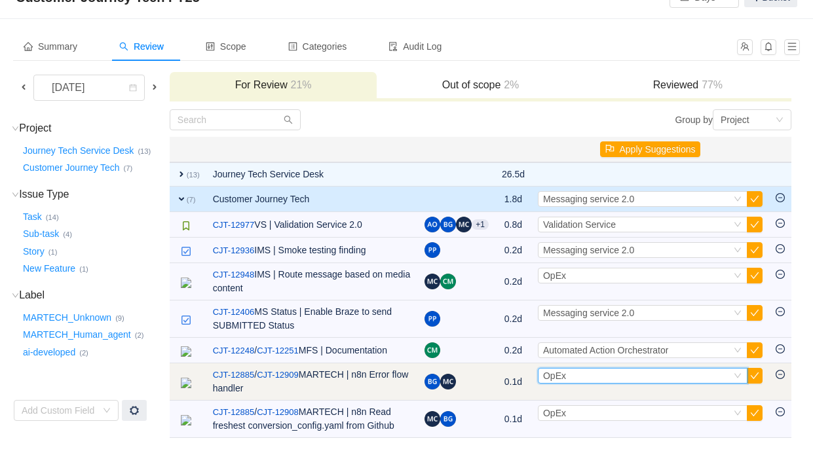
click at [612, 372] on div "Select OpEx" at bounding box center [637, 376] width 188 height 14
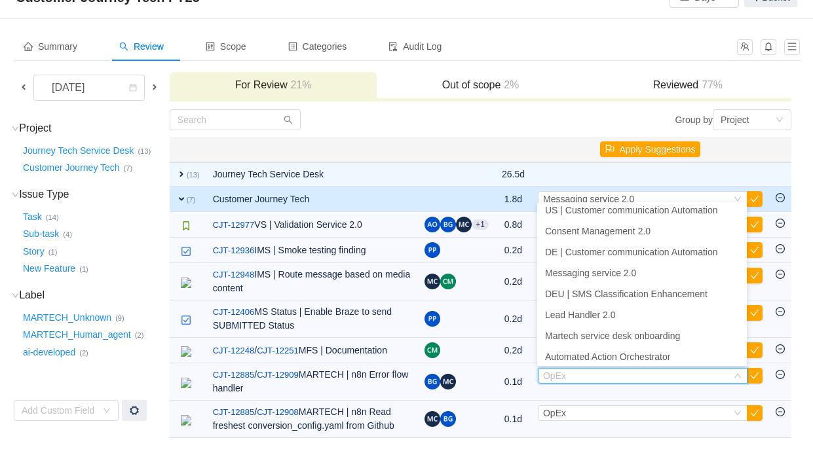
scroll to position [428, 0]
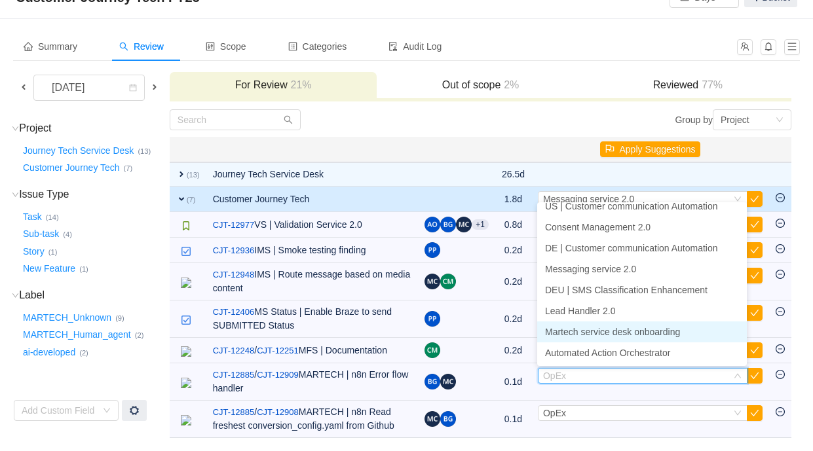
click at [618, 334] on span "Martech service desk onboarding" at bounding box center [612, 332] width 135 height 10
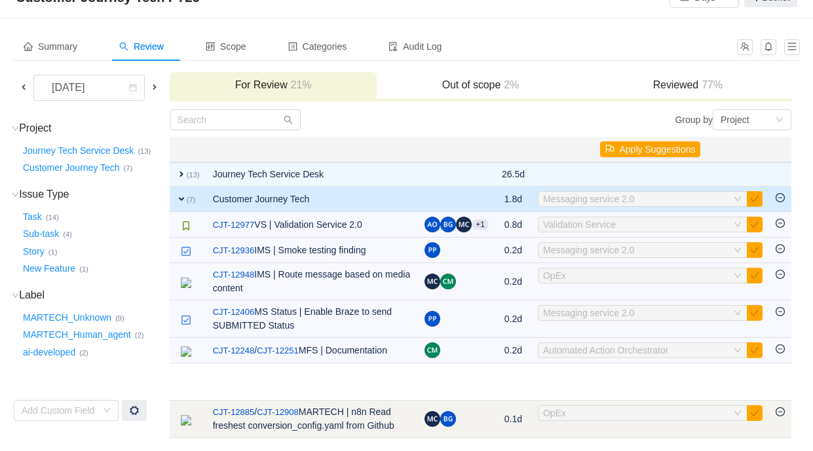
scroll to position [23, 0]
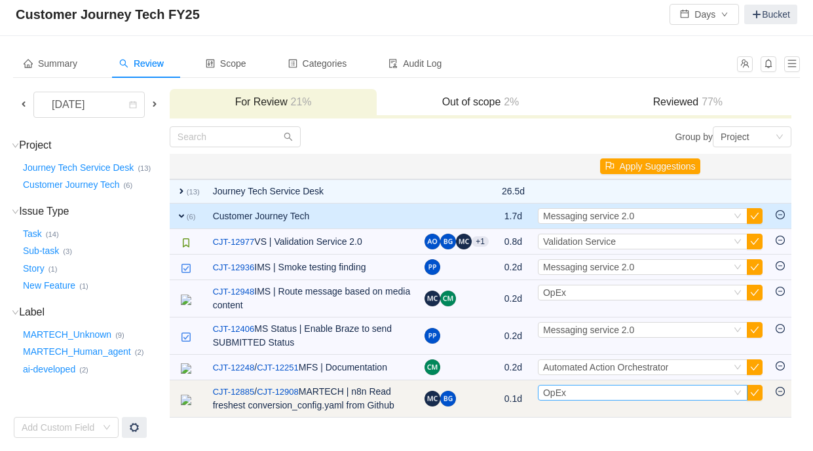
click at [611, 395] on div "Select OpEx" at bounding box center [637, 393] width 188 height 14
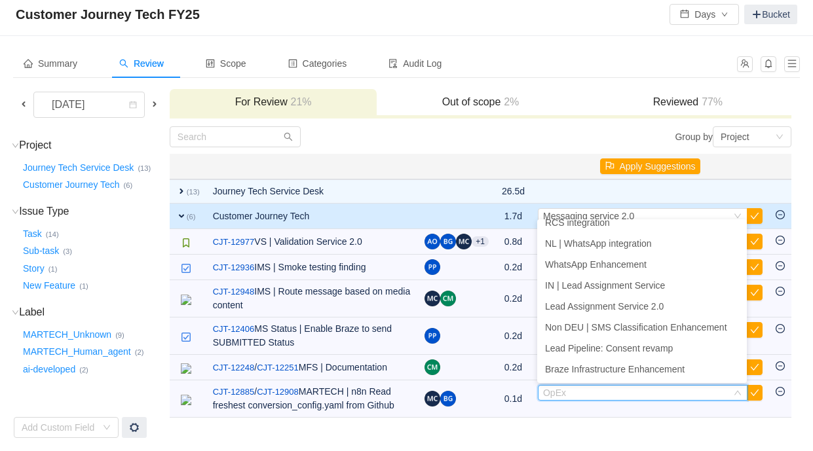
scroll to position [428, 0]
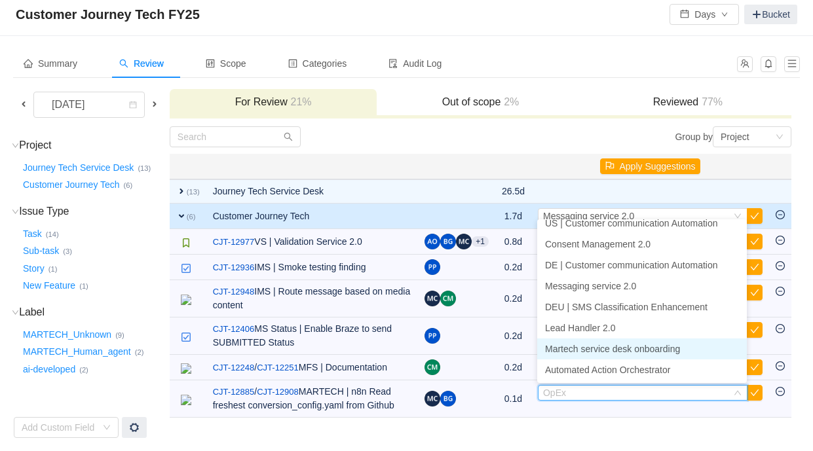
click at [609, 348] on span "Martech service desk onboarding" at bounding box center [612, 349] width 135 height 10
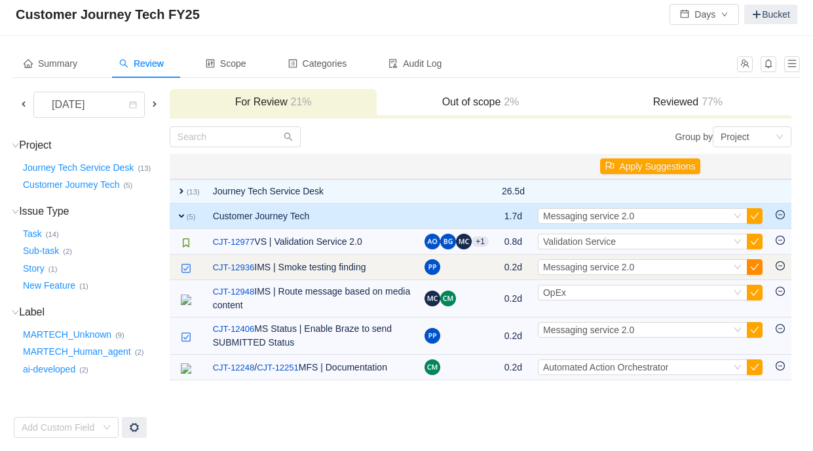
click at [752, 269] on button "button" at bounding box center [754, 267] width 16 height 16
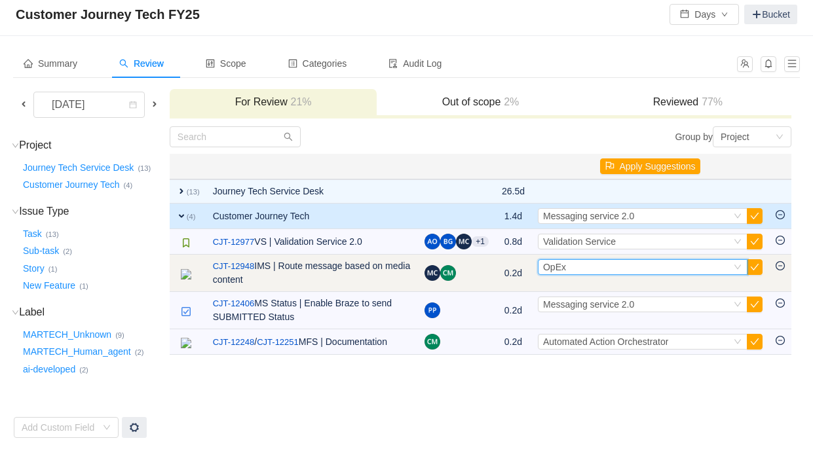
click at [712, 265] on div "Select OpEx" at bounding box center [637, 267] width 188 height 14
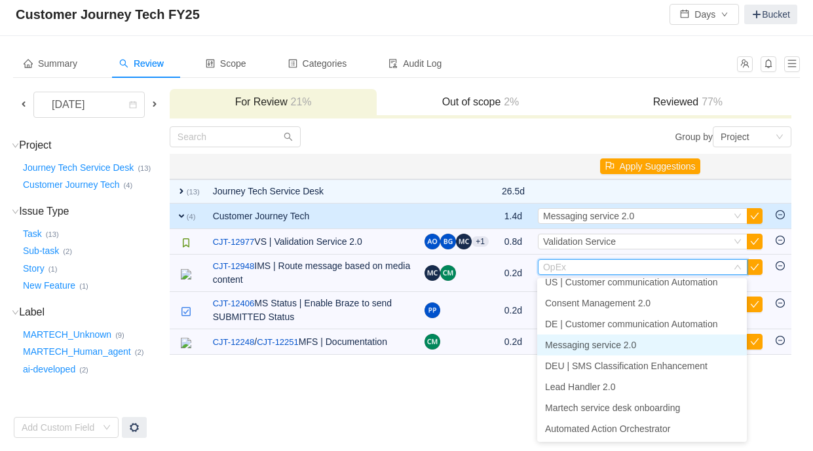
click at [658, 352] on li "Messaging service 2.0" at bounding box center [642, 345] width 210 height 21
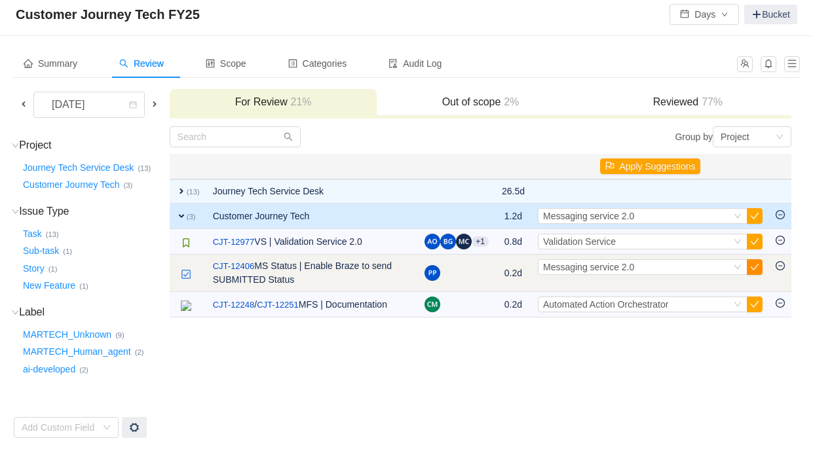
click at [758, 266] on button "button" at bounding box center [754, 267] width 16 height 16
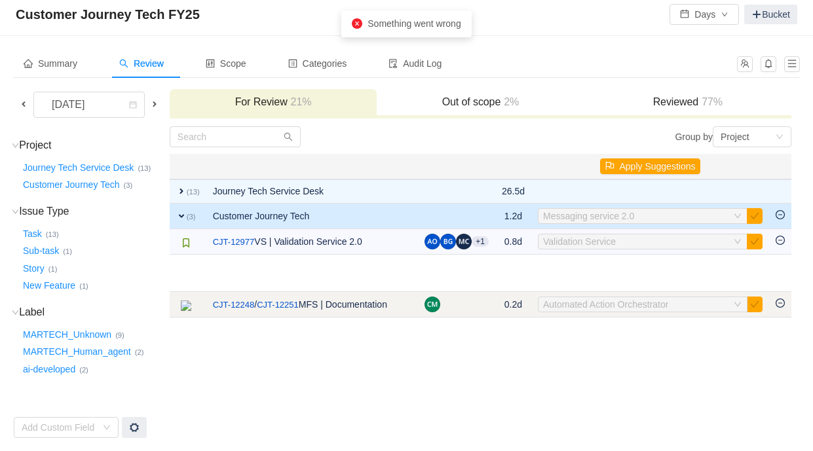
click at [701, 301] on div "Select Automated Action Orchestrator" at bounding box center [637, 304] width 188 height 14
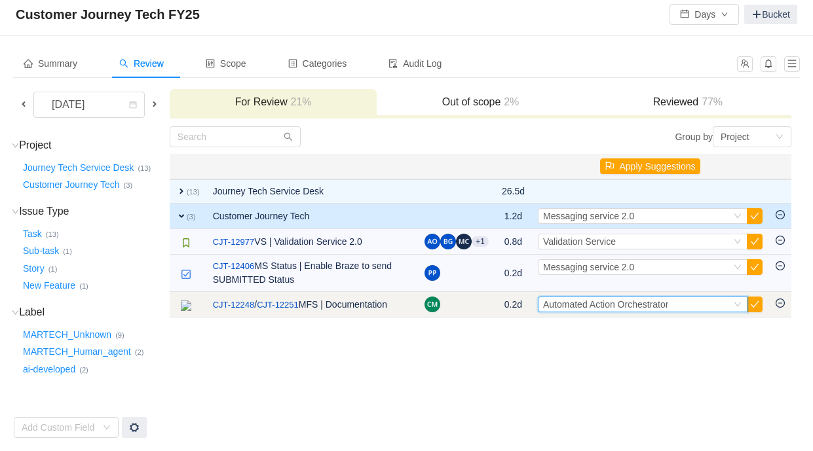
click at [658, 307] on span "Automated Action Orchestrator" at bounding box center [605, 304] width 125 height 10
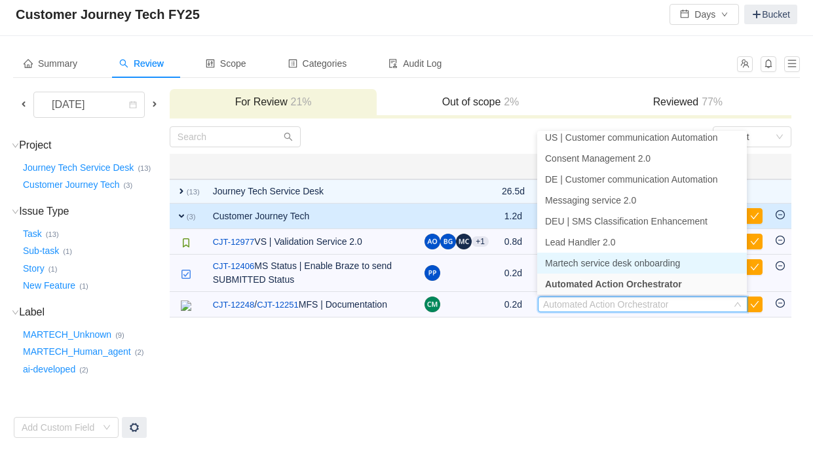
scroll to position [397, 0]
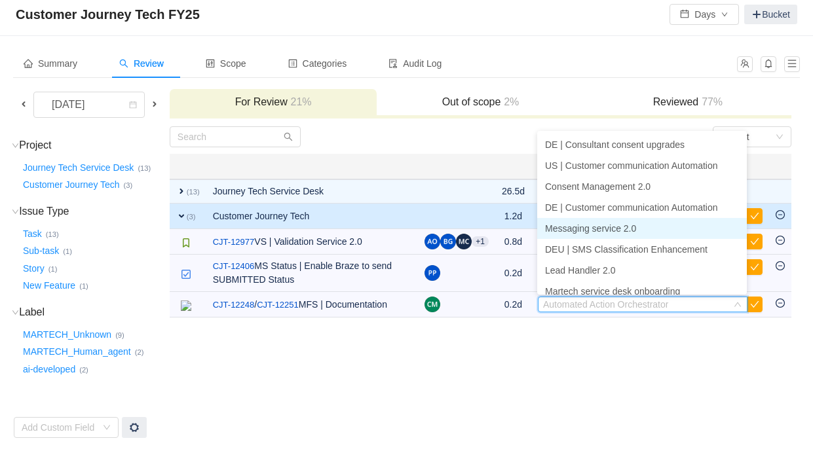
click at [642, 231] on li "Messaging service 2.0" at bounding box center [642, 228] width 210 height 21
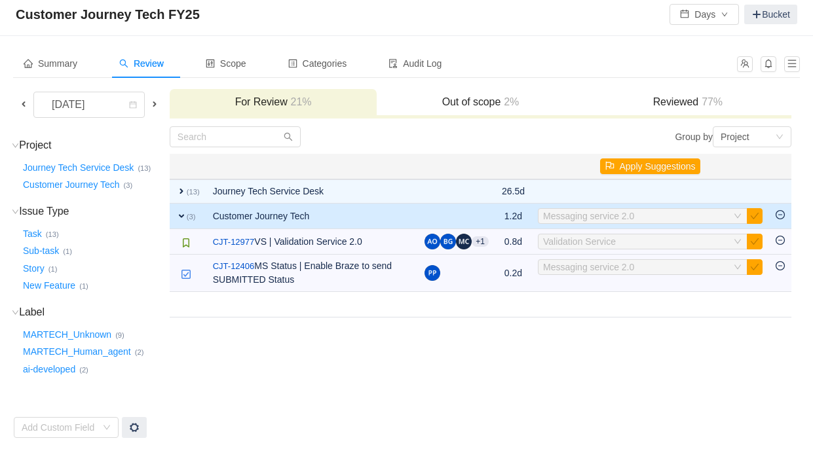
scroll to position [6, 0]
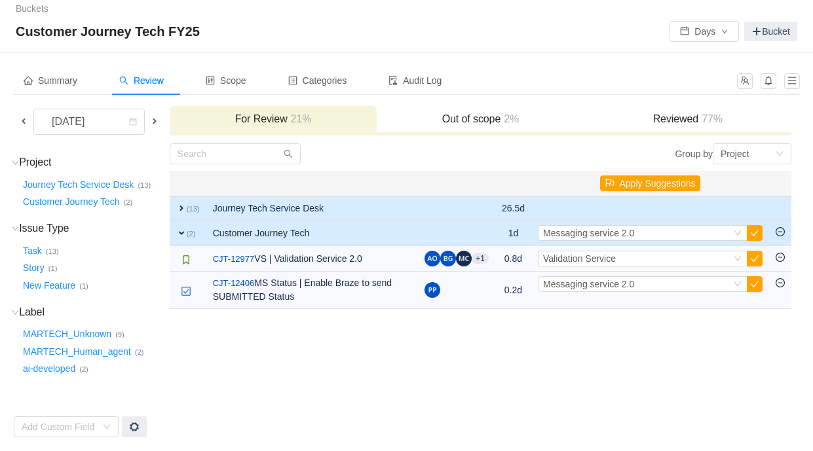
click at [181, 206] on span "expand" at bounding box center [181, 208] width 10 height 10
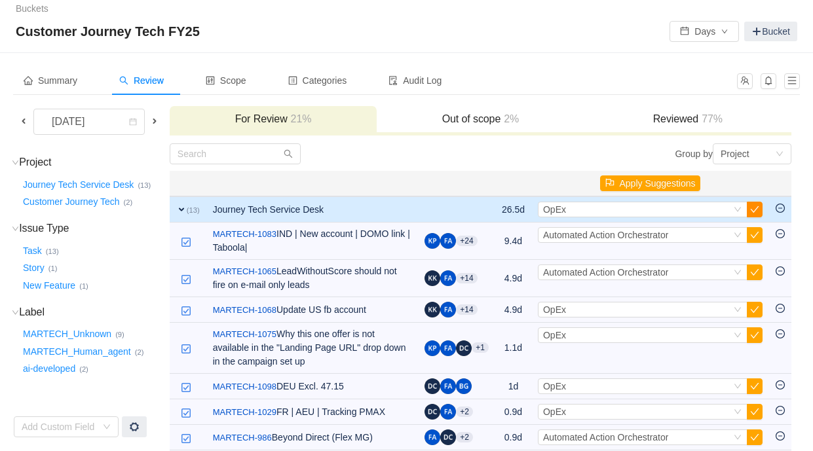
click at [756, 208] on button "button" at bounding box center [754, 210] width 16 height 16
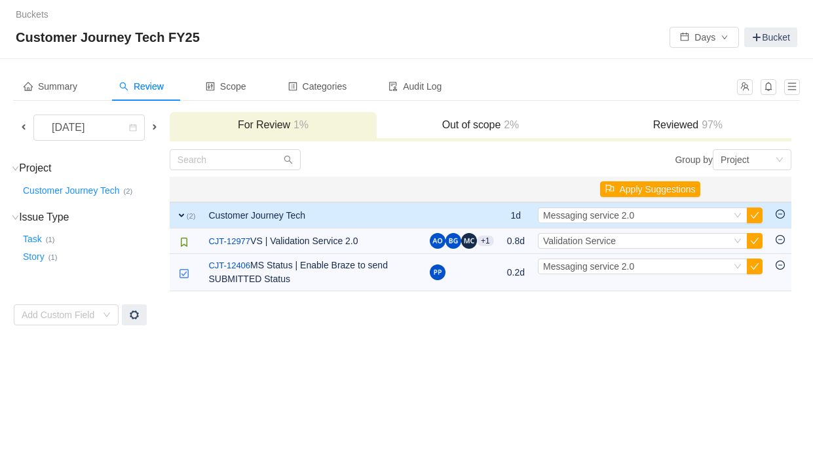
scroll to position [0, 0]
click at [240, 82] on span "Scope" at bounding box center [226, 86] width 41 height 10
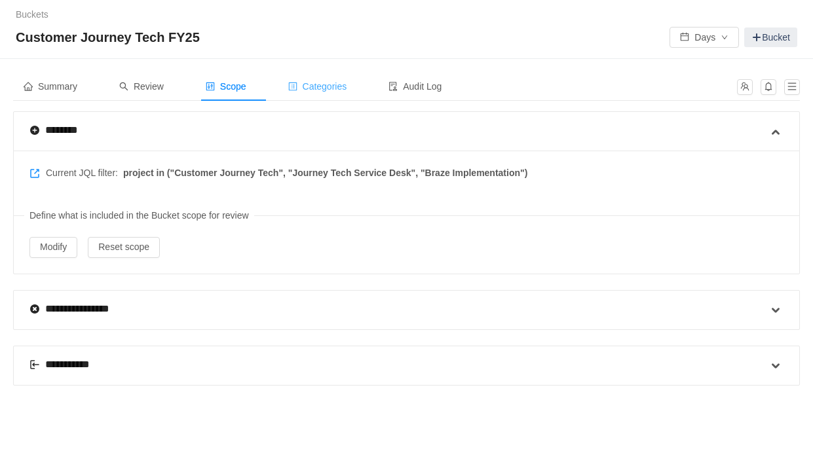
click at [346, 91] on span "Categories" at bounding box center [317, 86] width 59 height 10
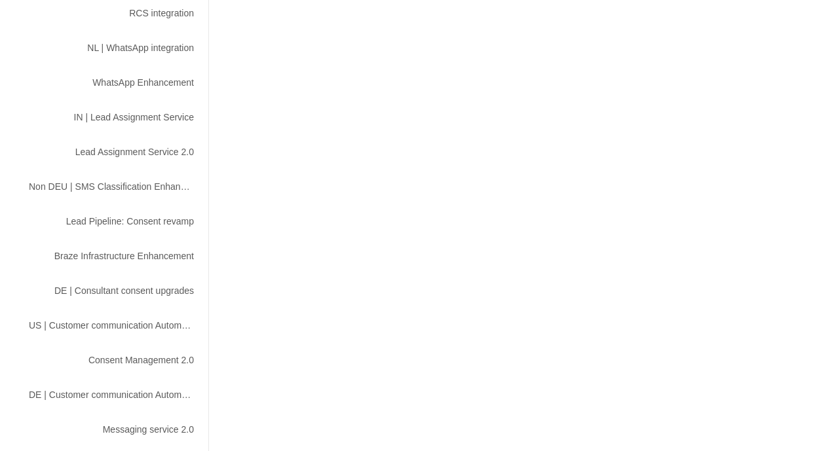
scroll to position [345, 0]
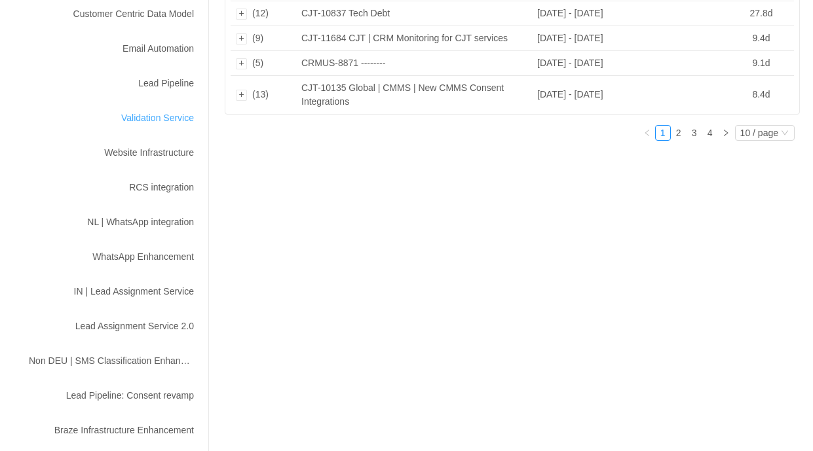
click at [152, 122] on div "Validation Service" at bounding box center [111, 118] width 196 height 24
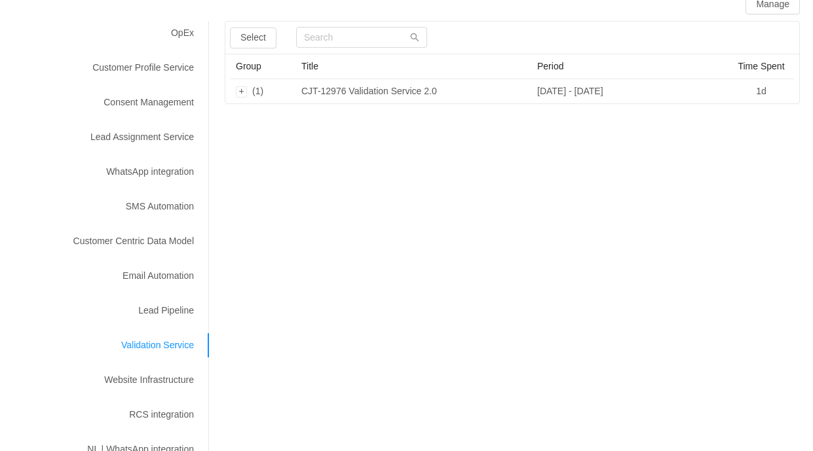
scroll to position [0, 0]
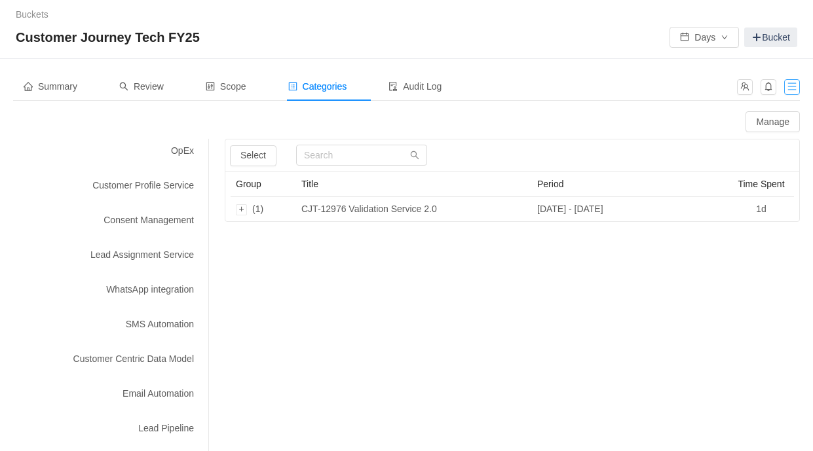
click at [794, 93] on button "button" at bounding box center [792, 87] width 16 height 16
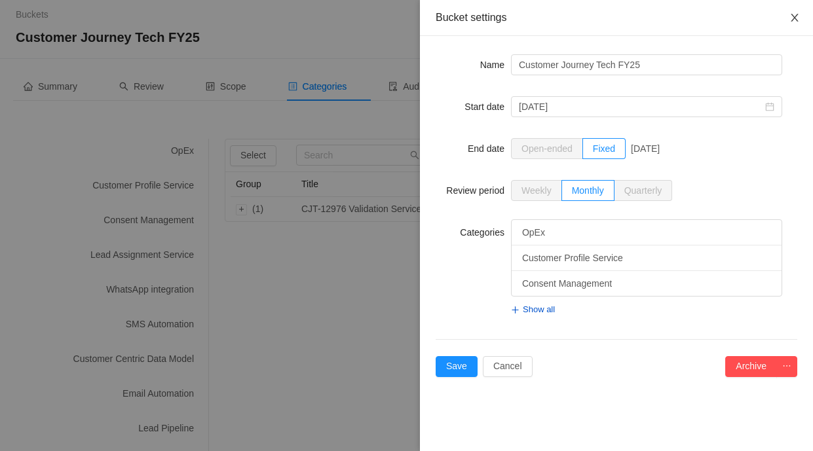
click at [793, 22] on icon "icon: close" at bounding box center [794, 17] width 10 height 10
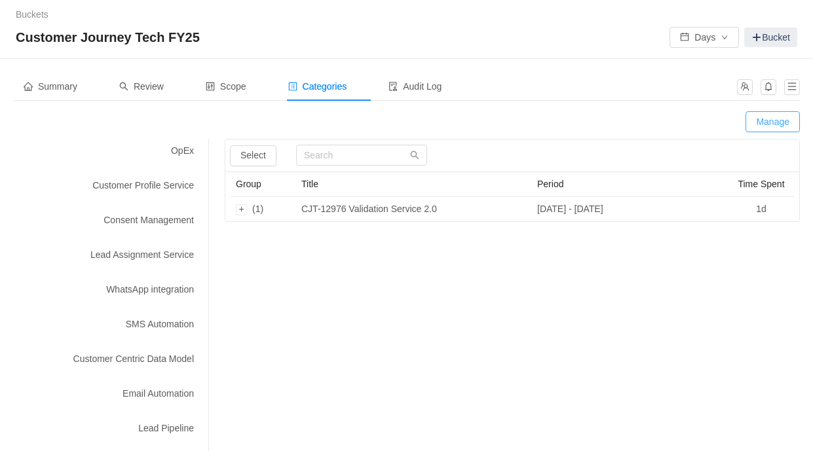
click at [766, 120] on button "Manage" at bounding box center [772, 121] width 54 height 21
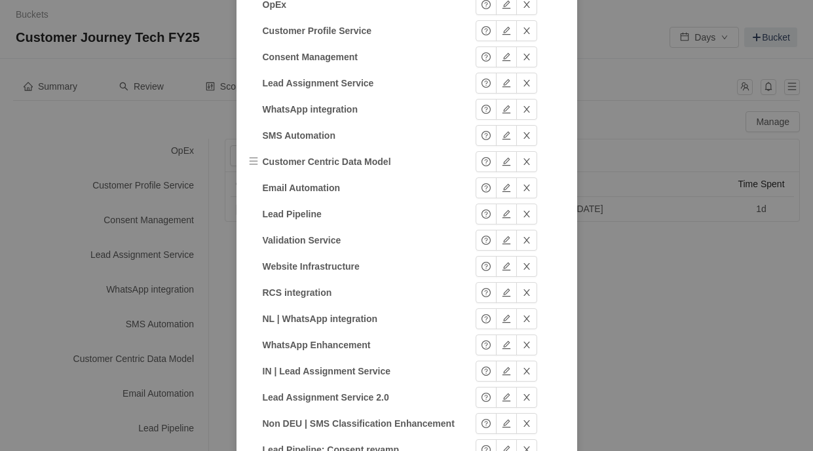
scroll to position [130, 0]
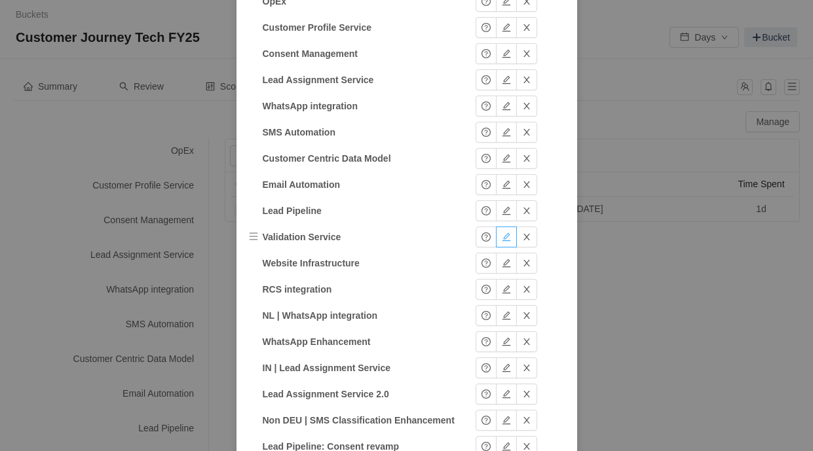
click at [504, 240] on button "button" at bounding box center [506, 237] width 21 height 21
click at [463, 228] on td "Okay" at bounding box center [497, 237] width 83 height 26
click at [492, 240] on button "Okay" at bounding box center [496, 237] width 43 height 21
click at [485, 238] on button "button" at bounding box center [485, 237] width 21 height 21
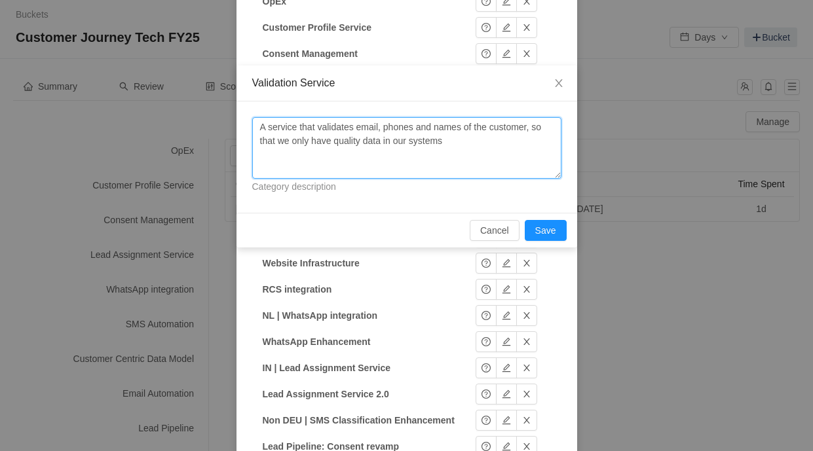
drag, startPoint x: 473, startPoint y: 146, endPoint x: 246, endPoint y: 130, distance: 227.1
click at [246, 130] on div "A service that validates email, phones and names of the customer, so that we on…" at bounding box center [406, 156] width 340 height 111
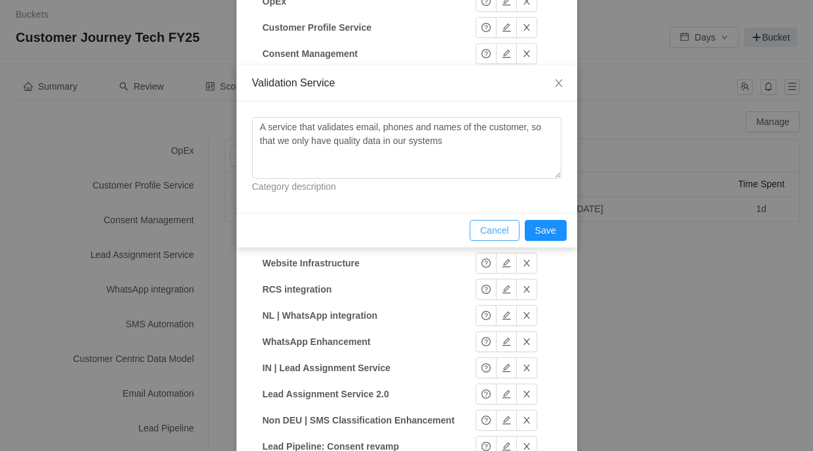
click at [489, 228] on button "Cancel" at bounding box center [494, 230] width 50 height 21
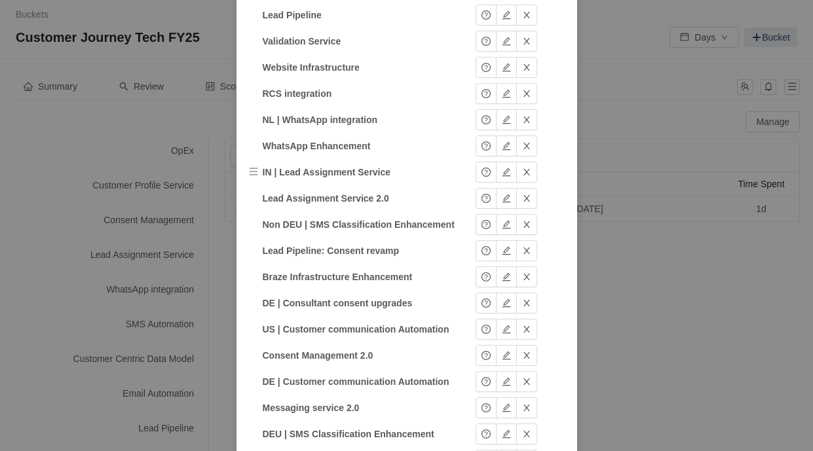
scroll to position [503, 0]
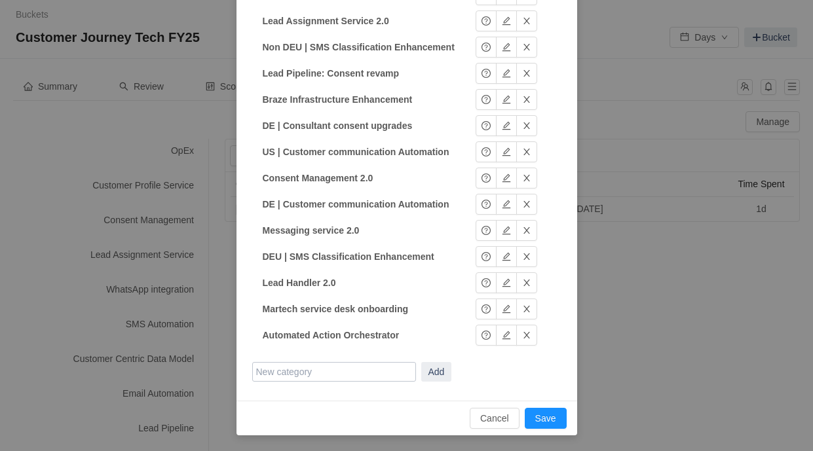
click at [340, 366] on input "text" at bounding box center [334, 372] width 164 height 20
type input "Validation Service 2.0"
click at [444, 375] on button "Add" at bounding box center [436, 372] width 31 height 20
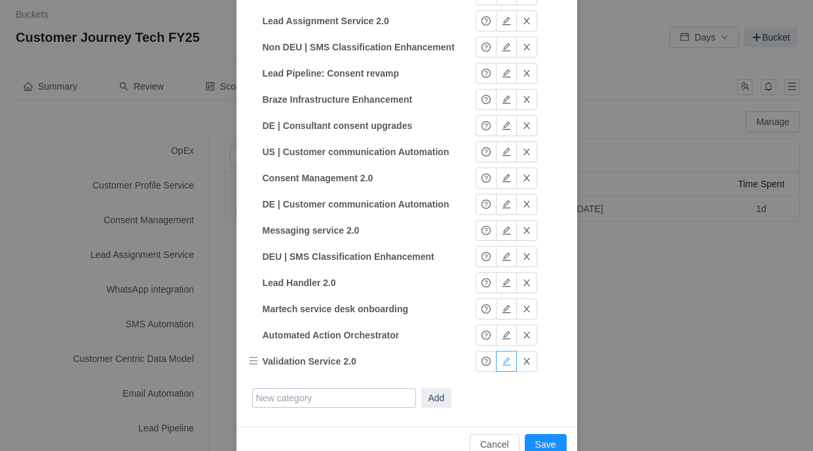
click at [511, 364] on button "button" at bounding box center [506, 361] width 21 height 21
click at [500, 364] on button "Okay" at bounding box center [496, 361] width 43 height 21
click at [492, 363] on button "button" at bounding box center [485, 361] width 21 height 21
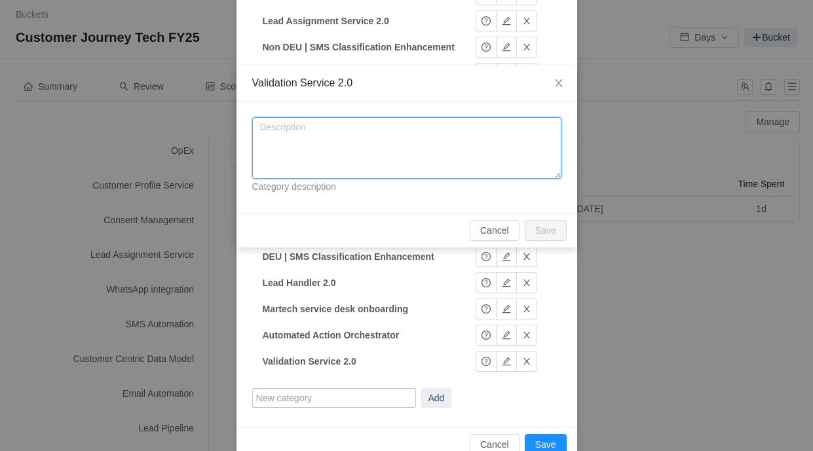
click at [356, 138] on textarea at bounding box center [406, 148] width 309 height 62
paste textarea "A service that validates email, phones and names of the customer, so that we on…"
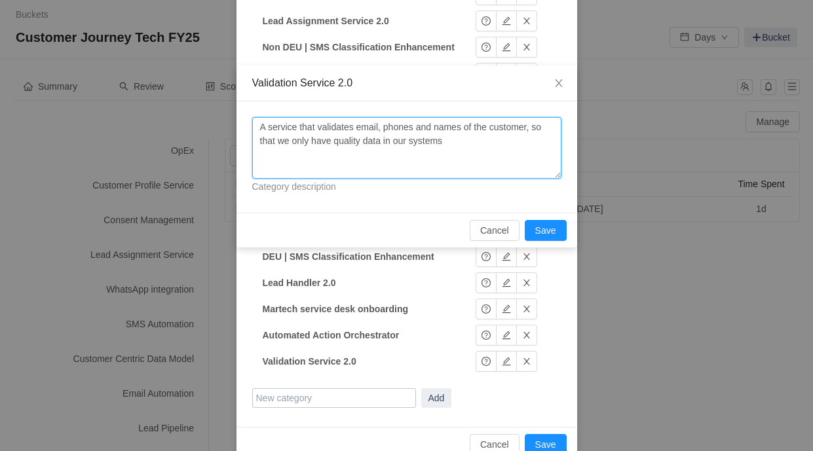
click at [269, 129] on textarea "A service that validates email, phones and names of the customer, so that we on…" at bounding box center [406, 148] width 309 height 62
click at [507, 128] on textarea "A new validation service that validates email, phones and names of the customer…" at bounding box center [406, 148] width 309 height 62
type textarea "A new validation service that validates email, phones and postal code of the cu…"
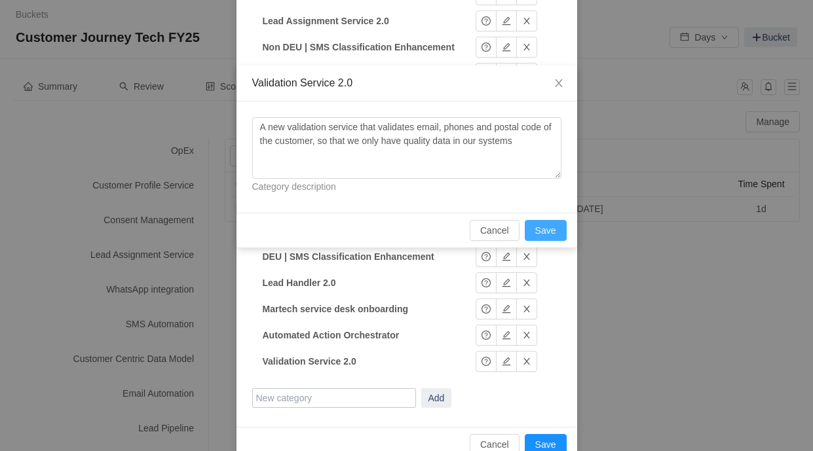
click at [540, 229] on button "Save" at bounding box center [545, 230] width 42 height 21
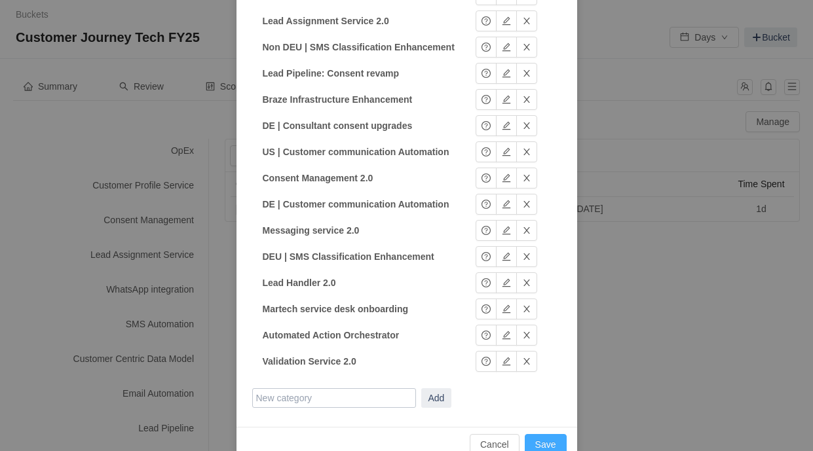
click at [553, 442] on button "Save" at bounding box center [545, 444] width 42 height 21
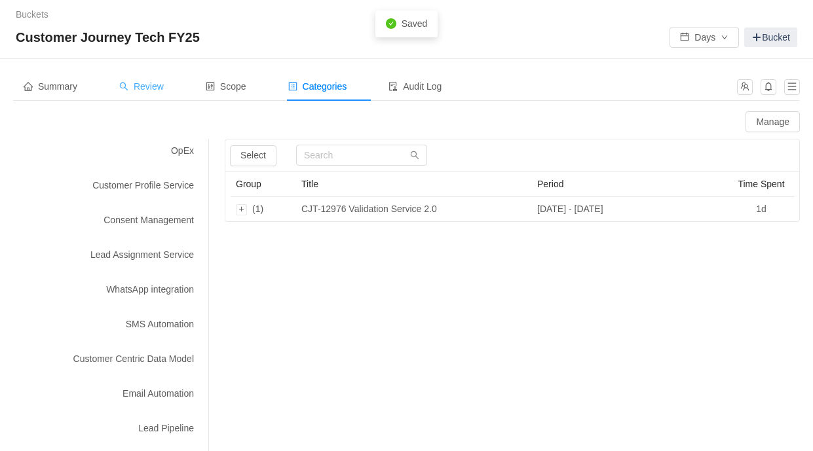
click at [143, 90] on span "Review" at bounding box center [141, 86] width 45 height 10
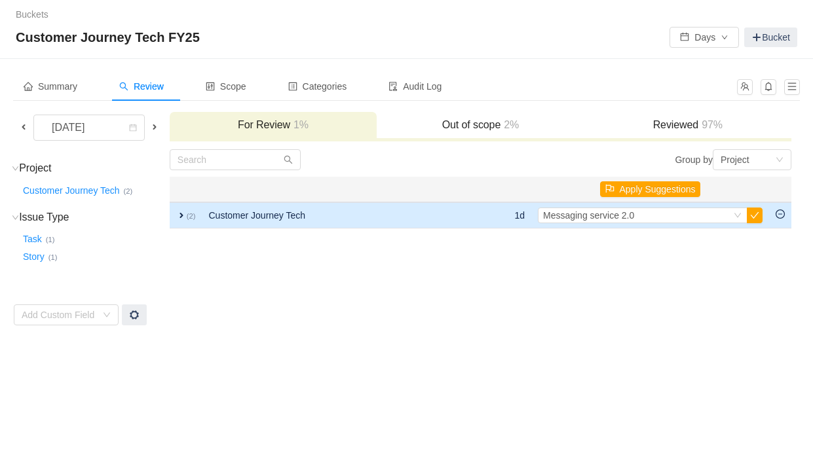
click at [179, 219] on span "expand" at bounding box center [181, 215] width 10 height 10
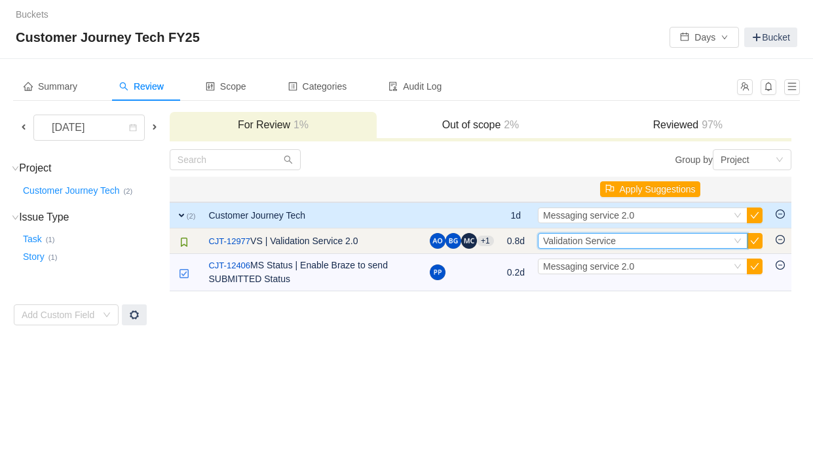
click at [611, 240] on span "Validation Service" at bounding box center [579, 241] width 73 height 10
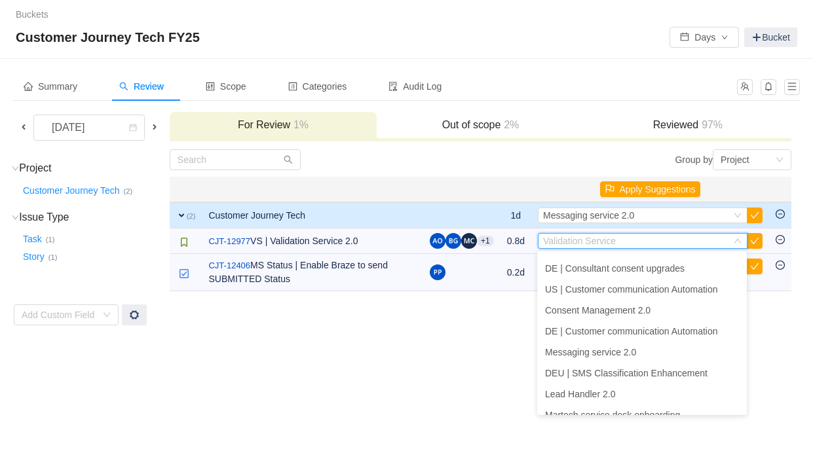
scroll to position [449, 0]
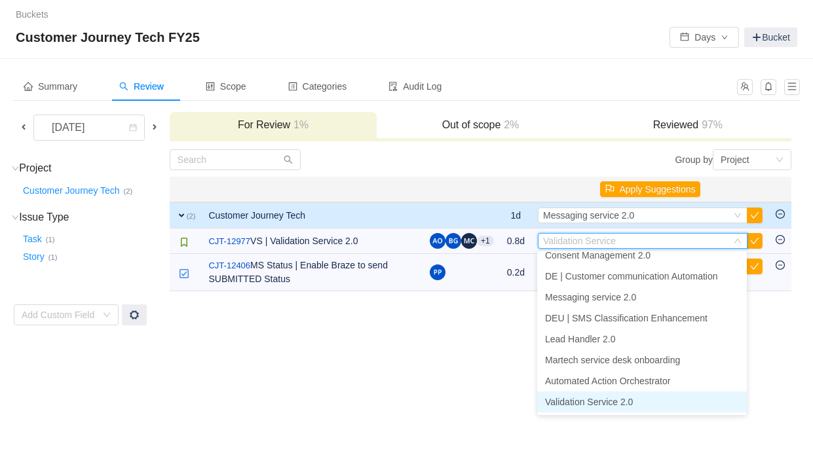
click at [599, 402] on span "Validation Service 2.0" at bounding box center [589, 402] width 88 height 10
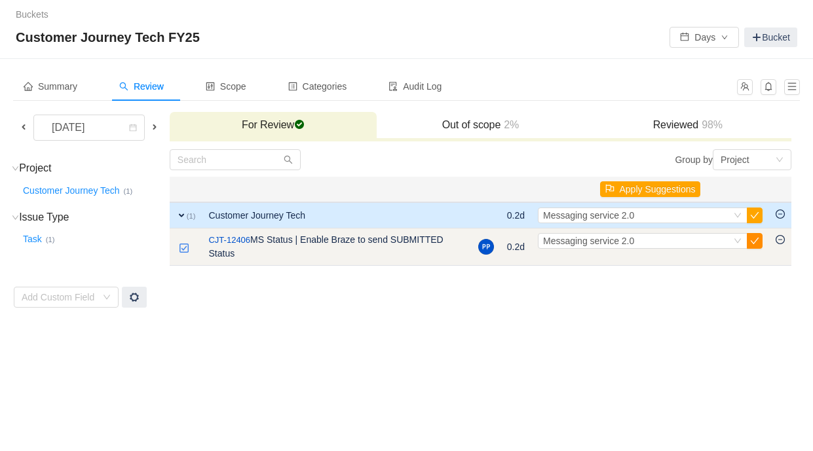
click at [759, 246] on button "button" at bounding box center [754, 241] width 16 height 16
